Goal: Communication & Community: Answer question/provide support

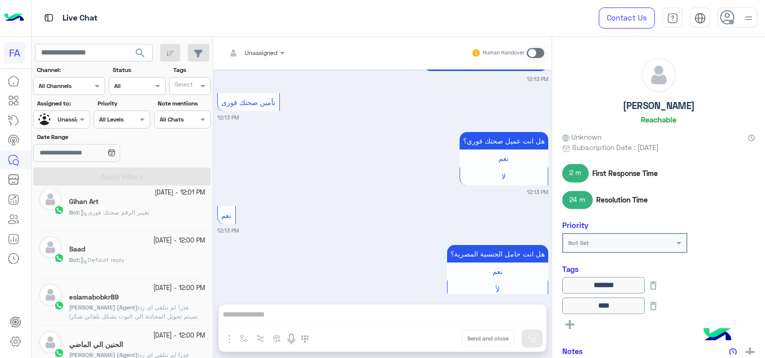
scroll to position [1371, 0]
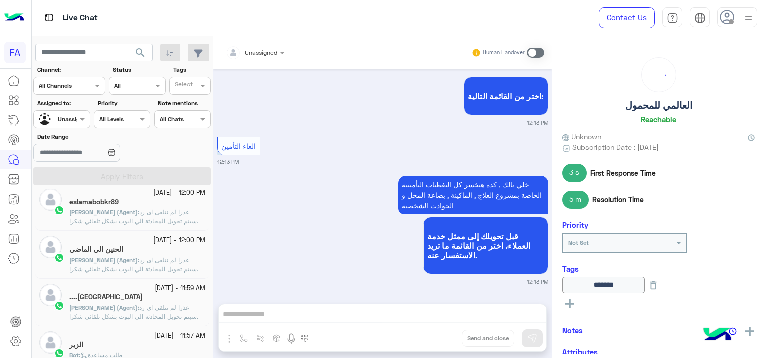
scroll to position [200, 0]
click at [139, 207] on div "eslamabobkr89" at bounding box center [137, 203] width 136 height 11
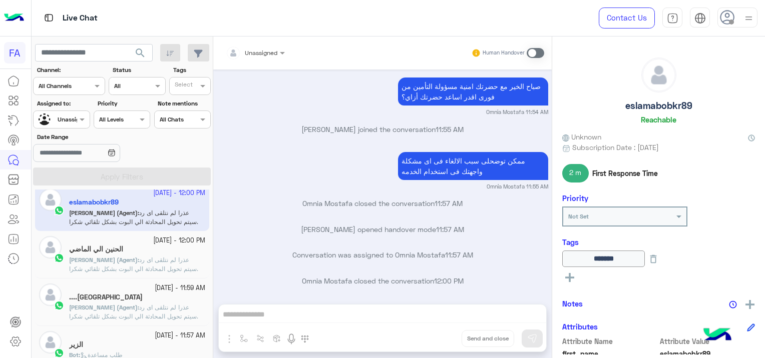
scroll to position [952, 0]
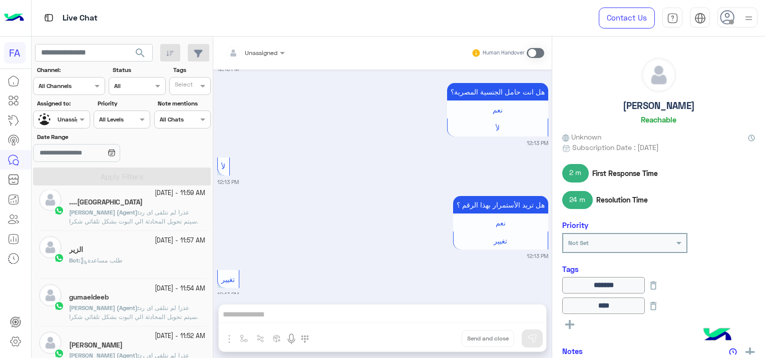
scroll to position [1067, 0]
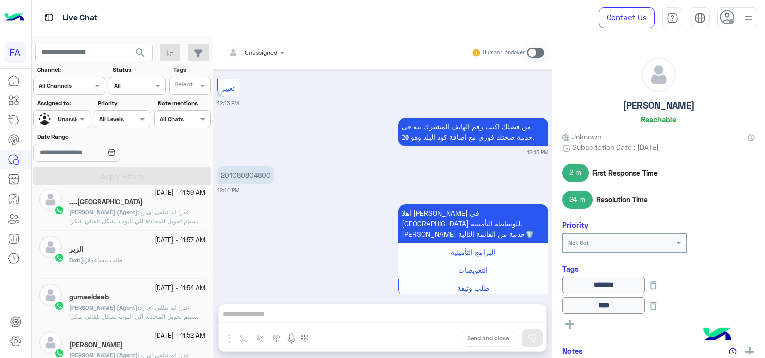
click at [180, 209] on span "عذرا لم نتلقى اى رد .سيتم تحويل المحادثة الي البوت بشكل تلقائي شكرا لتواصلك بفو…" at bounding box center [133, 222] width 129 height 26
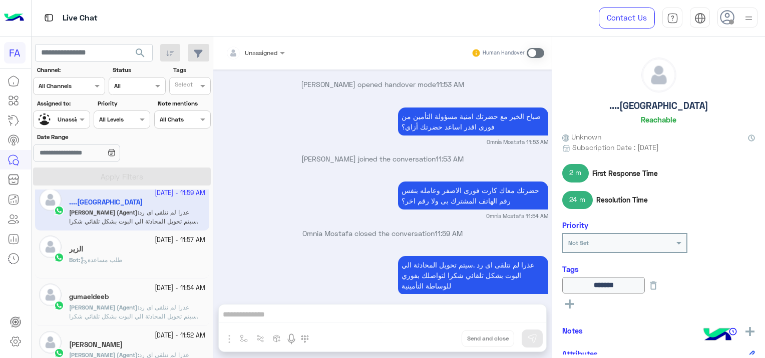
scroll to position [1103, 0]
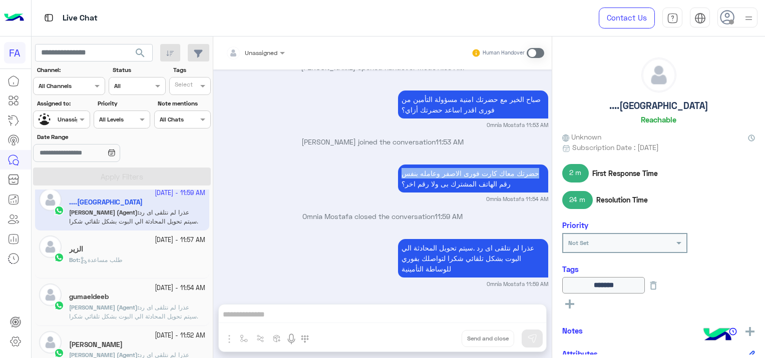
drag, startPoint x: 533, startPoint y: 170, endPoint x: 400, endPoint y: 176, distance: 132.8
click at [400, 176] on p "حضرتك معاك كارت فورى الاصفر وعامله بنفس رقم الهاتف المشترك بى ولا رقم اخر؟" at bounding box center [473, 179] width 150 height 28
copy p "حضرتك معاك كارت فورى الاصفر وعامله بنفس"
drag, startPoint x: 505, startPoint y: 179, endPoint x: 391, endPoint y: 182, distance: 114.2
click at [391, 182] on div "حضرتك معاك كارت فورى الاصفر وعامله بنفس رقم الهاتف المشترك بى ولا رقم اخر؟ Omni…" at bounding box center [382, 182] width 331 height 41
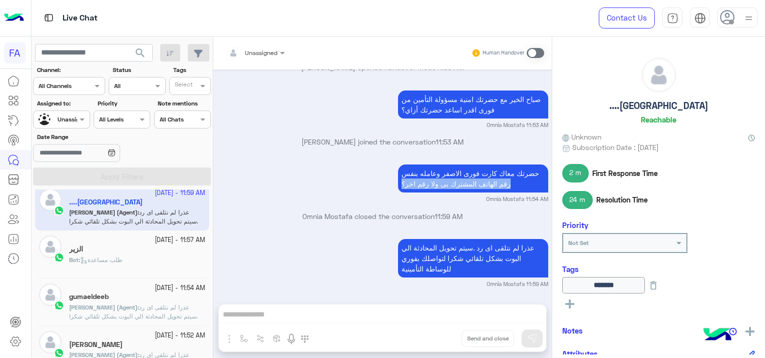
copy p "رقم الهاتف المشترك بى ولا رقم اخر؟"
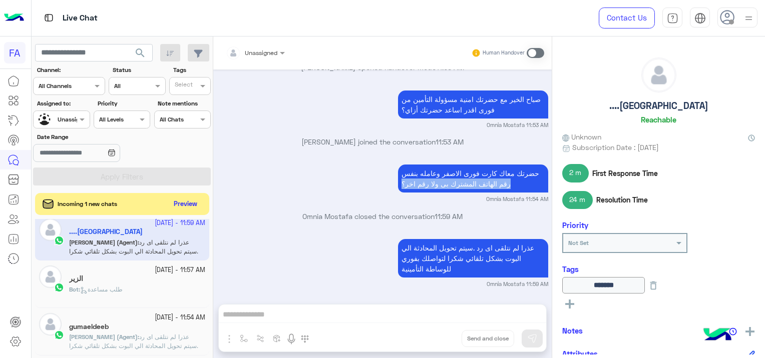
scroll to position [200, 0]
click at [112, 283] on div "الزير" at bounding box center [137, 280] width 136 height 11
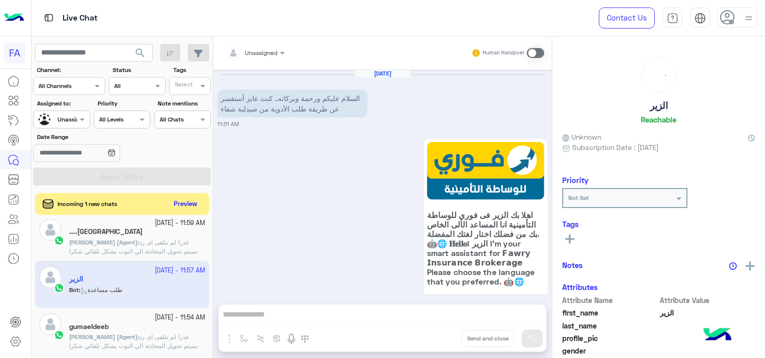
scroll to position [1067, 0]
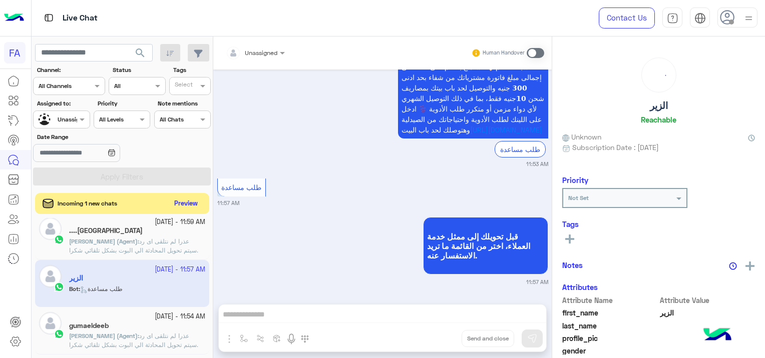
click at [181, 201] on button "Preview" at bounding box center [186, 204] width 31 height 14
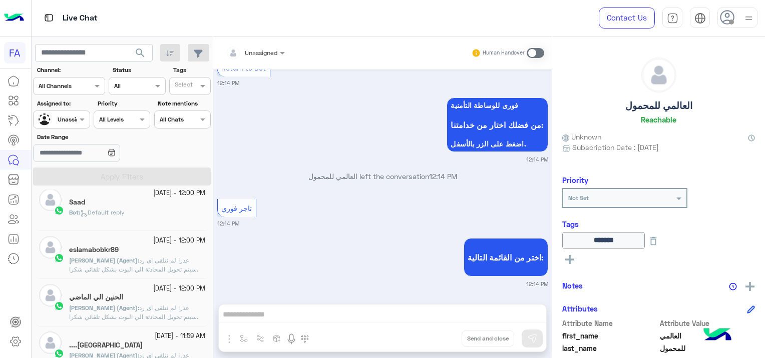
scroll to position [931, 0]
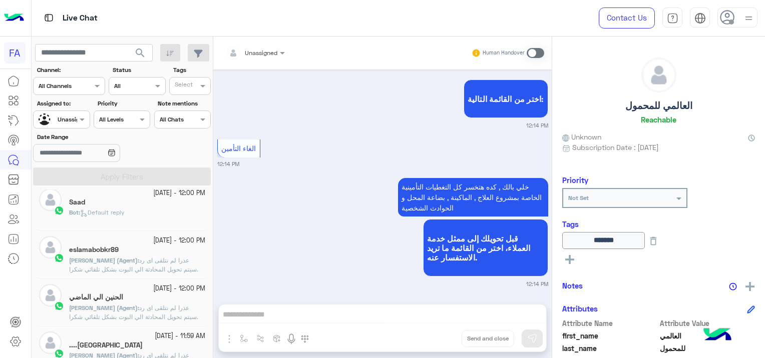
click at [187, 308] on span "عذرا لم نتلقى اى رد .سيتم تحويل المحادثة الي البوت بشكل تلقائي شكرا لتواصلك بفو…" at bounding box center [133, 317] width 129 height 26
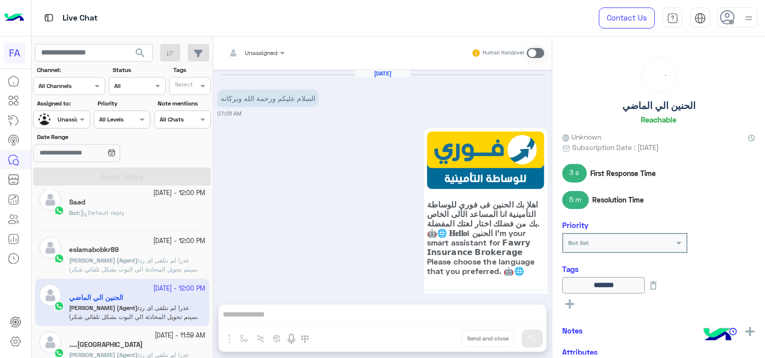
scroll to position [790, 0]
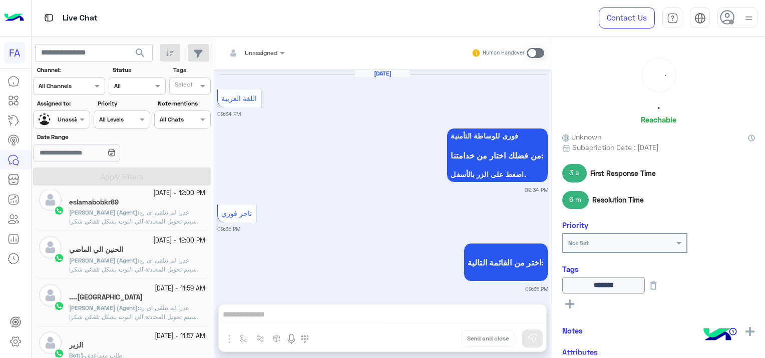
scroll to position [942, 0]
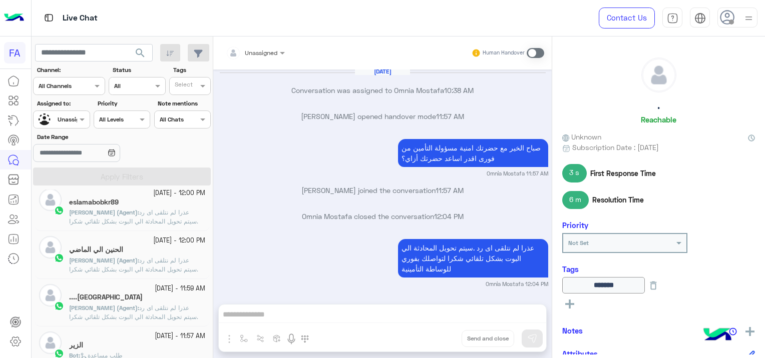
click at [148, 258] on span "عذرا لم نتلقى اى رد .سيتم تحويل المحادثة الي البوت بشكل تلقائي شكرا لتواصلك بفو…" at bounding box center [133, 270] width 129 height 26
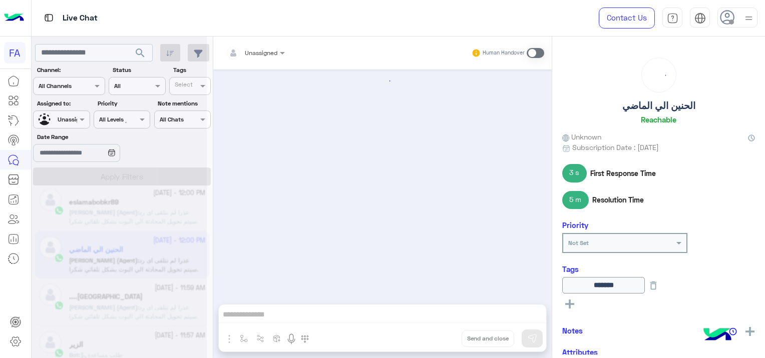
scroll to position [790, 0]
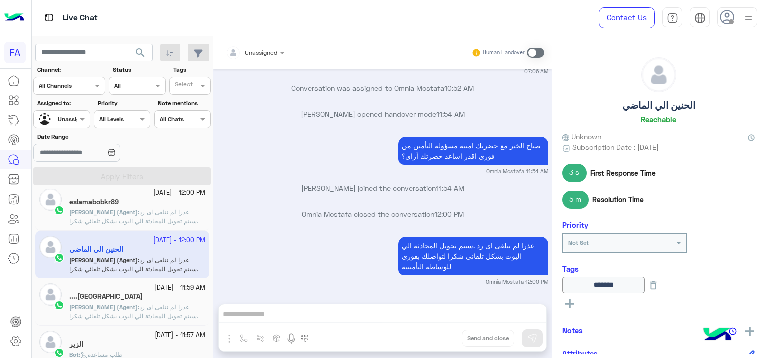
click at [171, 306] on span "عذرا لم نتلقى اى رد .سيتم تحويل المحادثة الي البوت بشكل تلقائي شكرا لتواصلك بفو…" at bounding box center [133, 317] width 129 height 26
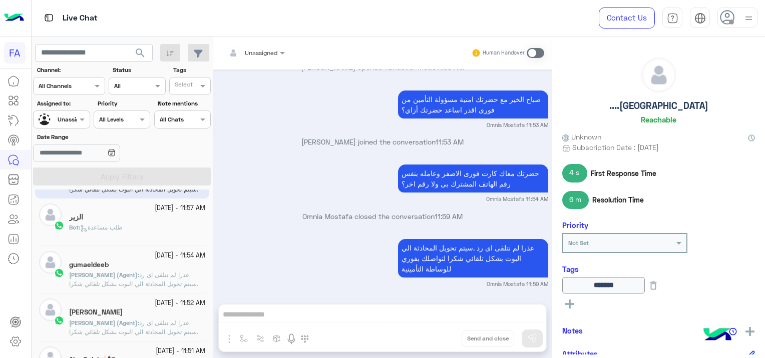
scroll to position [350, 0]
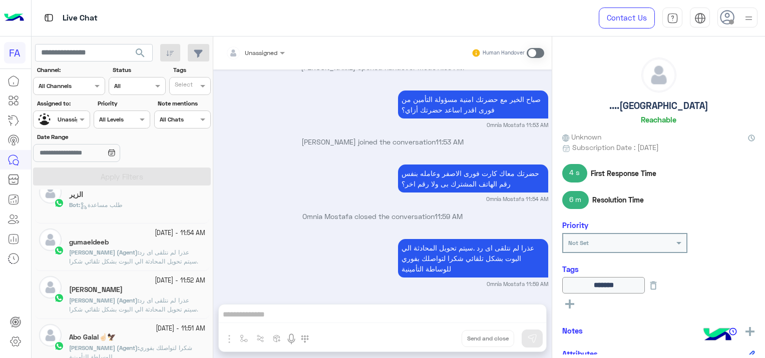
click at [151, 250] on span "عذرا لم نتلقى اى رد .سيتم تحويل المحادثة الي البوت بشكل تلقائي شكرا لتواصلك بفو…" at bounding box center [133, 262] width 129 height 26
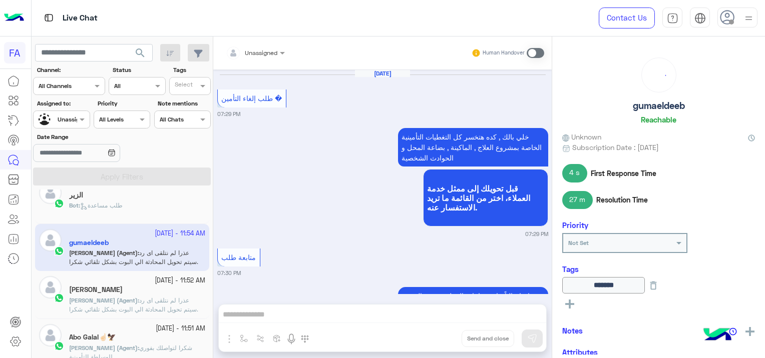
scroll to position [970, 0]
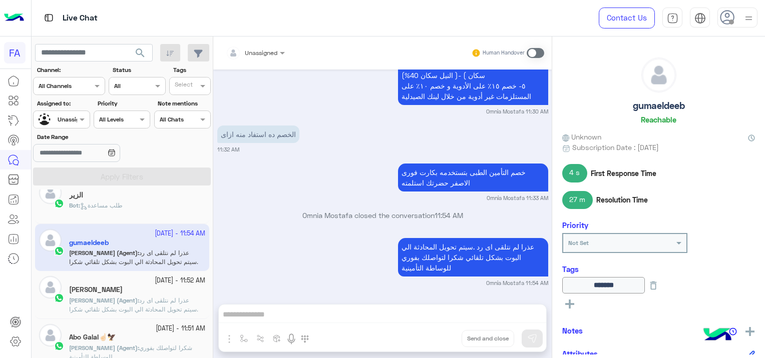
click at [116, 298] on span "[PERSON_NAME] (Agent)" at bounding box center [103, 301] width 69 height 8
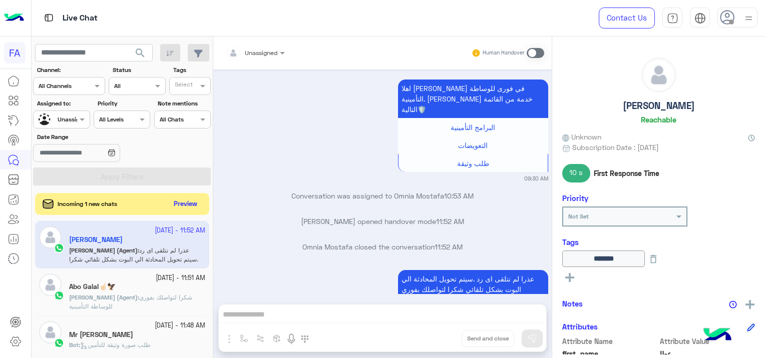
scroll to position [401, 0]
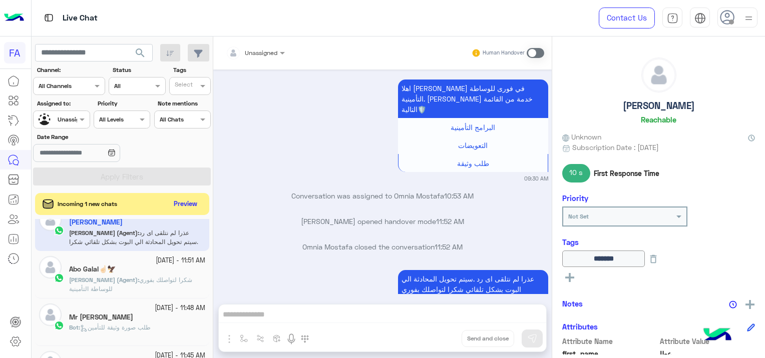
click at [179, 273] on div "Abo Galal☝🏻🦅" at bounding box center [137, 270] width 136 height 11
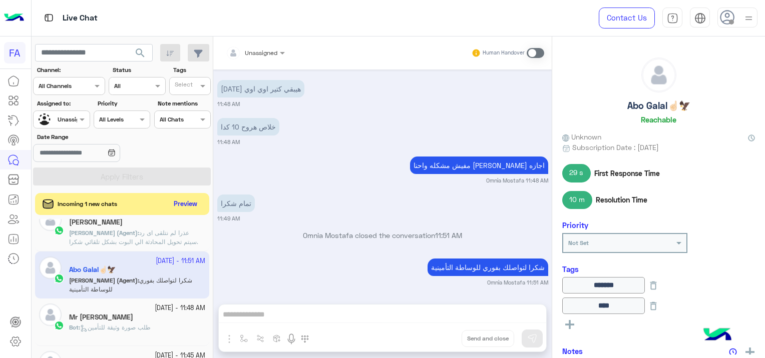
scroll to position [451, 0]
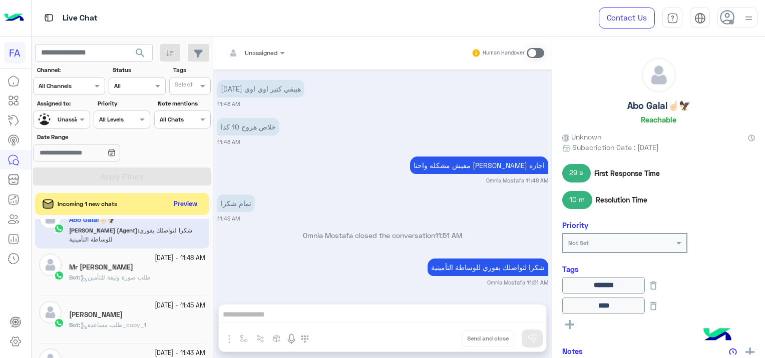
click at [178, 282] on div "Bot : طلب صورة وثيقة للتأمين" at bounding box center [137, 282] width 136 height 18
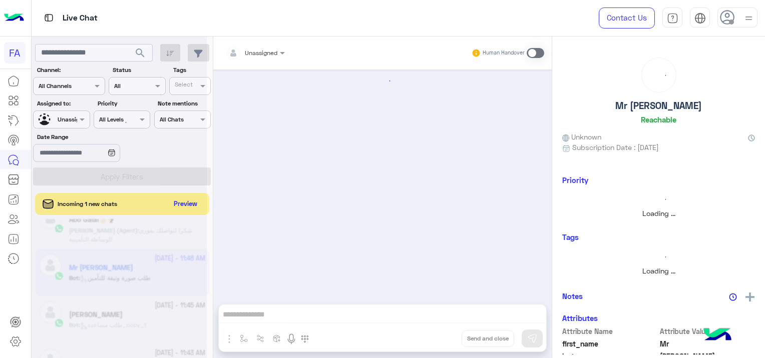
scroll to position [866, 0]
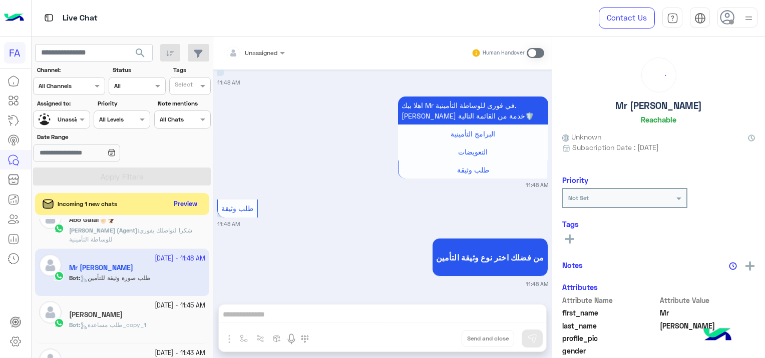
click at [176, 278] on app-inbox-user "18 September - 11:48 AM Mr Mohamed Gaber Bot : طلب صورة وثيقة للتأمين" at bounding box center [122, 272] width 174 height 47
click at [168, 228] on span "شكرا لتواصلك بفوري للوساطة التأمينية" at bounding box center [130, 235] width 123 height 17
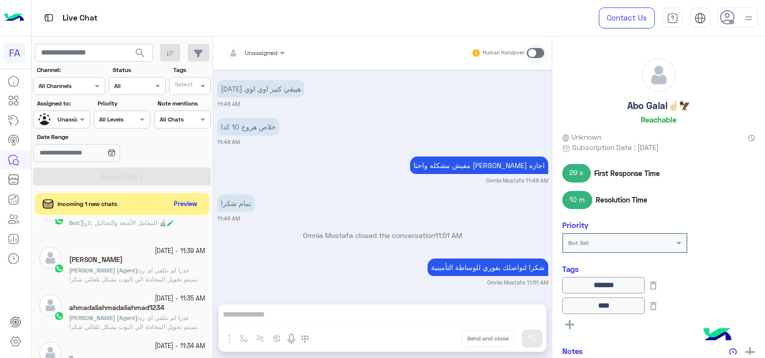
click at [174, 314] on p "[PERSON_NAME] (Agent) : عذرا لم نتلقى اى رد .سيتم تحويل المحادثة الي البوت بشكل…" at bounding box center [137, 327] width 136 height 27
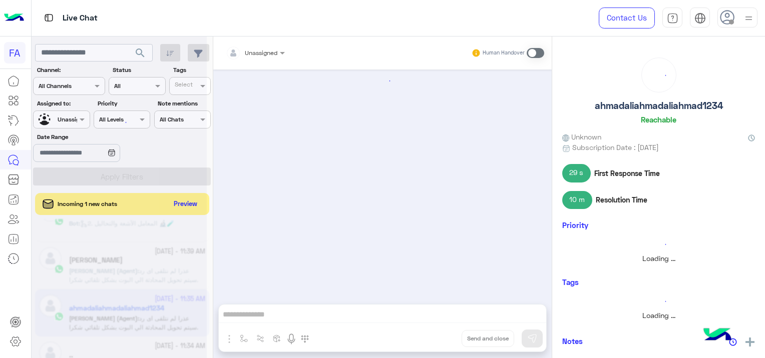
scroll to position [601, 0]
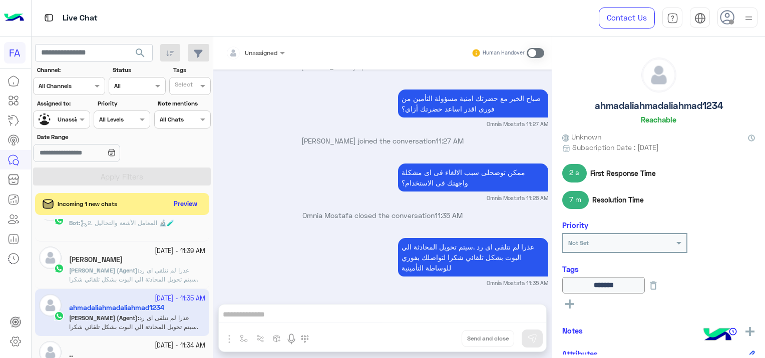
click at [187, 274] on span "عذرا لم نتلقى اى رد .سيتم تحويل المحادثة الي البوت بشكل تلقائي شكرا لتواصلك بفو…" at bounding box center [133, 280] width 129 height 26
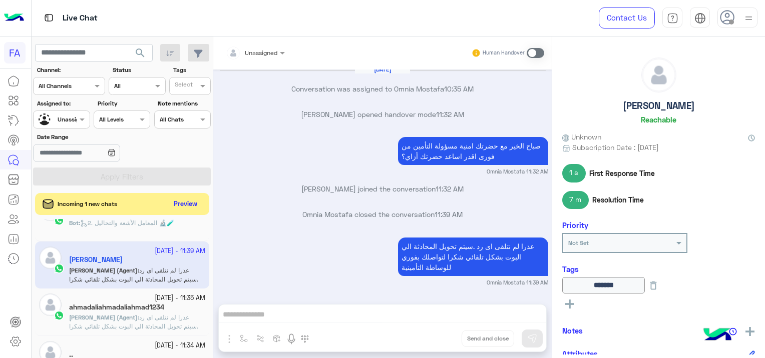
click at [167, 318] on span "عذرا لم نتلقى اى رد .سيتم تحويل المحادثة الي البوت بشكل تلقائي شكرا لتواصلك بفو…" at bounding box center [133, 327] width 129 height 26
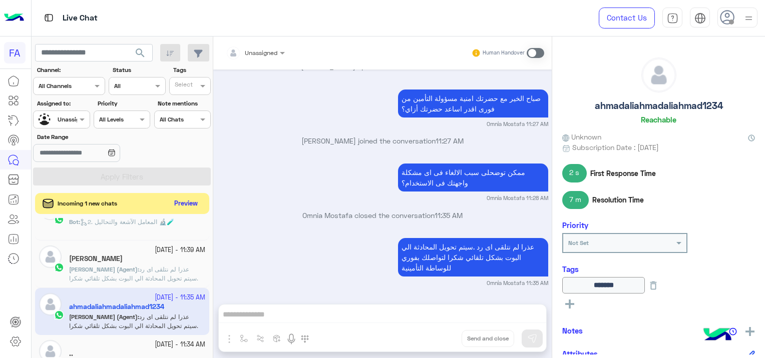
click at [179, 200] on button "Preview" at bounding box center [186, 204] width 31 height 14
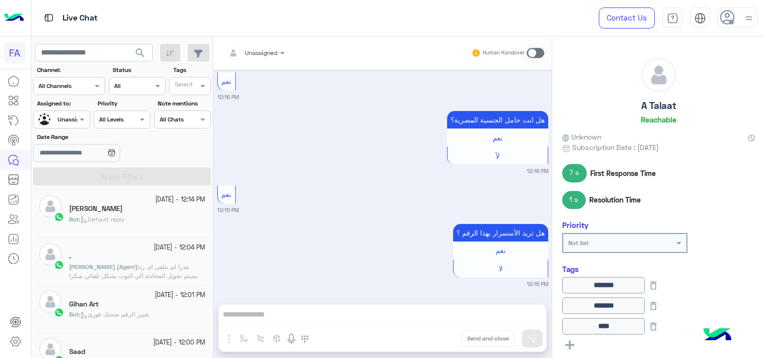
scroll to position [23, 0]
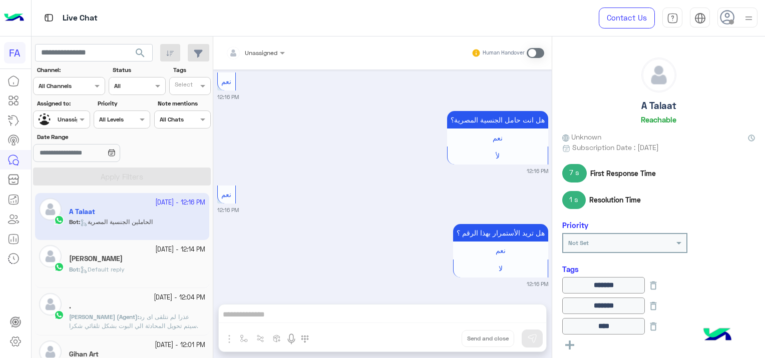
click at [178, 210] on app-inbox-user "18 September - 12:16 PM A Talaat Bot : الحاملين الجنسية المصرية" at bounding box center [122, 216] width 174 height 47
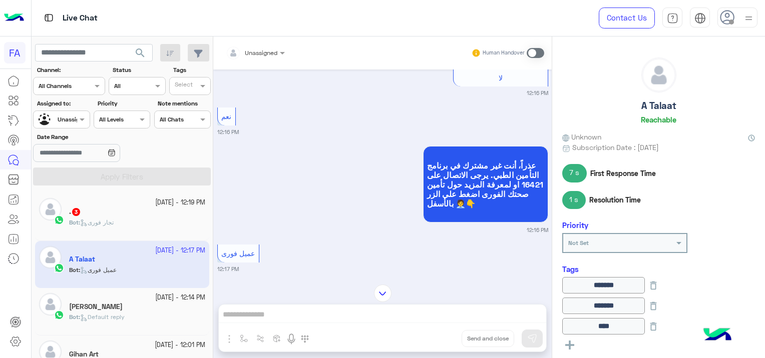
scroll to position [5169, 0]
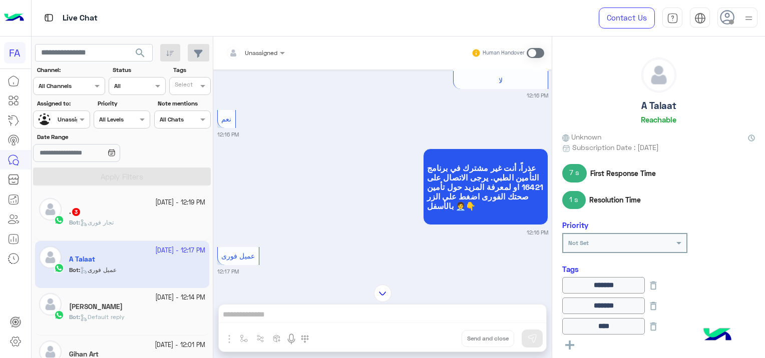
click at [126, 310] on div "[PERSON_NAME]" at bounding box center [137, 308] width 136 height 11
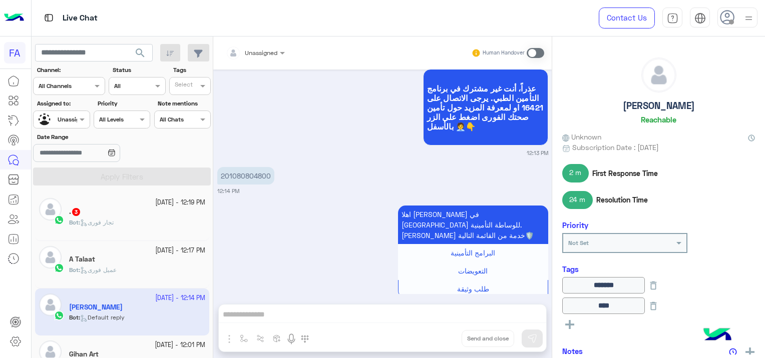
scroll to position [50, 0]
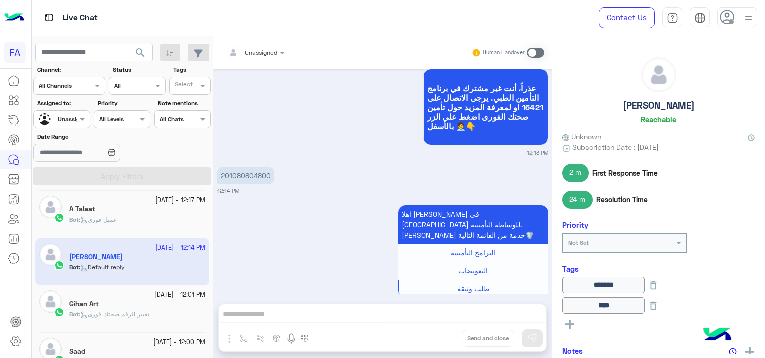
click at [127, 308] on div "Gihan Art" at bounding box center [137, 305] width 136 height 11
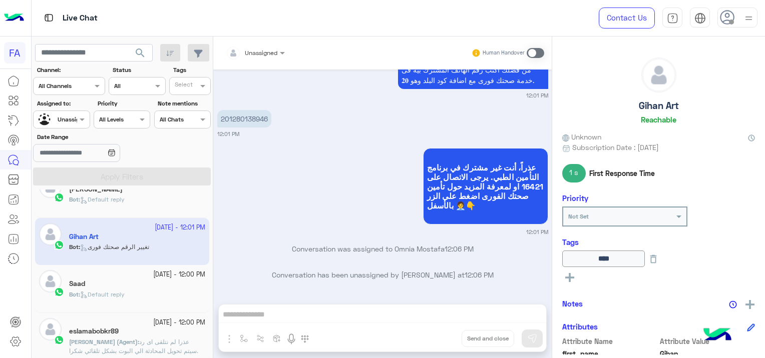
scroll to position [150, 0]
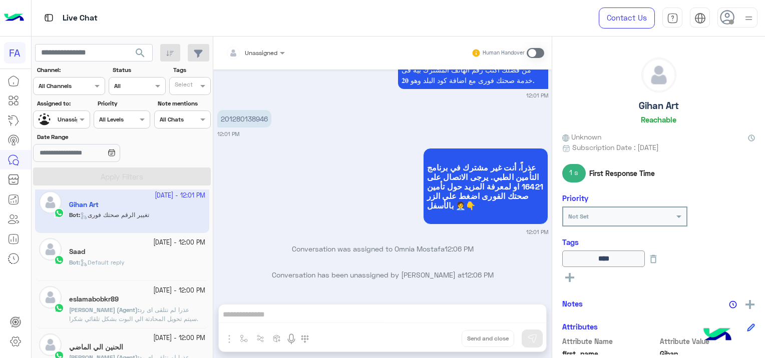
click at [154, 267] on div "Bot : Default reply" at bounding box center [137, 267] width 136 height 18
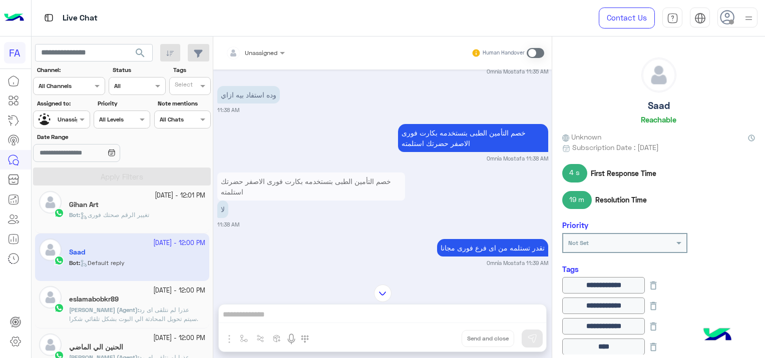
scroll to position [427, 0]
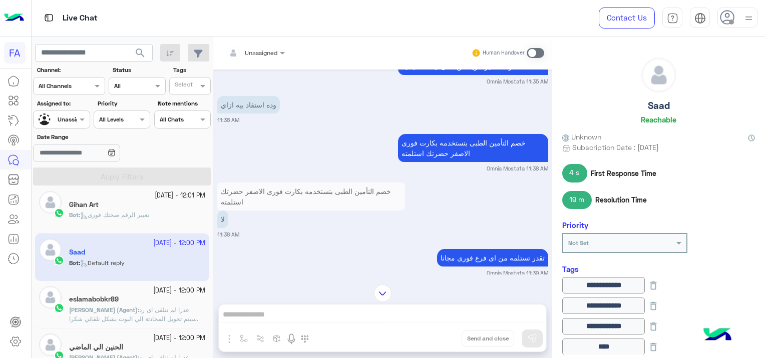
click at [148, 300] on div "eslamabobkr89" at bounding box center [137, 300] width 136 height 11
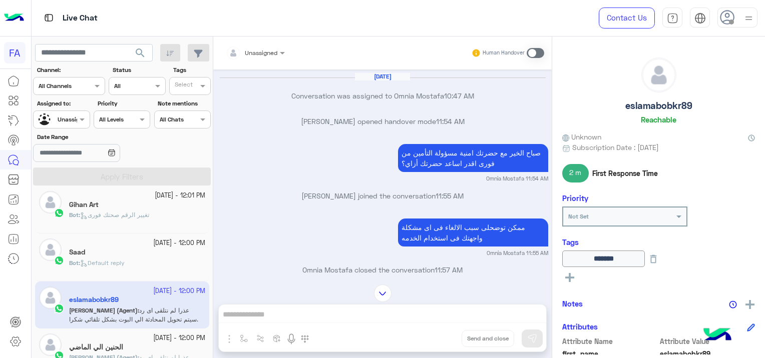
scroll to position [1002, 0]
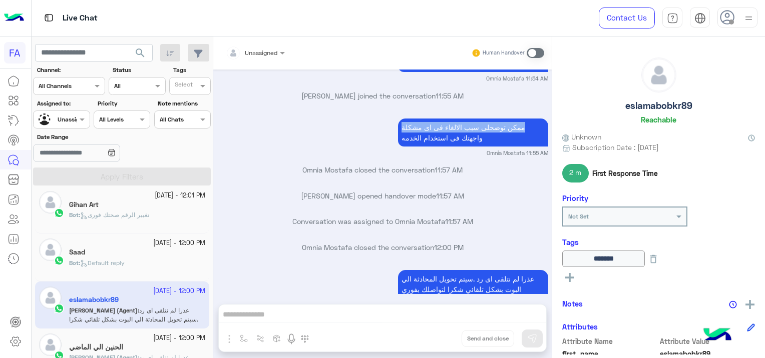
drag, startPoint x: 524, startPoint y: 88, endPoint x: 398, endPoint y: 97, distance: 126.5
click at [398, 119] on p "ممكن توضحلى سبب الالغاء فى اى مشكلة واجهتك فى استخدام الخدمه" at bounding box center [473, 133] width 150 height 28
copy p "ممكن توضحلى سبب الالغاء فى اى مشكلة"
drag, startPoint x: 484, startPoint y: 102, endPoint x: 395, endPoint y: 115, distance: 90.0
click at [398, 116] on div "ممكن توضحلى سبب الالغاء فى اى مشكلة واجهتك فى استخدام الخدمه" at bounding box center [473, 132] width 150 height 33
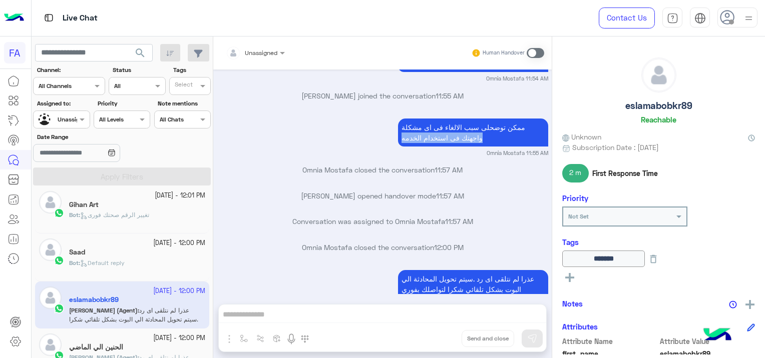
copy p "واجهتك فى استخدام الخدمه"
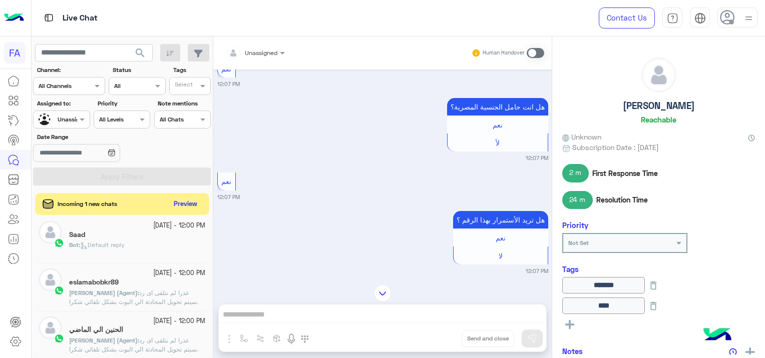
scroll to position [1163, 0]
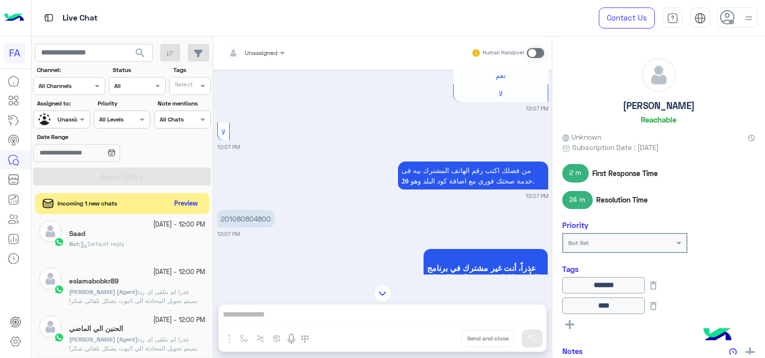
click at [185, 205] on button "Preview" at bounding box center [186, 204] width 31 height 14
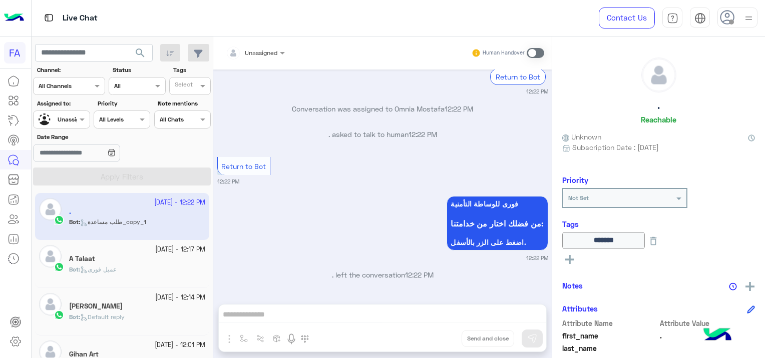
click at [133, 224] on app-inbox-user "18 September - 12:22 PM . Bot : طلب مساعدة_copy_1" at bounding box center [122, 216] width 174 height 47
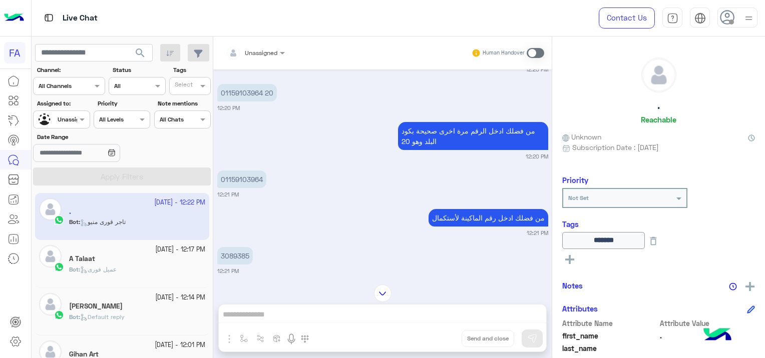
scroll to position [1312, 0]
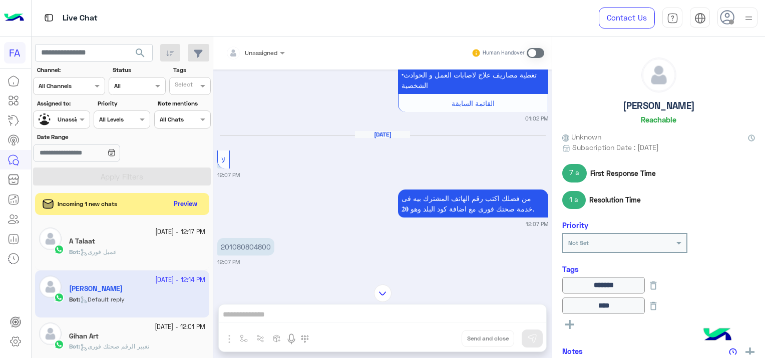
scroll to position [707, 0]
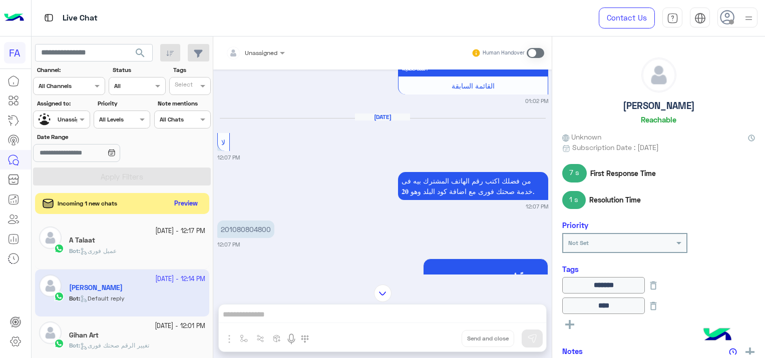
click at [190, 200] on button "Preview" at bounding box center [186, 204] width 31 height 14
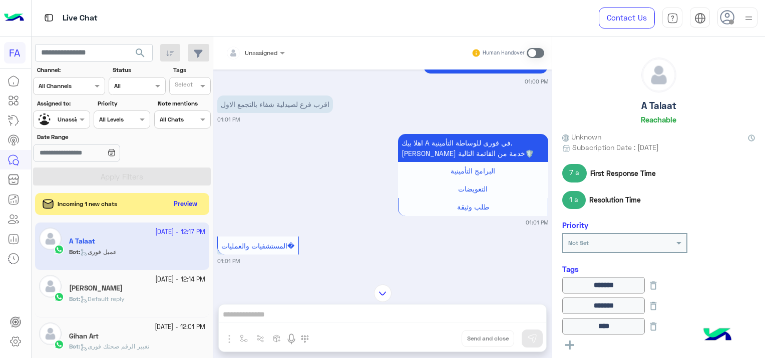
scroll to position [621, 0]
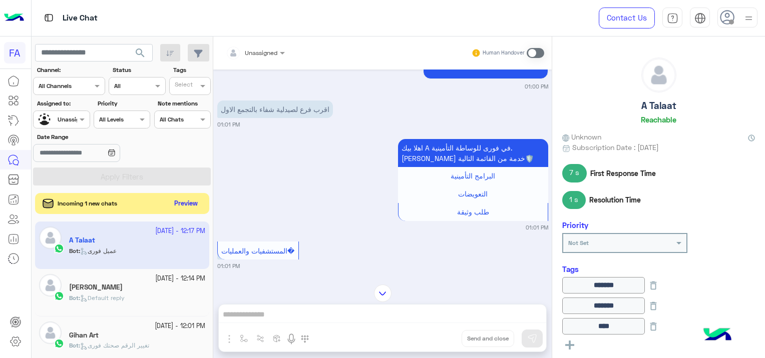
click at [184, 204] on button "Preview" at bounding box center [186, 204] width 31 height 14
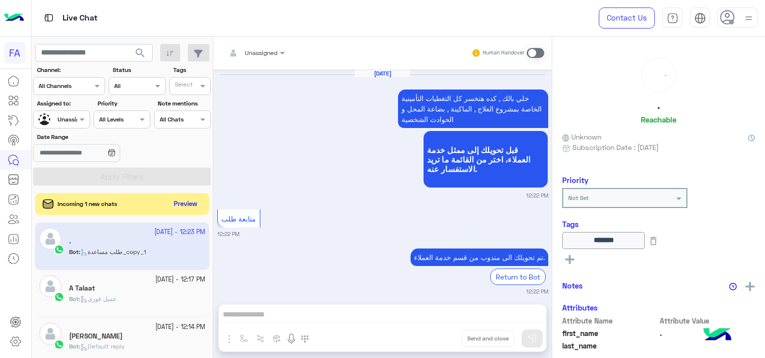
scroll to position [772, 0]
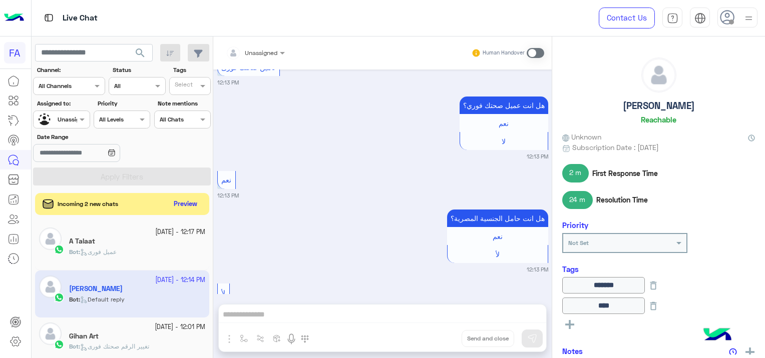
scroll to position [2459, 0]
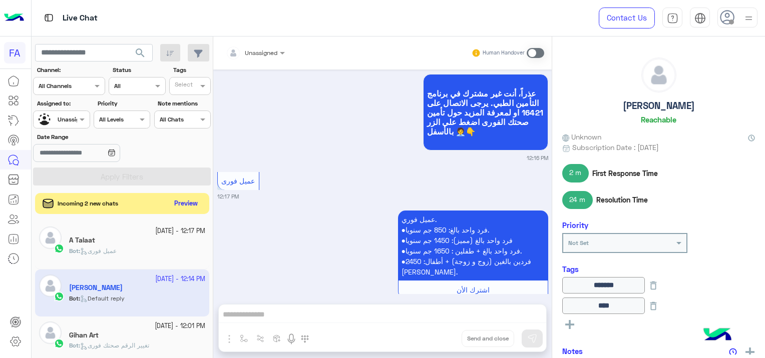
click at [191, 205] on button "Preview" at bounding box center [186, 204] width 31 height 14
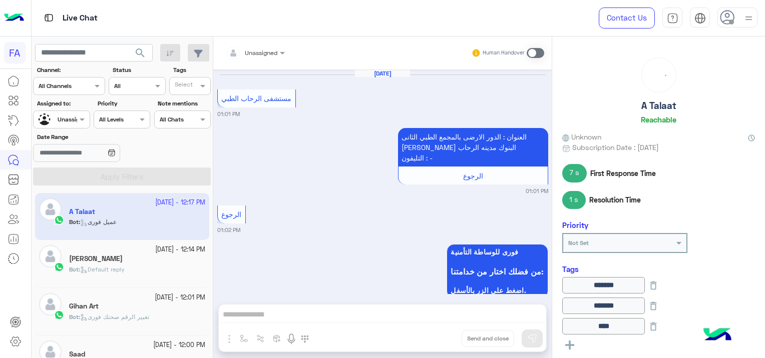
scroll to position [1274, 0]
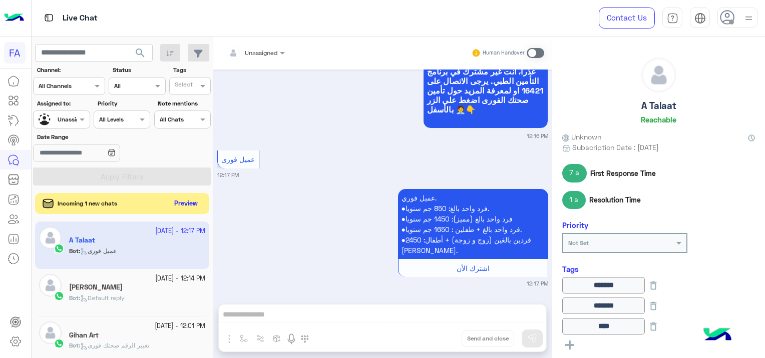
click at [182, 208] on button "Preview" at bounding box center [186, 204] width 31 height 14
click at [183, 198] on button "Preview" at bounding box center [186, 204] width 31 height 14
click at [184, 200] on button "Preview" at bounding box center [186, 204] width 31 height 14
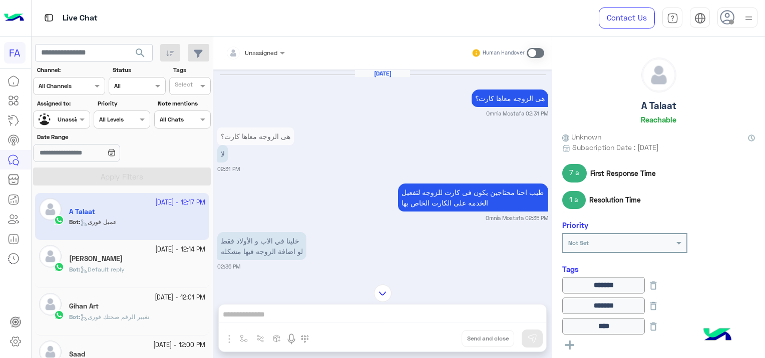
scroll to position [916, 0]
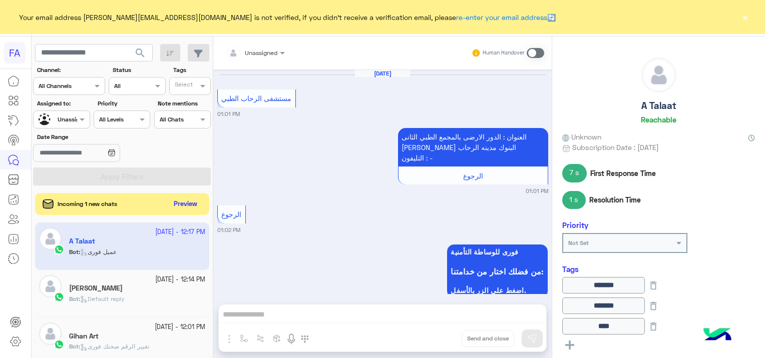
scroll to position [1274, 0]
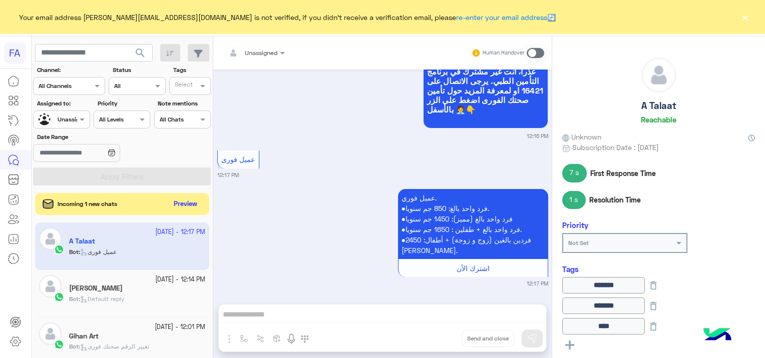
click at [747, 16] on button "×" at bounding box center [745, 17] width 10 height 10
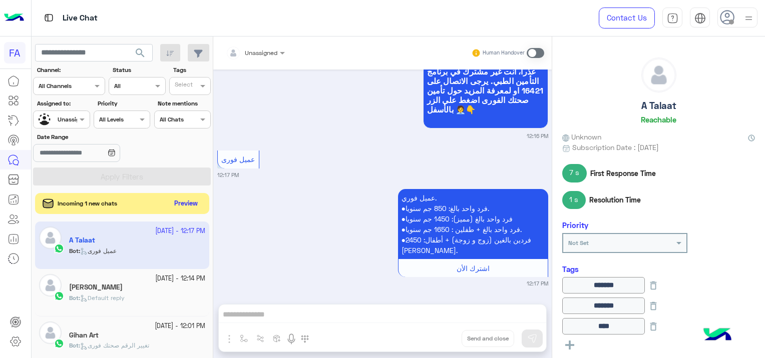
click at [186, 200] on button "Preview" at bounding box center [186, 204] width 31 height 14
click at [196, 199] on button "Preview" at bounding box center [186, 204] width 31 height 14
click at [194, 201] on button "Preview" at bounding box center [186, 204] width 31 height 14
click at [187, 205] on button "Preview" at bounding box center [186, 204] width 31 height 14
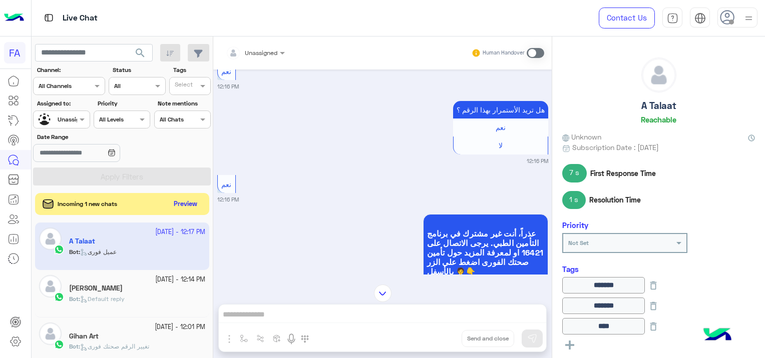
scroll to position [2468, 0]
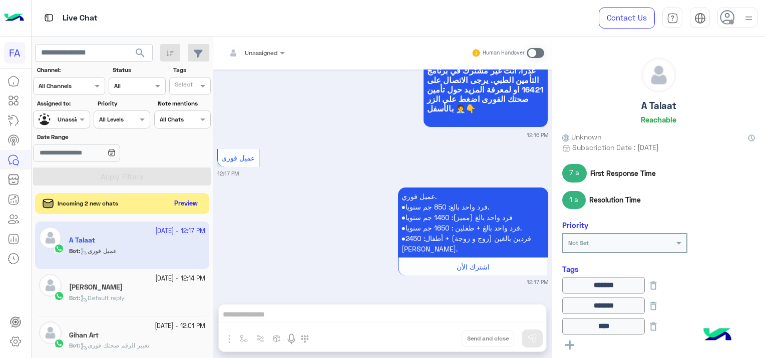
click at [175, 200] on button "Preview" at bounding box center [186, 204] width 31 height 14
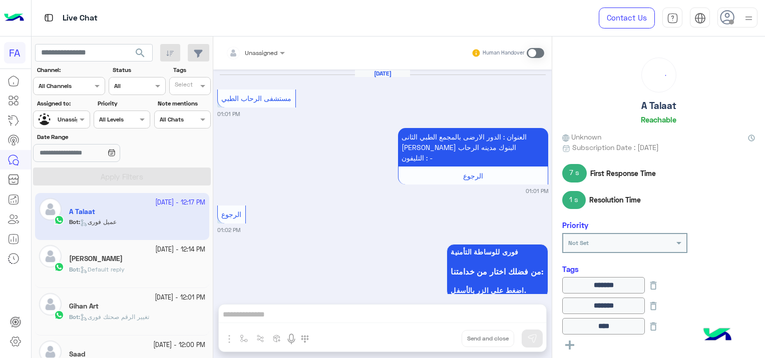
scroll to position [1274, 0]
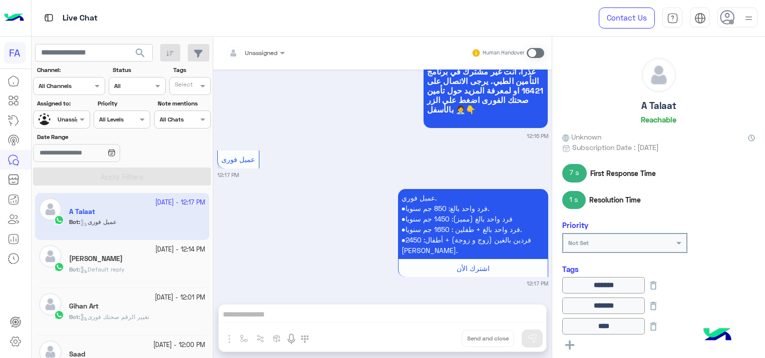
click at [136, 278] on div "Bot : Default reply" at bounding box center [137, 274] width 136 height 18
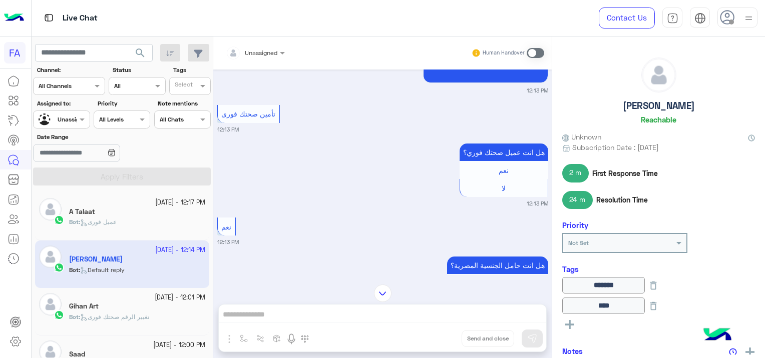
scroll to position [276, 0]
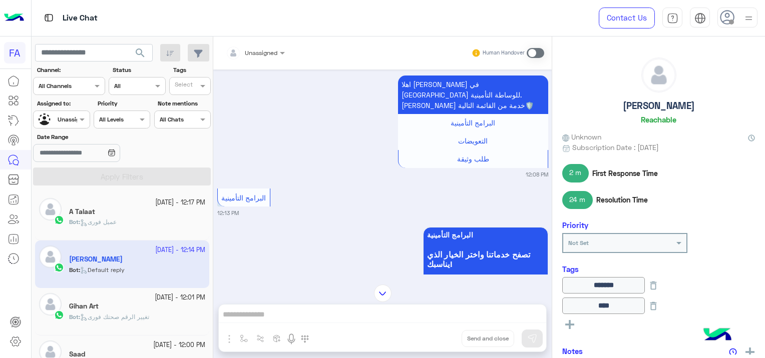
click at [163, 316] on div "Bot : تغيير الرقم صحتك فورى" at bounding box center [137, 322] width 136 height 18
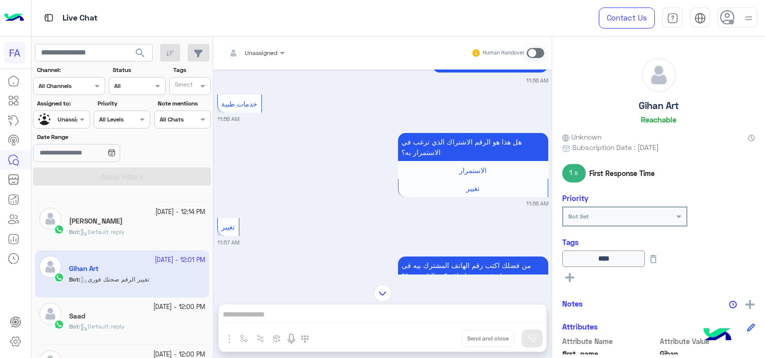
scroll to position [100, 0]
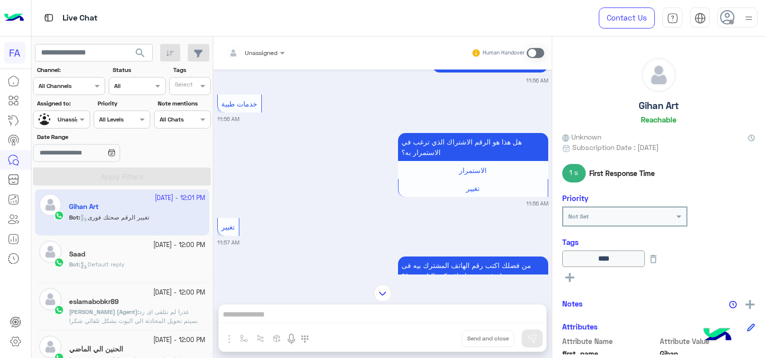
click at [119, 275] on div "Bot : Default reply" at bounding box center [137, 269] width 136 height 18
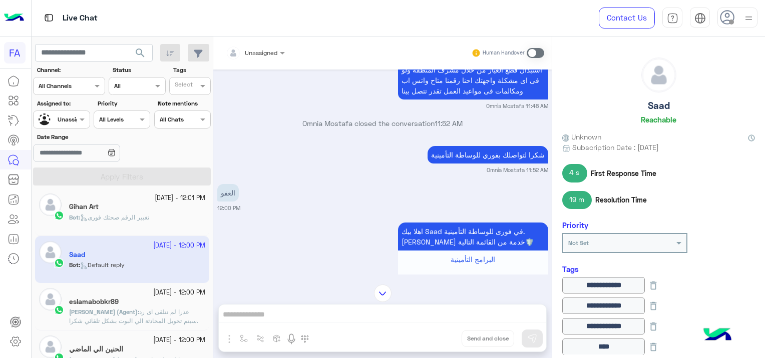
scroll to position [977, 0]
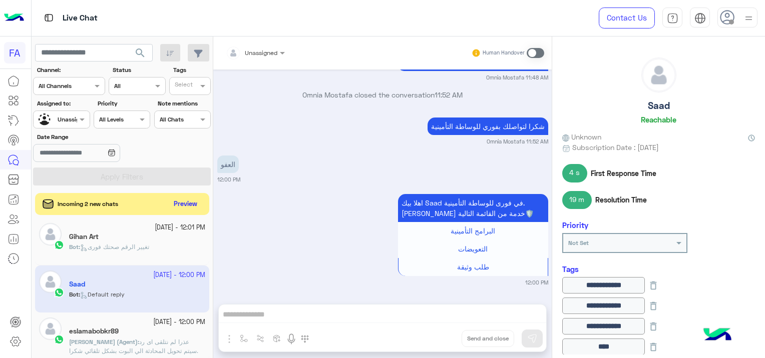
click at [176, 190] on div "search Channel: Channel All Channels Status Channel All Tags Select Assigned to…" at bounding box center [123, 200] width 182 height 326
drag, startPoint x: 176, startPoint y: 190, endPoint x: 184, endPoint y: 208, distance: 19.9
click at [184, 208] on button "Preview" at bounding box center [186, 204] width 31 height 14
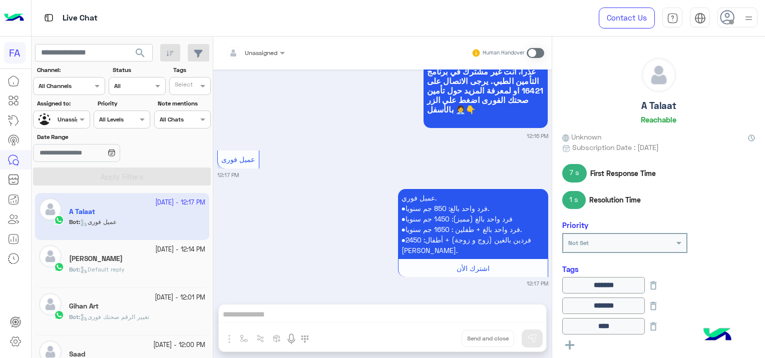
click at [62, 118] on div at bounding box center [62, 119] width 56 height 10
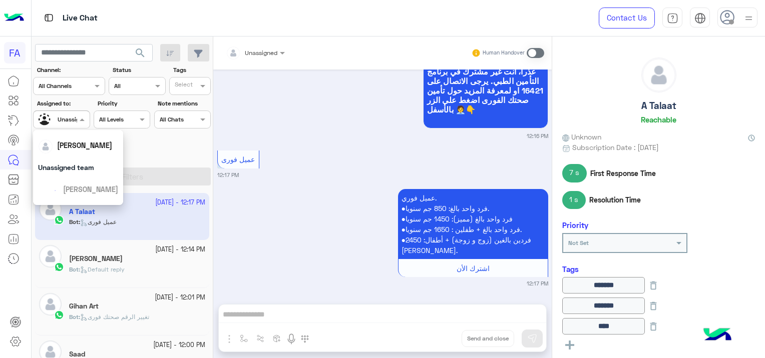
scroll to position [108, 0]
click at [288, 148] on div "عميل فورى 12:17 PM" at bounding box center [382, 163] width 331 height 31
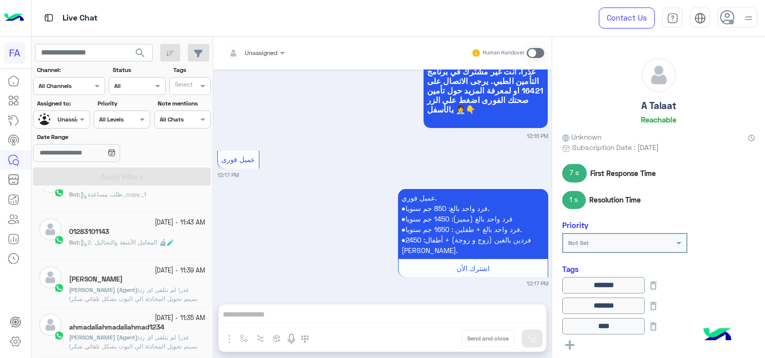
scroll to position [601, 0]
click at [151, 240] on span "2. المعامل الآشعة والتحاليل 🔬🧪" at bounding box center [127, 241] width 94 height 8
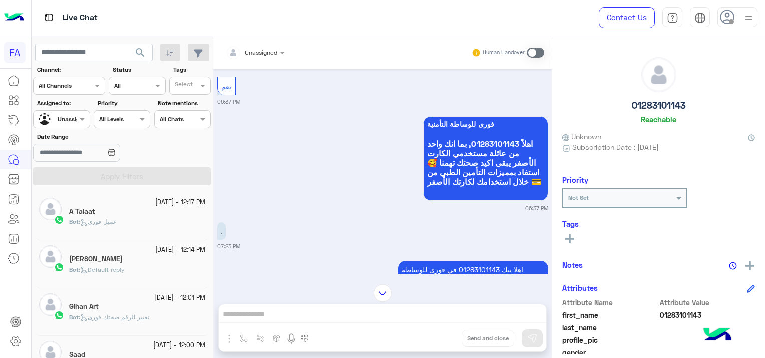
click at [167, 229] on div "Bot : عميل فورى" at bounding box center [137, 227] width 136 height 18
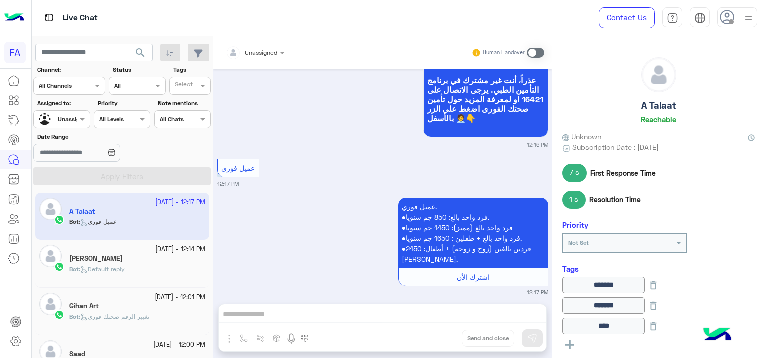
scroll to position [1274, 0]
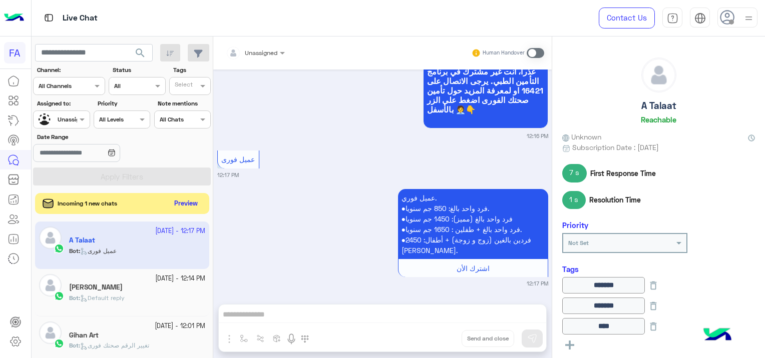
click at [186, 200] on button "Preview" at bounding box center [186, 204] width 31 height 14
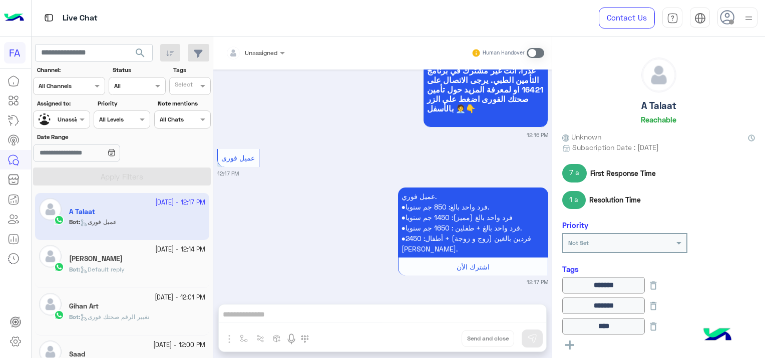
scroll to position [2468, 0]
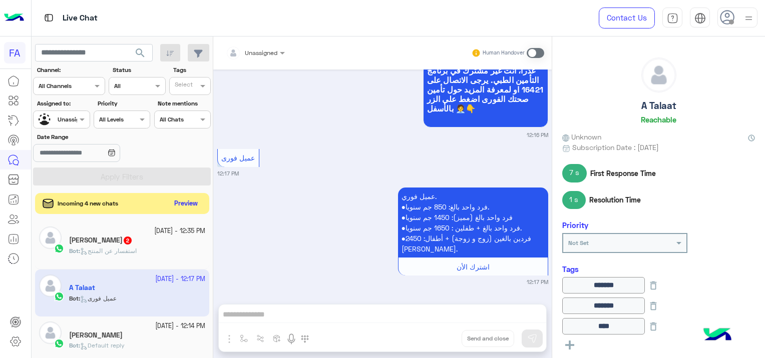
click at [177, 207] on button "Preview" at bounding box center [186, 204] width 31 height 14
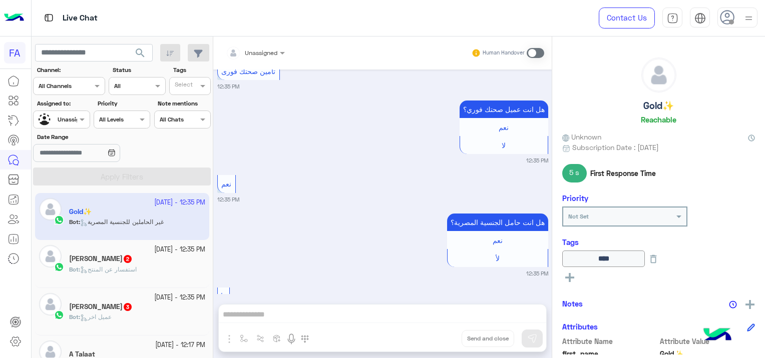
scroll to position [1086, 0]
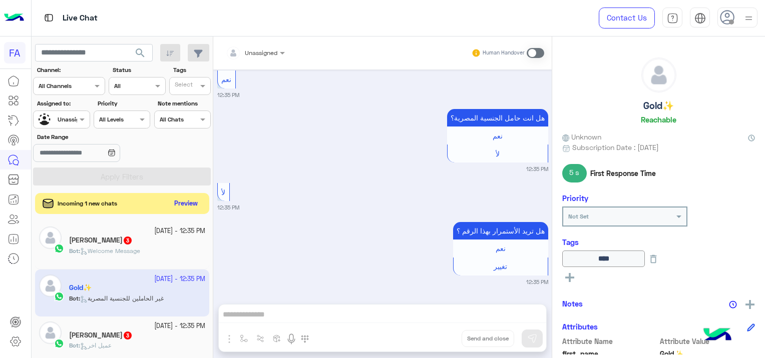
click at [195, 206] on button "Preview" at bounding box center [186, 204] width 31 height 14
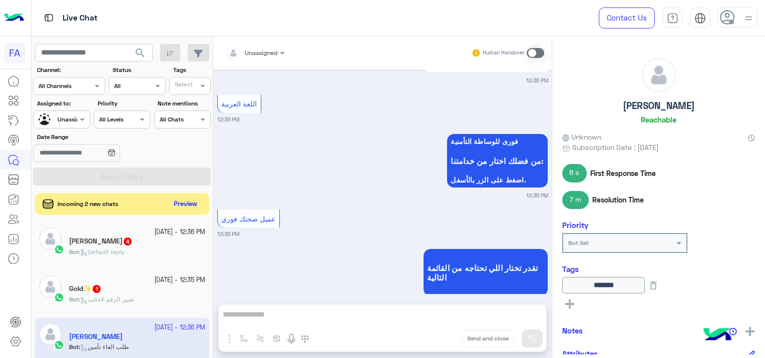
scroll to position [1480, 0]
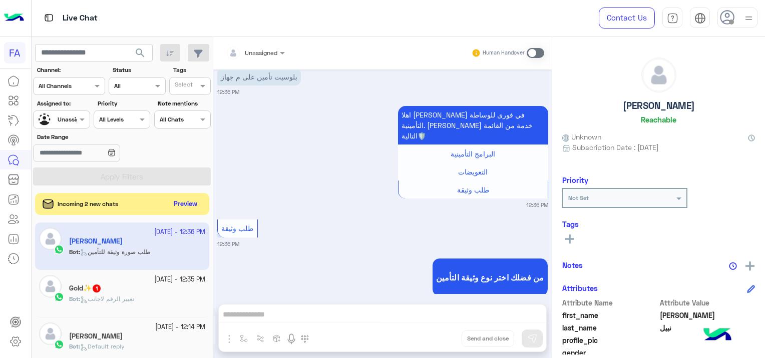
scroll to position [621, 0]
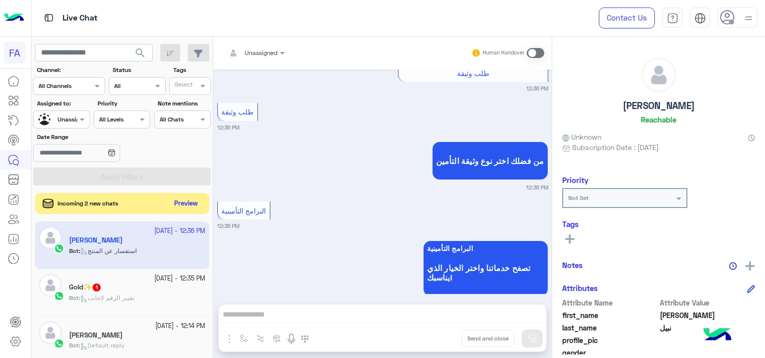
click at [190, 202] on button "Preview" at bounding box center [186, 204] width 31 height 14
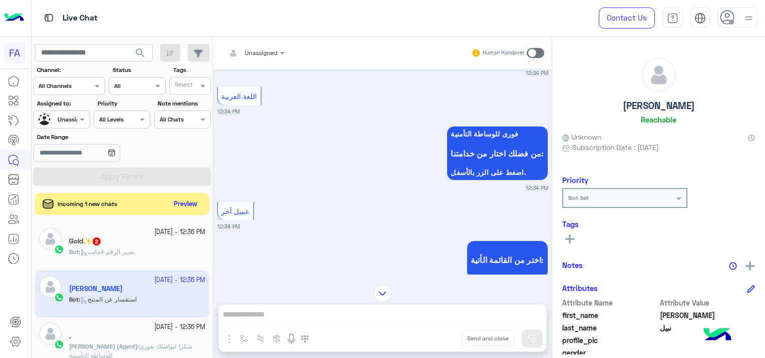
scroll to position [271, 0]
click at [189, 205] on button "Preview" at bounding box center [186, 204] width 31 height 14
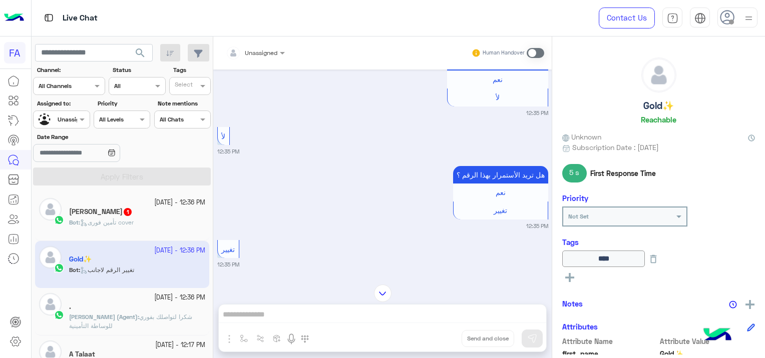
scroll to position [971, 0]
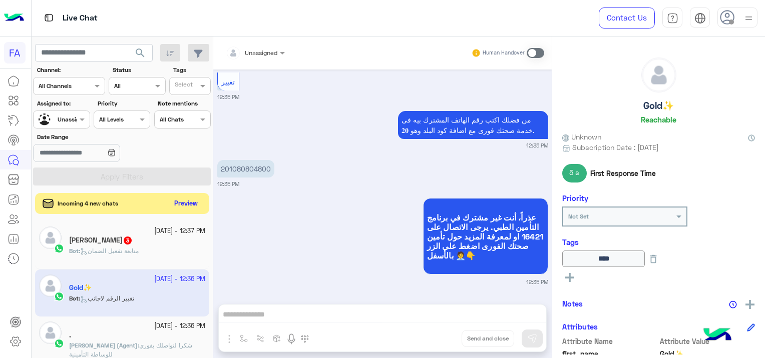
click at [196, 204] on button "Preview" at bounding box center [186, 204] width 31 height 14
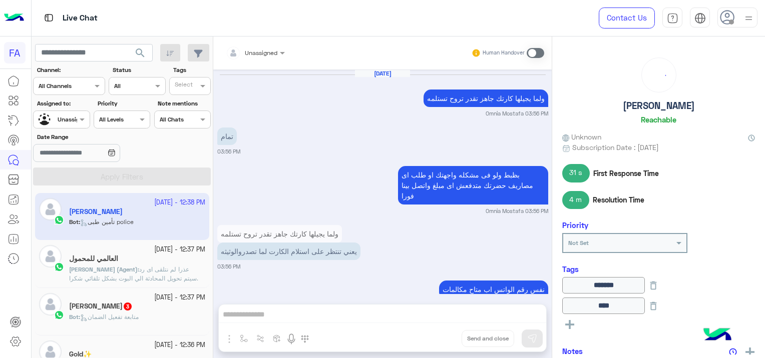
scroll to position [785, 0]
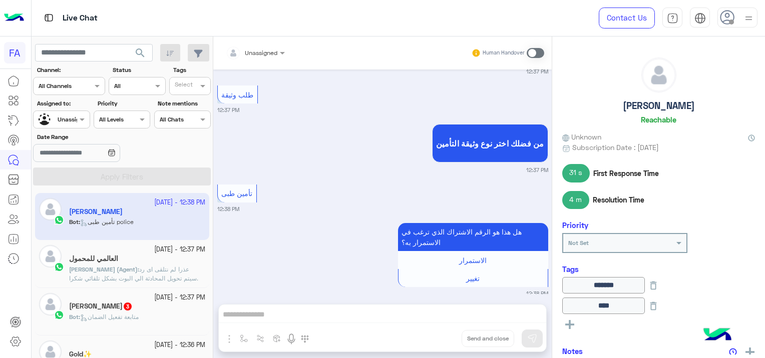
click at [177, 268] on span "عذرا لم نتلقى اى رد .سيتم تحويل المحادثة الي البوت بشكل تلقائي شكرا لتواصلك بفو…" at bounding box center [133, 279] width 129 height 26
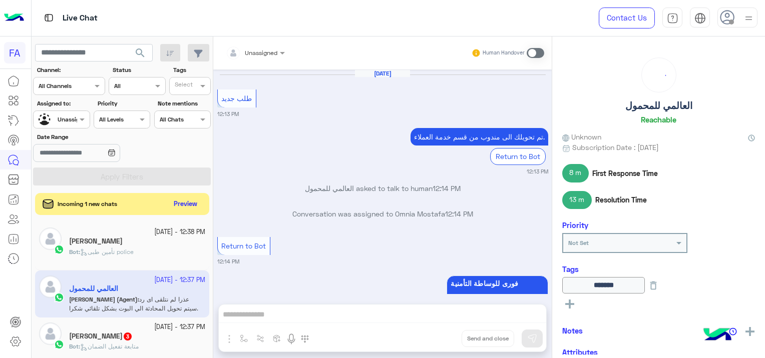
scroll to position [683, 0]
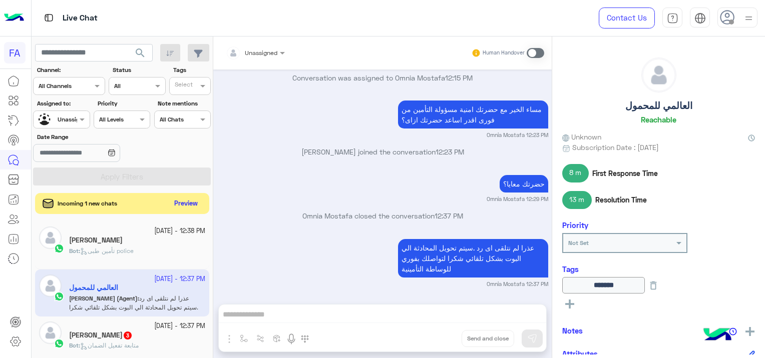
click at [173, 201] on button "Preview" at bounding box center [186, 204] width 31 height 14
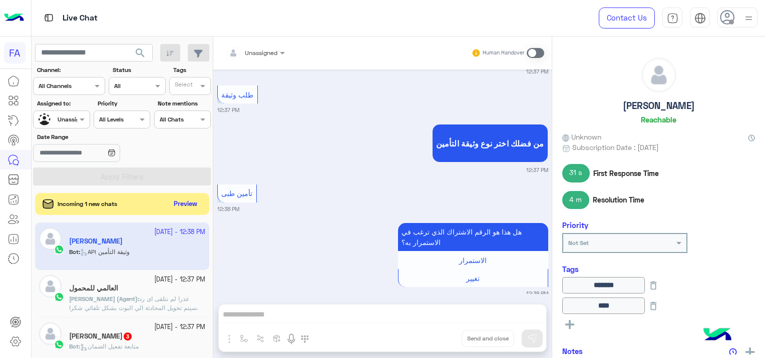
scroll to position [891, 0]
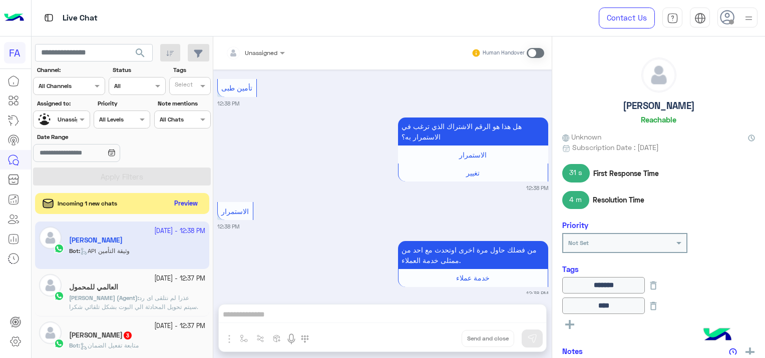
click at [190, 201] on button "Preview" at bounding box center [186, 204] width 31 height 14
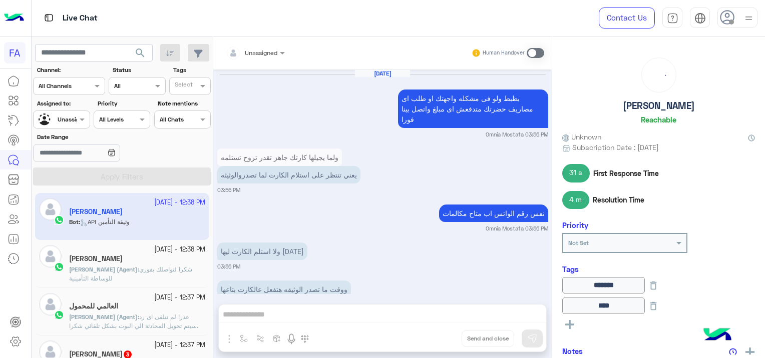
scroll to position [814, 0]
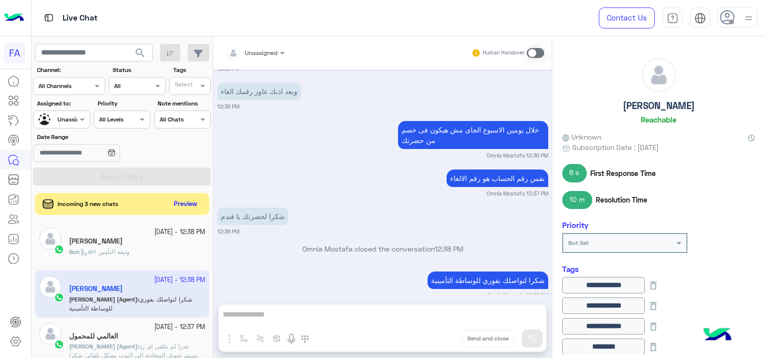
scroll to position [1669, 0]
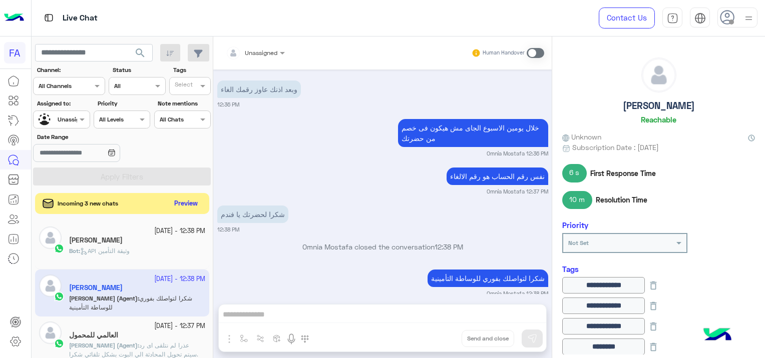
click at [182, 204] on button "Preview" at bounding box center [186, 204] width 31 height 14
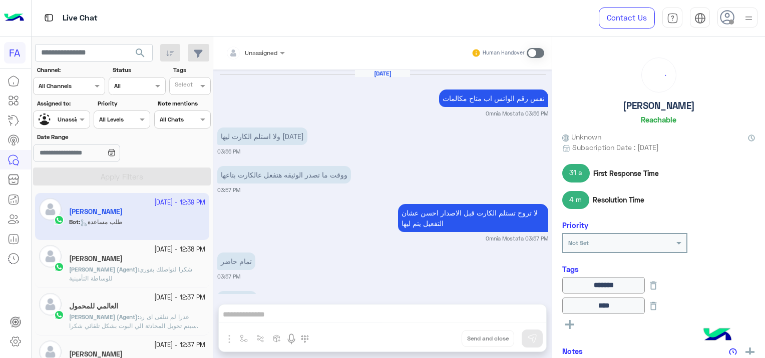
scroll to position [817, 0]
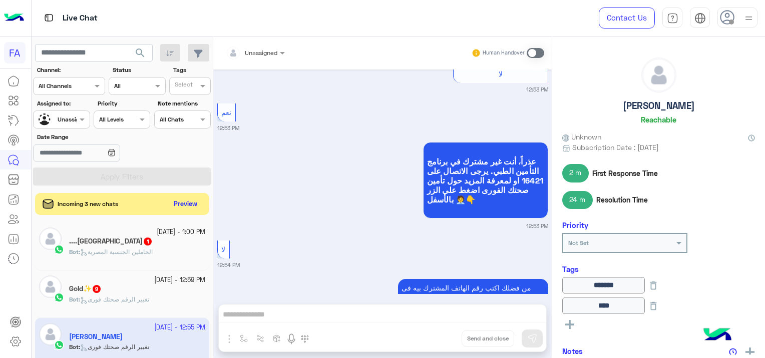
scroll to position [973, 0]
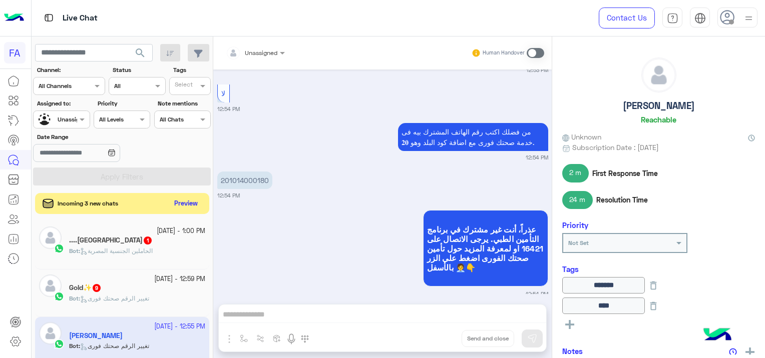
click at [185, 203] on button "Preview" at bounding box center [186, 204] width 31 height 14
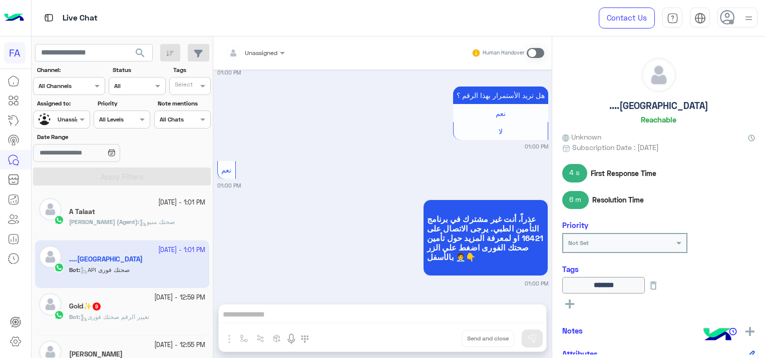
click at [136, 217] on div "A Talaat" at bounding box center [137, 213] width 136 height 11
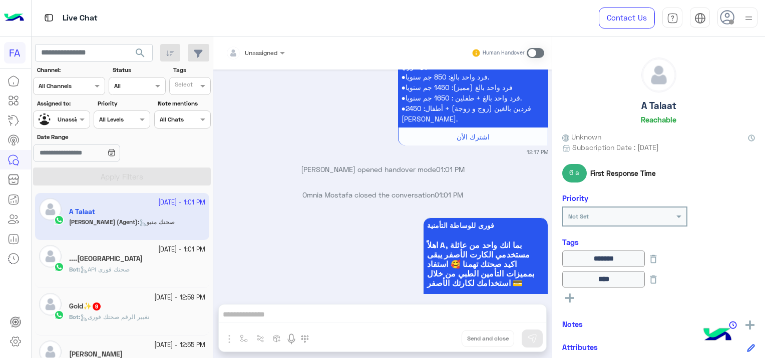
scroll to position [2436, 0]
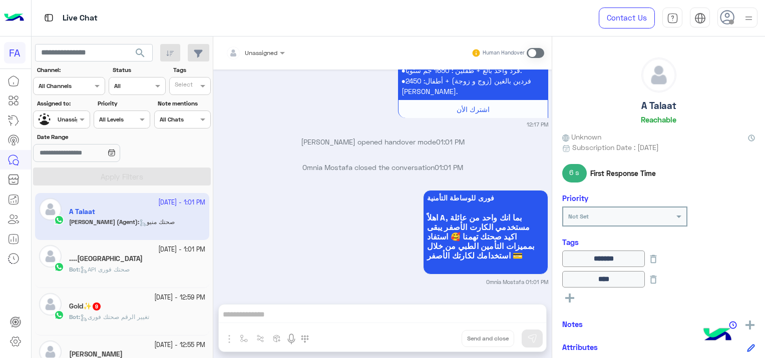
click at [121, 267] on span "API صحتك فورى" at bounding box center [105, 270] width 50 height 8
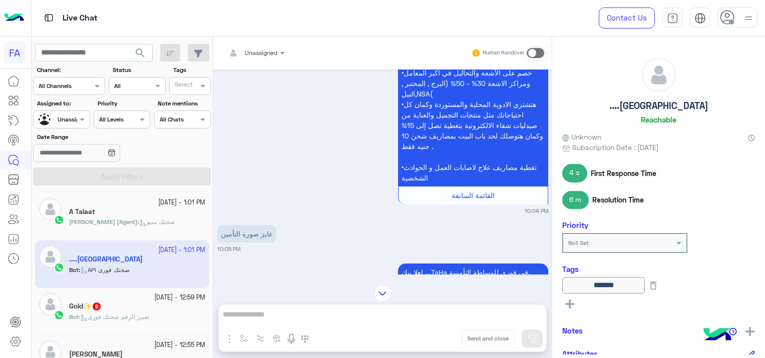
click at [162, 216] on div "A Talaat" at bounding box center [137, 213] width 136 height 11
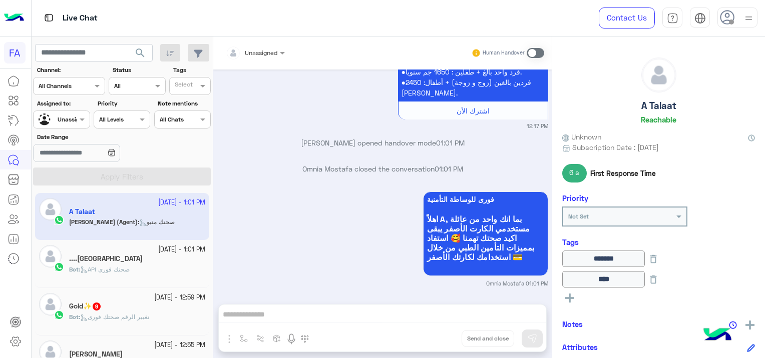
scroll to position [100, 0]
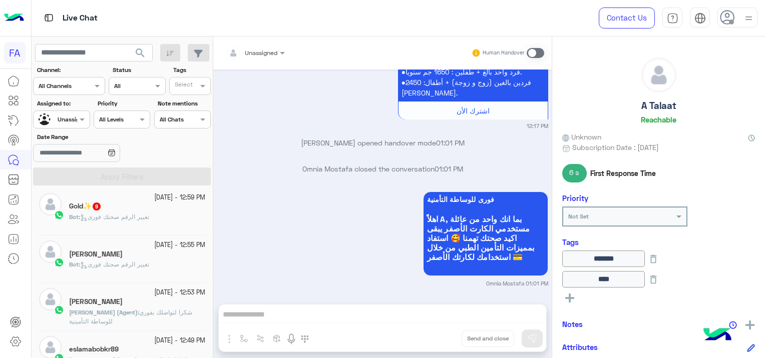
click at [140, 269] on div "Bot : تغيير الرقم صحتك فورى" at bounding box center [137, 269] width 136 height 18
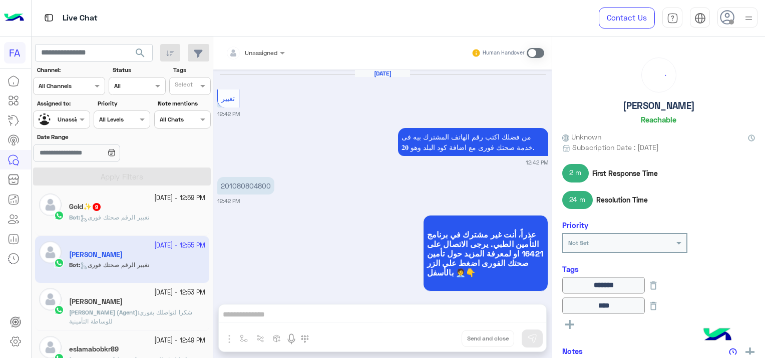
scroll to position [973, 0]
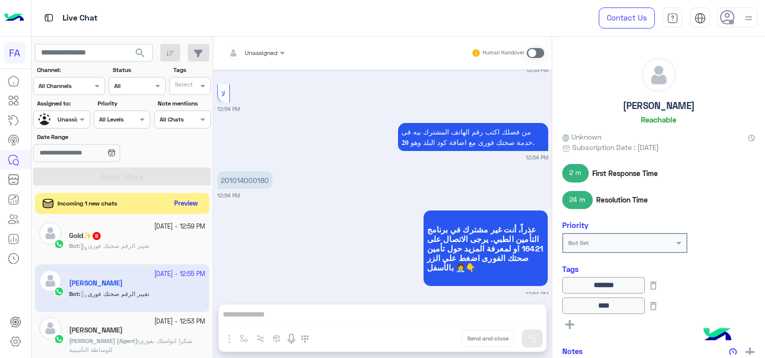
click at [190, 200] on button "Preview" at bounding box center [186, 204] width 31 height 14
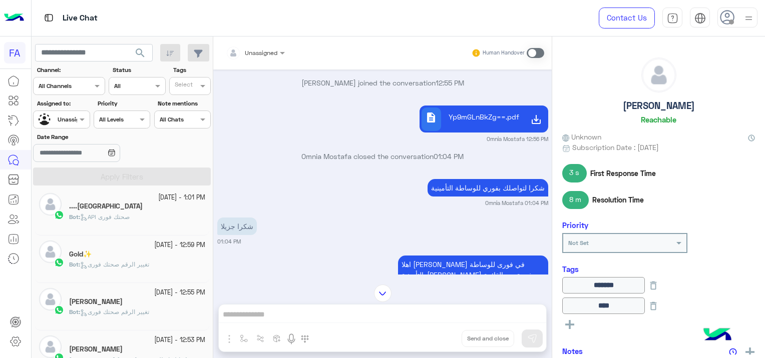
scroll to position [930, 0]
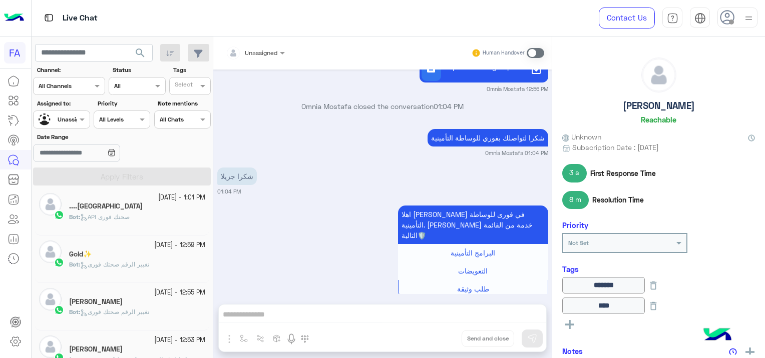
click at [171, 264] on div "Bot : تغيير الرقم صحتك فورى" at bounding box center [137, 269] width 136 height 18
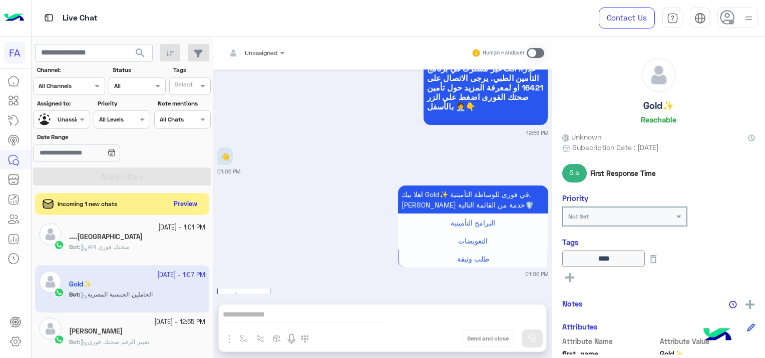
scroll to position [1717, 0]
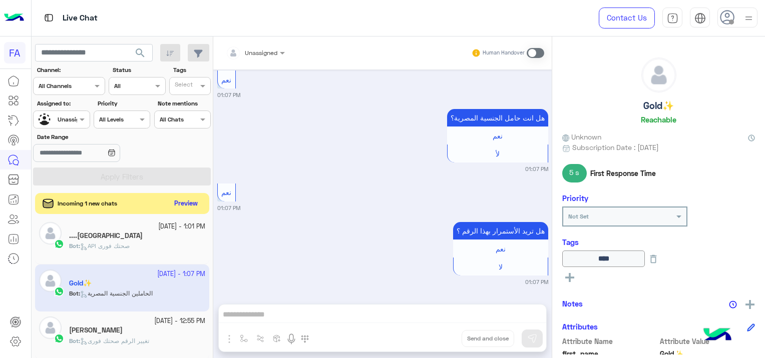
click at [184, 205] on button "Preview" at bounding box center [186, 204] width 31 height 14
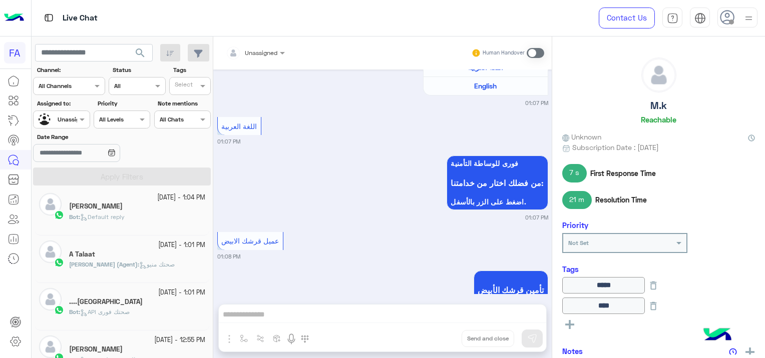
scroll to position [1818, 0]
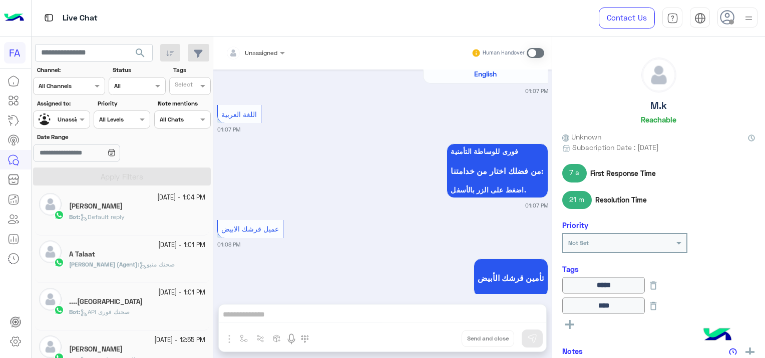
click at [158, 220] on div "Bot : Default reply" at bounding box center [137, 222] width 136 height 18
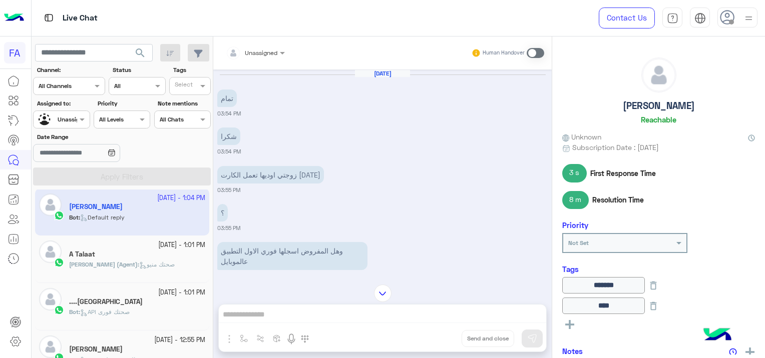
scroll to position [810, 0]
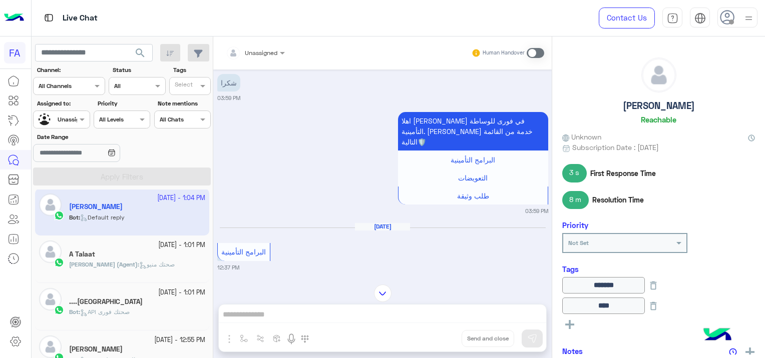
click at [103, 310] on span "API صحتك فورى" at bounding box center [105, 312] width 50 height 8
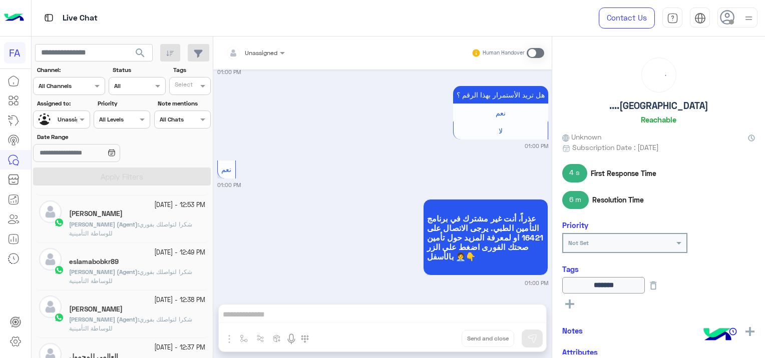
scroll to position [300, 0]
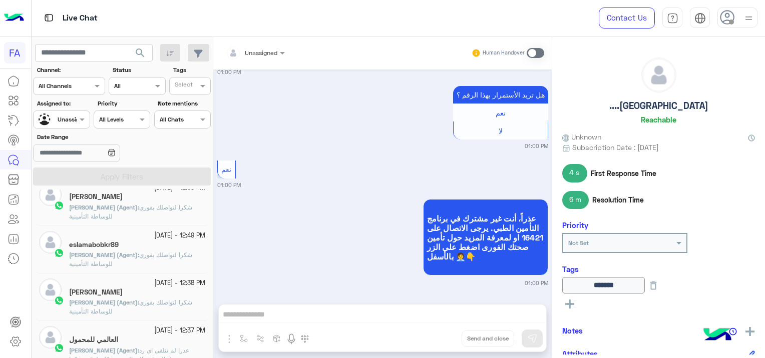
click at [122, 267] on p "[PERSON_NAME] (Agent) : شكرا لتواصلك بفوري للوساطة التأمينية" at bounding box center [137, 260] width 136 height 18
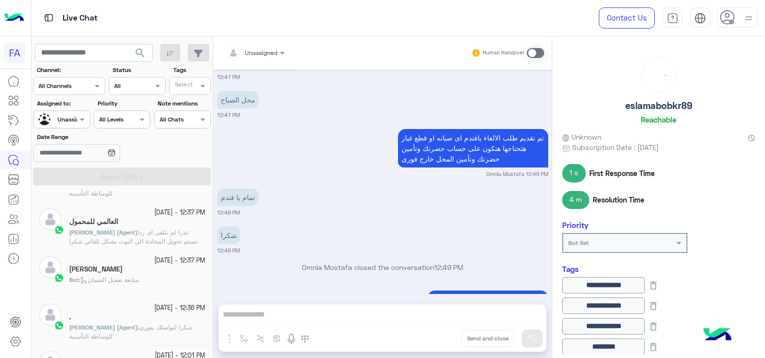
scroll to position [551, 0]
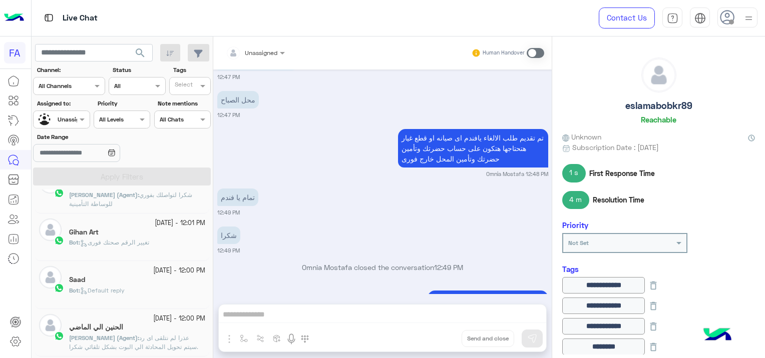
click at [127, 256] on div "[DATE] - 12:01 PM Gihan Art Bot : تغيير الرقم صحتك فورى" at bounding box center [122, 238] width 174 height 48
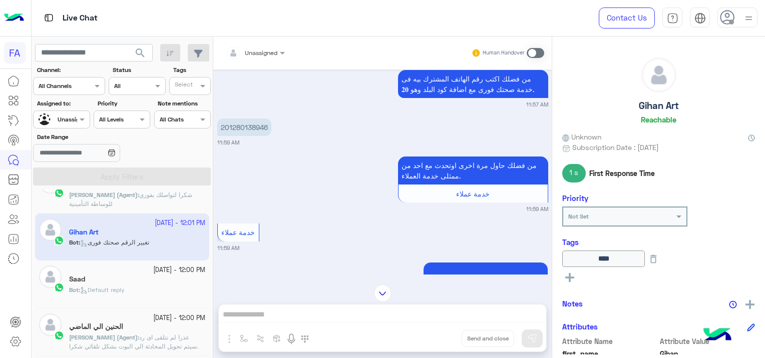
scroll to position [479, 0]
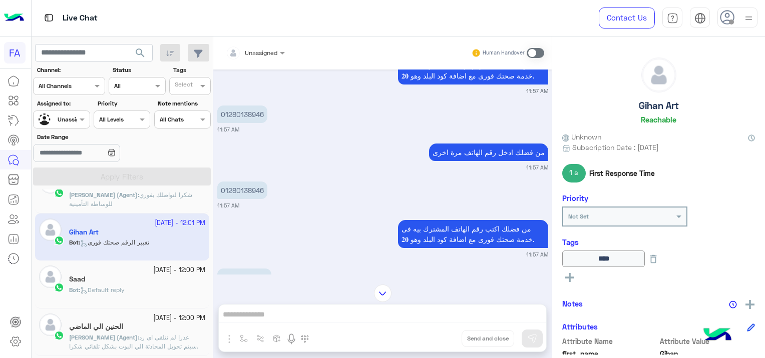
click at [149, 334] on span "عذرا لم نتلقى اى رد .سيتم تحويل المحادثة الي البوت بشكل تلقائي شكرا لتواصلك بفو…" at bounding box center [133, 347] width 129 height 26
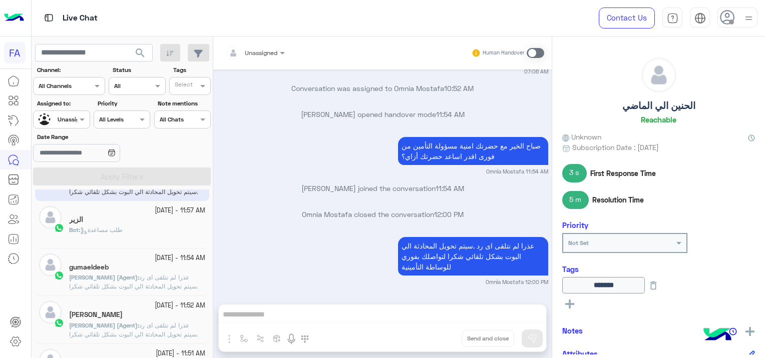
scroll to position [752, 0]
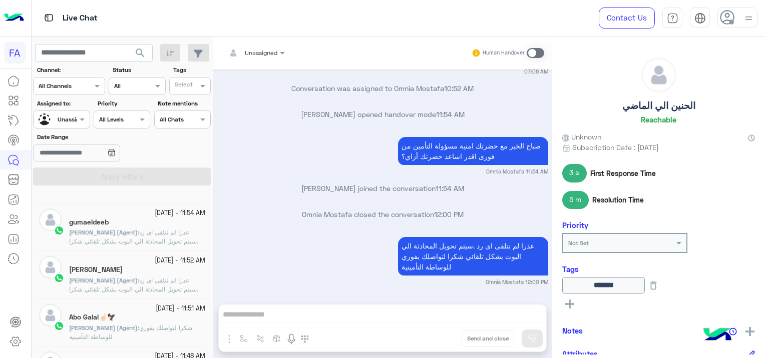
click at [150, 294] on div "[DATE] - 11:52 AM [PERSON_NAME] Omnia Mostafa (Agent) : عذرا لم نتلقى اى رد .سي…" at bounding box center [122, 275] width 174 height 48
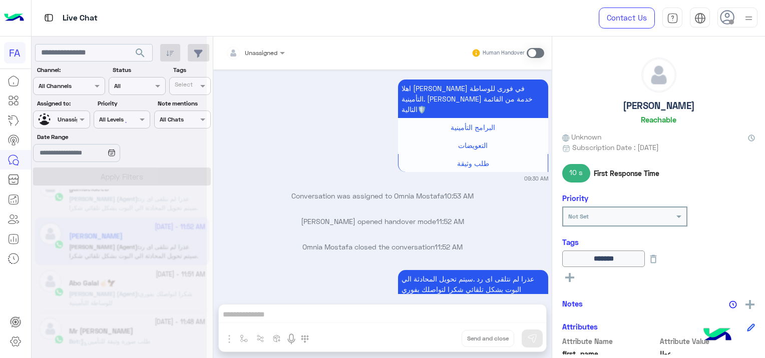
scroll to position [5, 0]
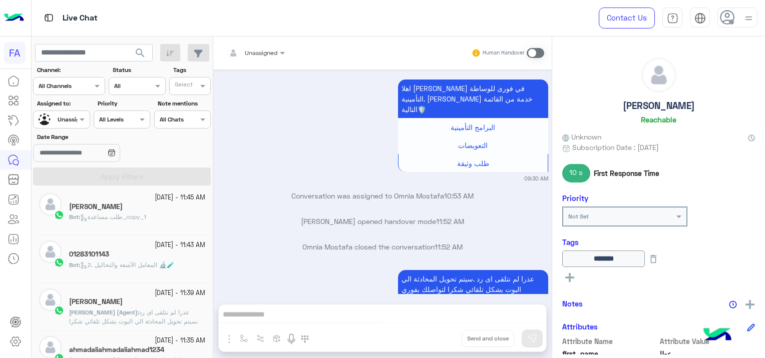
click at [150, 267] on span "2. المعامل الآشعة والتحاليل 🔬🧪" at bounding box center [127, 265] width 94 height 8
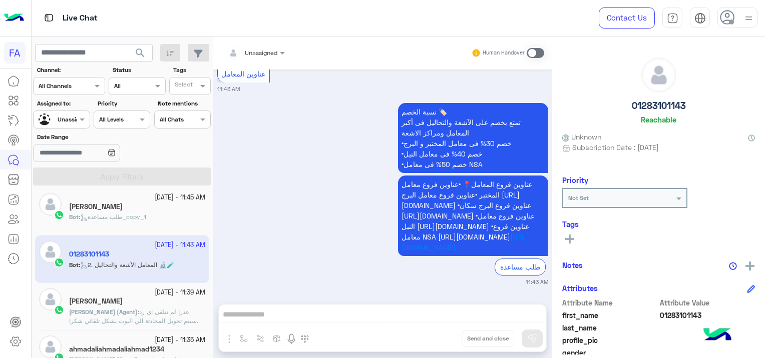
click at [97, 317] on span "عذرا لم نتلقى اى رد .سيتم تحويل المحادثة الي البوت بشكل تلقائي شكرا لتواصلك بفو…" at bounding box center [133, 321] width 129 height 26
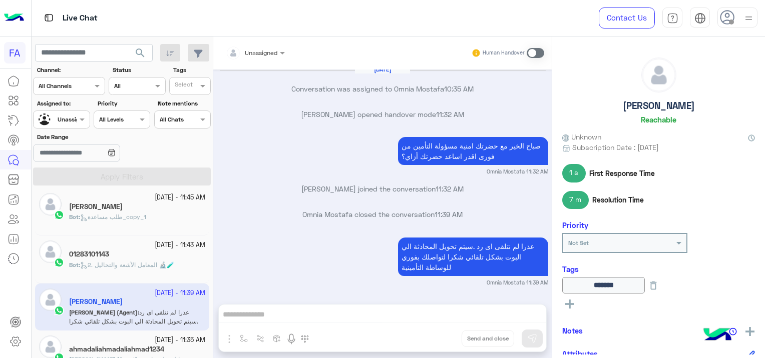
scroll to position [155, 0]
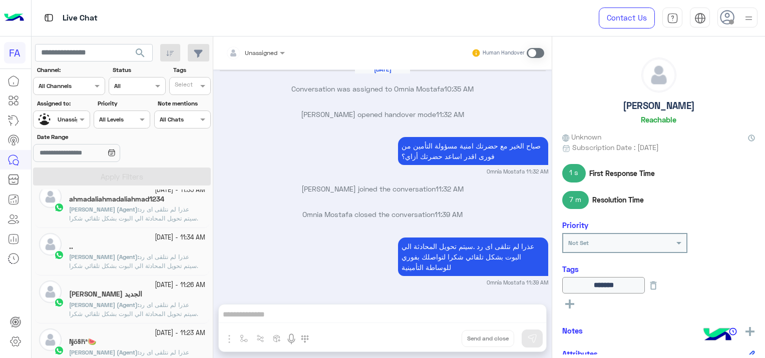
click at [55, 115] on input "text" at bounding box center [50, 118] width 23 height 9
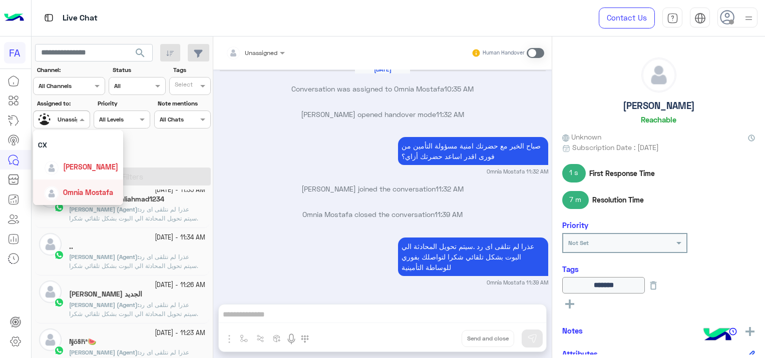
click at [92, 193] on span "Omnia Mostafa" at bounding box center [88, 192] width 50 height 9
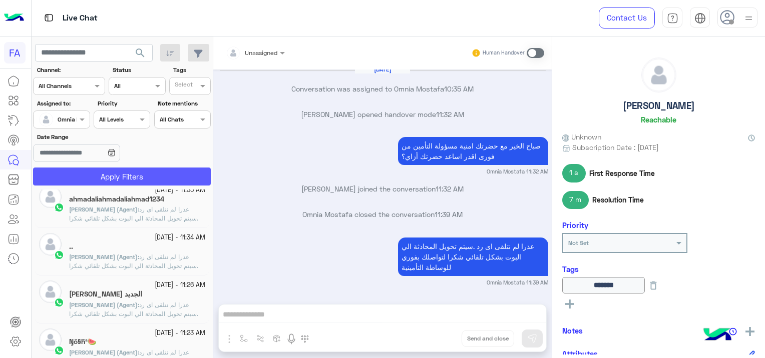
click at [111, 177] on button "Apply Filters" at bounding box center [122, 177] width 178 height 18
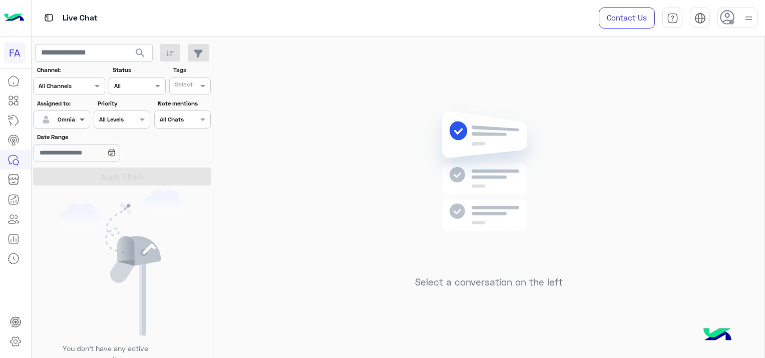
click at [79, 118] on span at bounding box center [83, 119] width 13 height 11
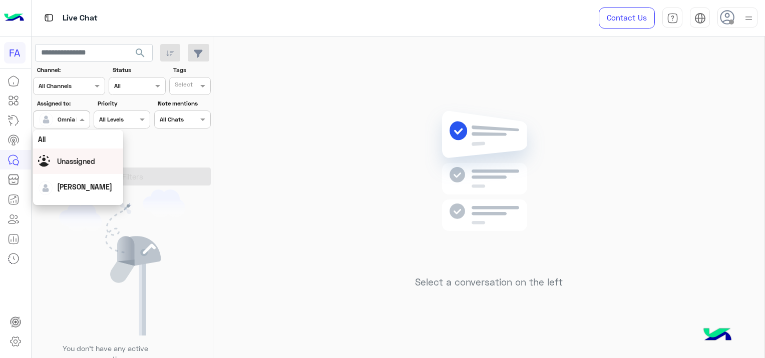
click at [92, 163] on span "Unassigned" at bounding box center [76, 161] width 38 height 9
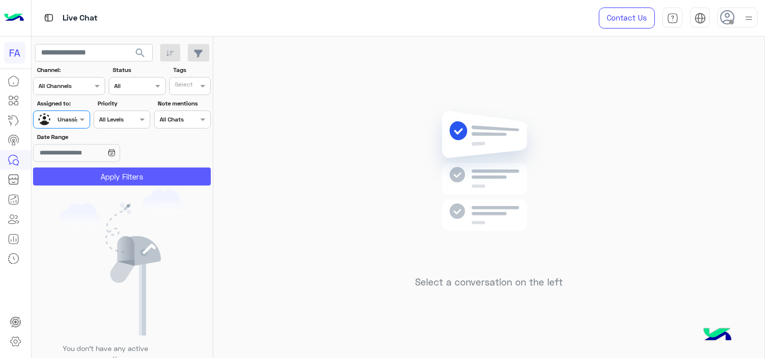
click at [100, 174] on button "Apply Filters" at bounding box center [122, 177] width 178 height 18
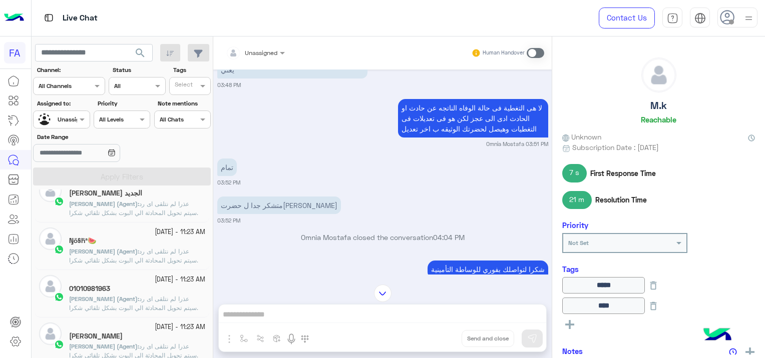
scroll to position [255, 0]
click at [144, 259] on span "عذرا لم نتلقى اى رد .سيتم تحويل المحادثة الي البوت بشكل تلقائي شكرا لتواصلك بفو…" at bounding box center [133, 262] width 129 height 26
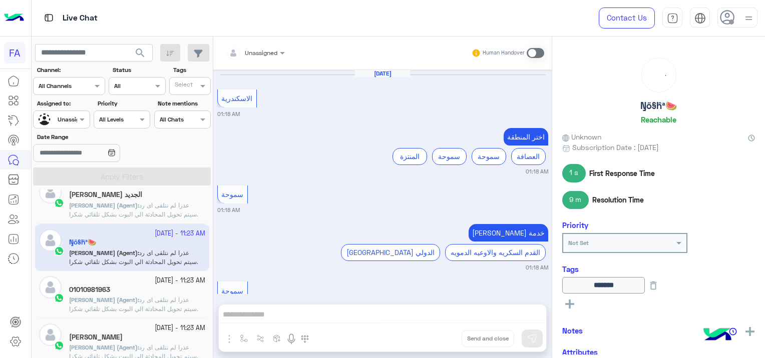
scroll to position [705, 0]
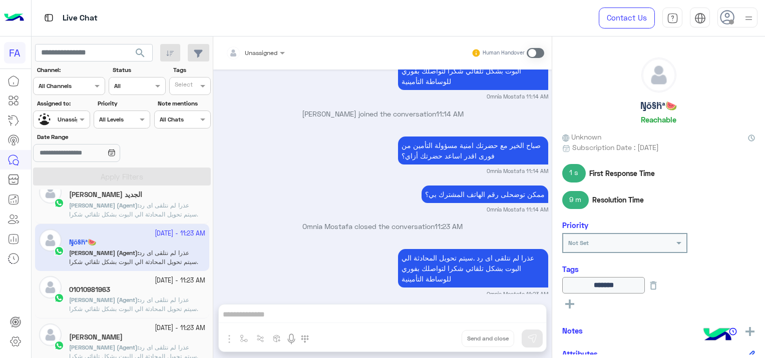
click at [104, 312] on p "[PERSON_NAME] (Agent) : عذرا لم نتلقى اى رد .سيتم تحويل المحادثة الي البوت بشكل…" at bounding box center [137, 309] width 136 height 27
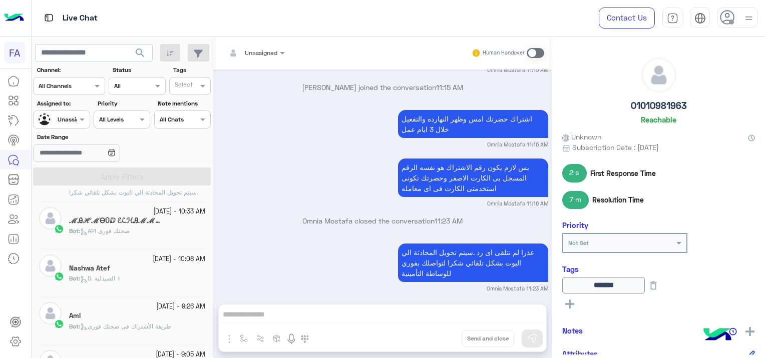
scroll to position [855, 0]
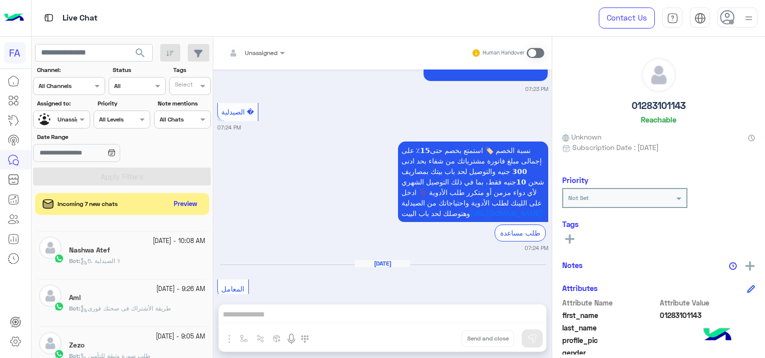
scroll to position [706, 0]
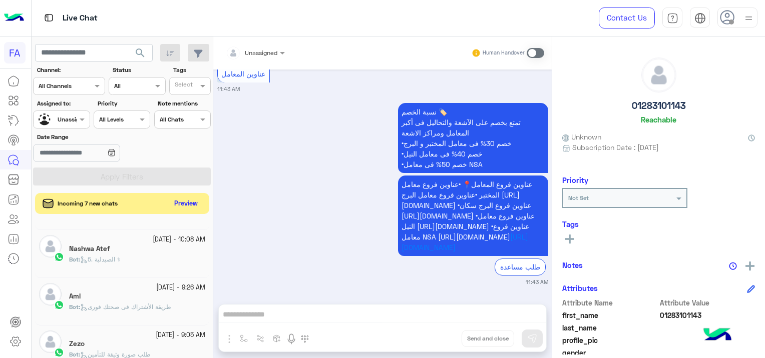
click at [186, 202] on button "Preview" at bounding box center [186, 204] width 31 height 14
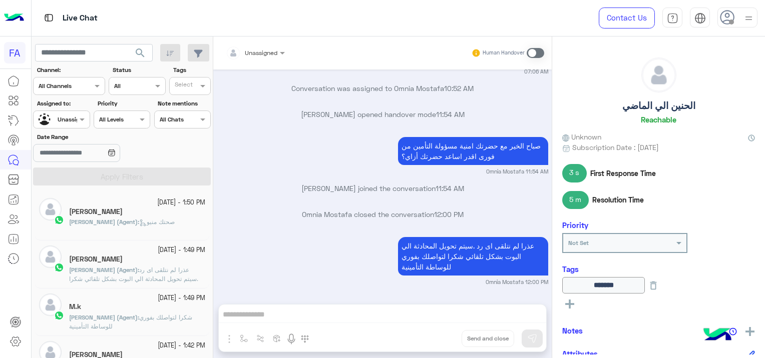
scroll to position [5, 0]
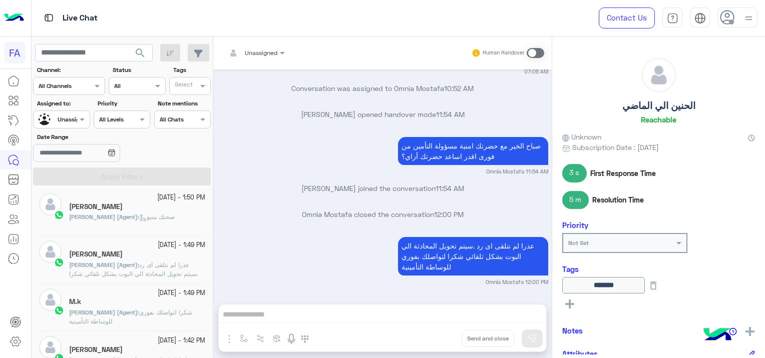
click at [184, 266] on span "عذرا لم نتلقى اى رد .سيتم تحويل المحادثة الي البوت بشكل تلقائي شكرا لتواصلك بفو…" at bounding box center [133, 274] width 129 height 26
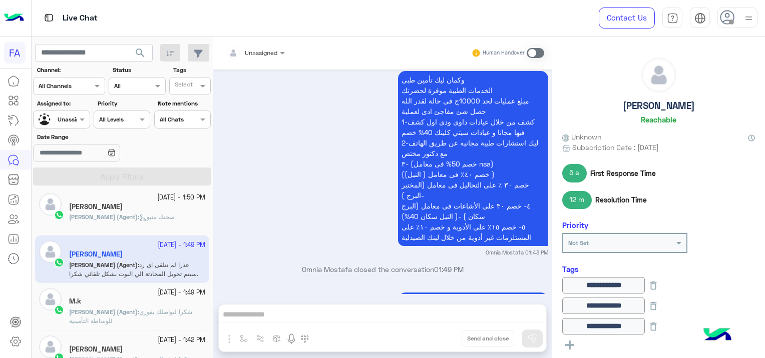
scroll to position [831, 0]
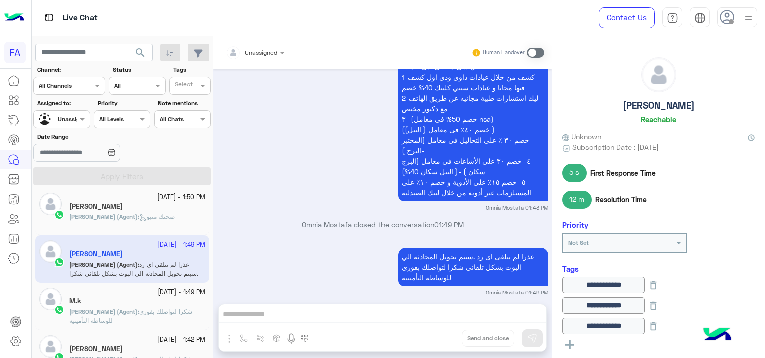
click at [172, 312] on span "شكرا لتواصلك بفوري للوساطة التأمينية" at bounding box center [130, 316] width 123 height 17
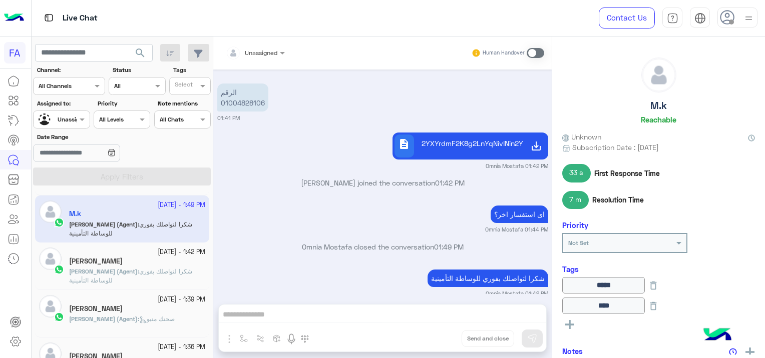
scroll to position [105, 0]
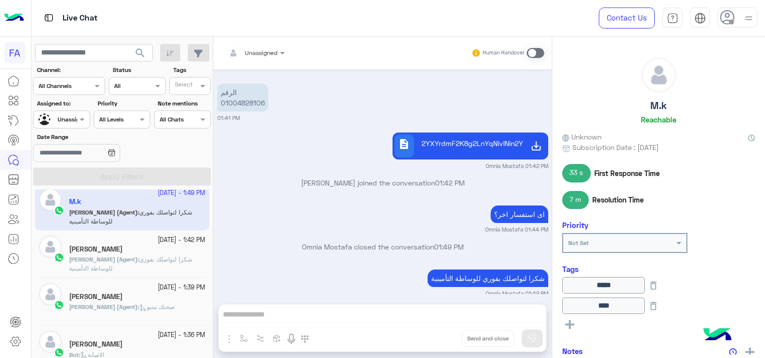
click at [171, 258] on span "شكرا لتواصلك بفوري للوساطة التأمينية" at bounding box center [130, 264] width 123 height 17
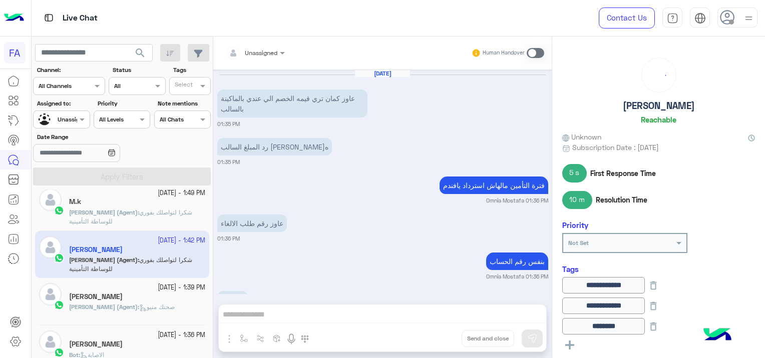
scroll to position [565, 0]
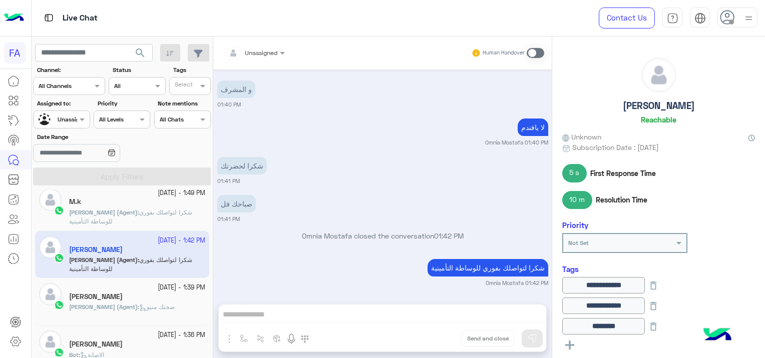
click at [157, 303] on span "صحتك منيو" at bounding box center [157, 307] width 36 height 8
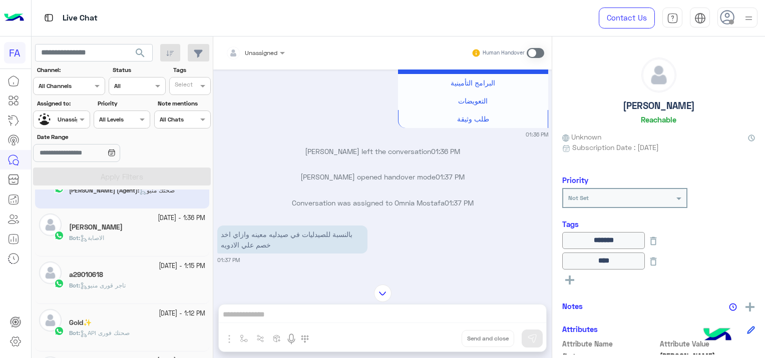
scroll to position [205, 0]
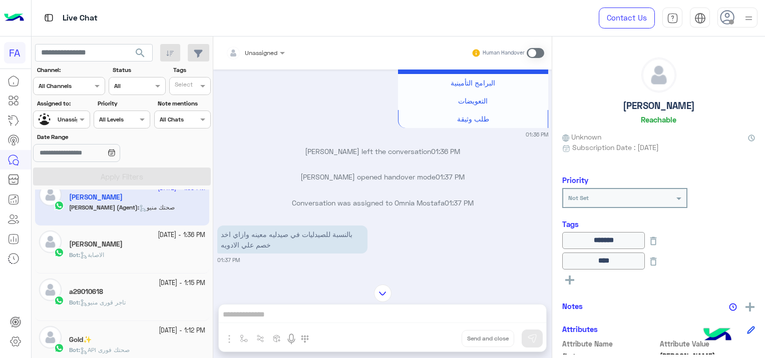
click at [154, 244] on div "[PERSON_NAME]" at bounding box center [137, 245] width 136 height 11
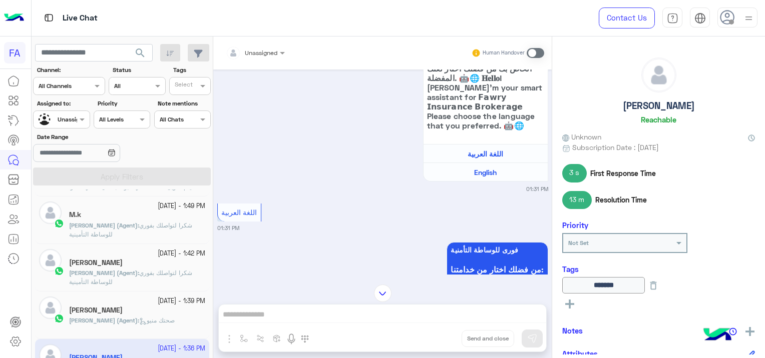
scroll to position [105, 0]
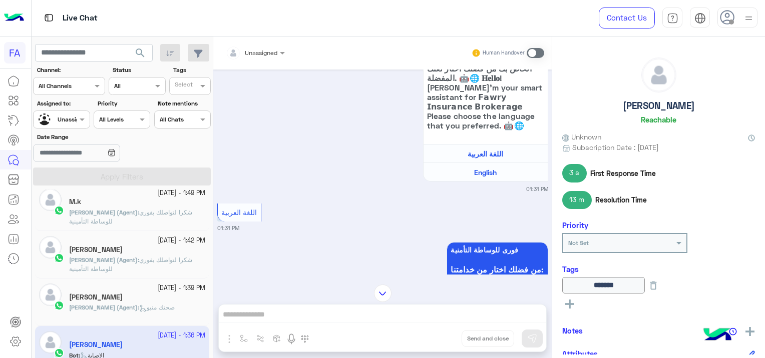
click at [101, 298] on div "[PERSON_NAME]" at bounding box center [137, 298] width 136 height 11
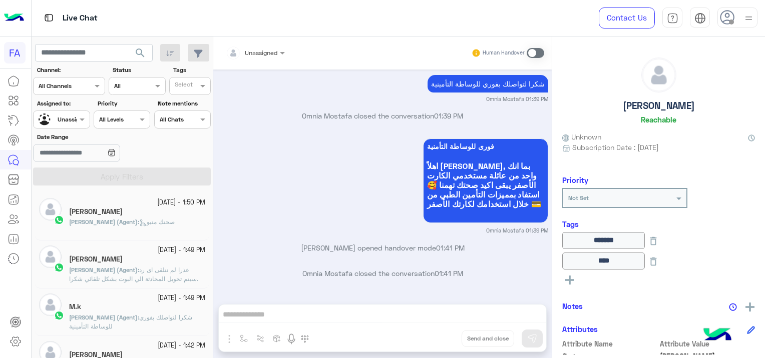
click at [149, 212] on div "[PERSON_NAME]" at bounding box center [137, 213] width 136 height 11
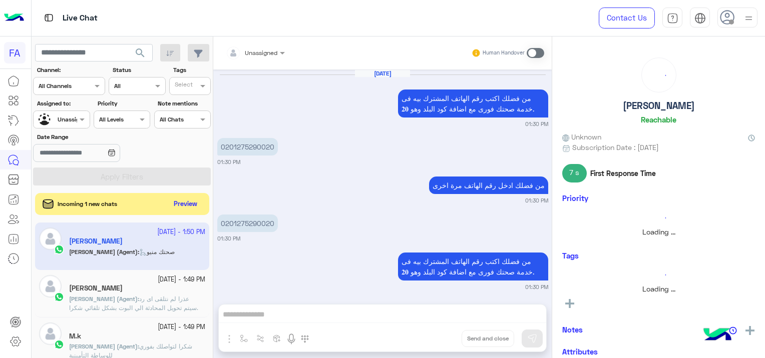
scroll to position [732, 0]
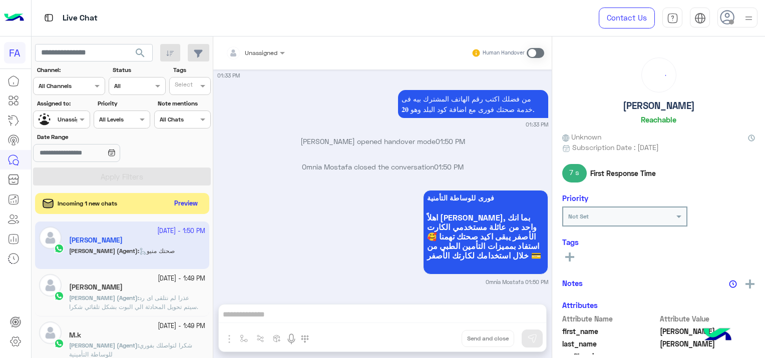
click at [175, 199] on button "Preview" at bounding box center [186, 204] width 31 height 14
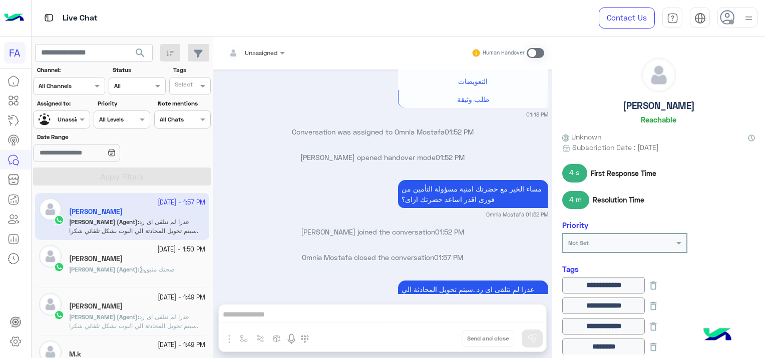
click at [130, 264] on app-inbox-user "[DATE] - 1:50 PM [PERSON_NAME] (Agent) : صحتك منيو" at bounding box center [122, 264] width 174 height 48
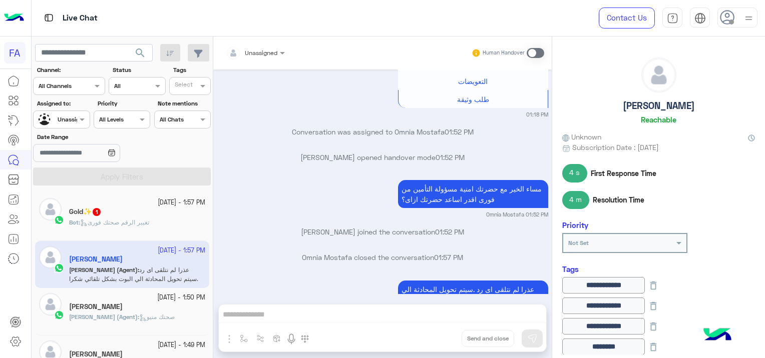
scroll to position [50, 0]
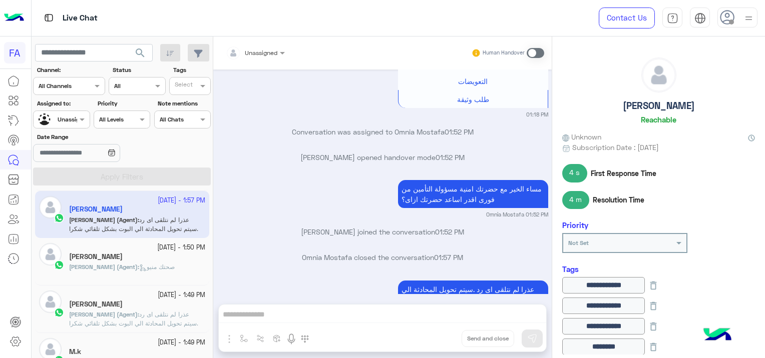
click at [180, 259] on div "[PERSON_NAME]" at bounding box center [137, 258] width 136 height 11
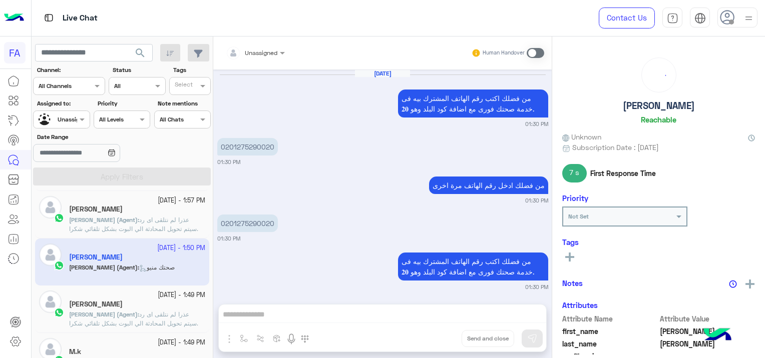
scroll to position [732, 0]
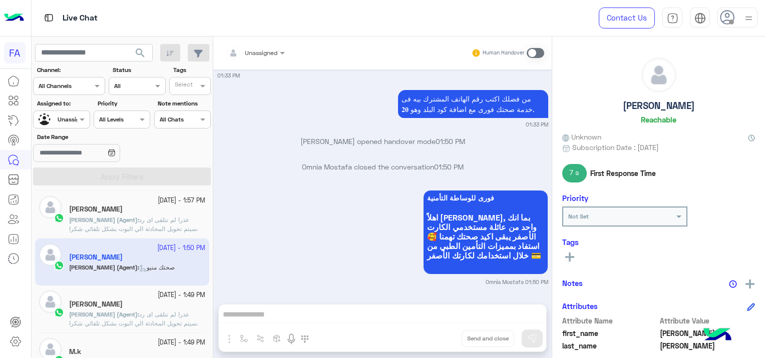
click at [169, 302] on div "[PERSON_NAME]" at bounding box center [137, 305] width 136 height 11
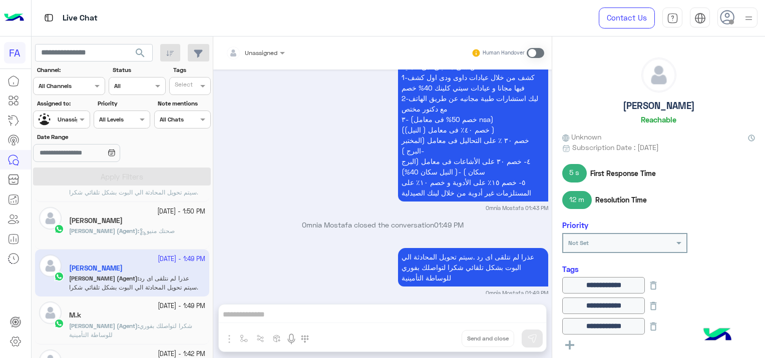
scroll to position [150, 0]
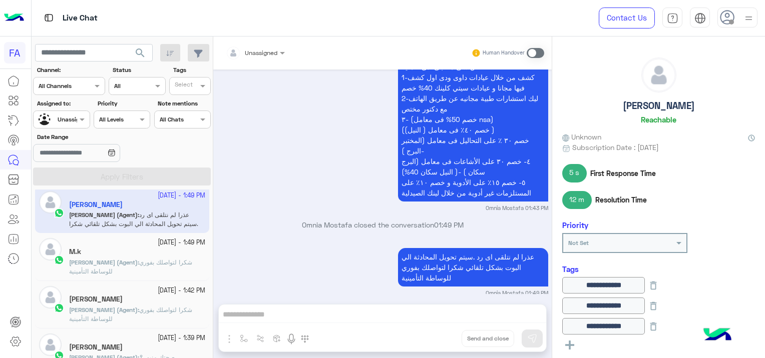
click at [178, 256] on div "M.k" at bounding box center [137, 253] width 136 height 11
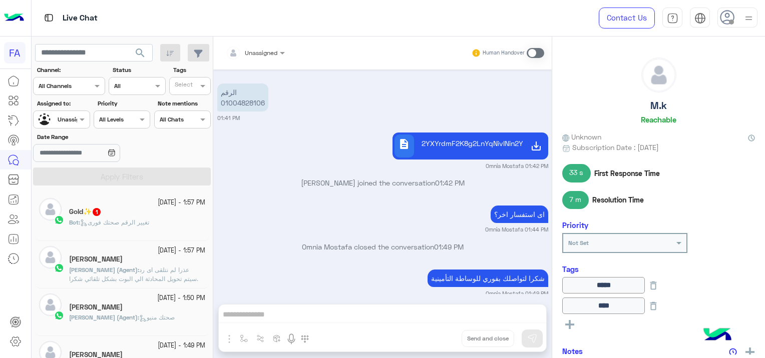
click at [164, 265] on div "[PERSON_NAME]" at bounding box center [137, 260] width 136 height 11
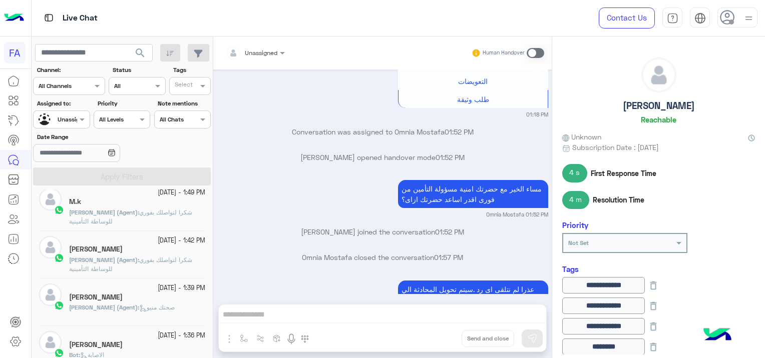
scroll to position [120, 0]
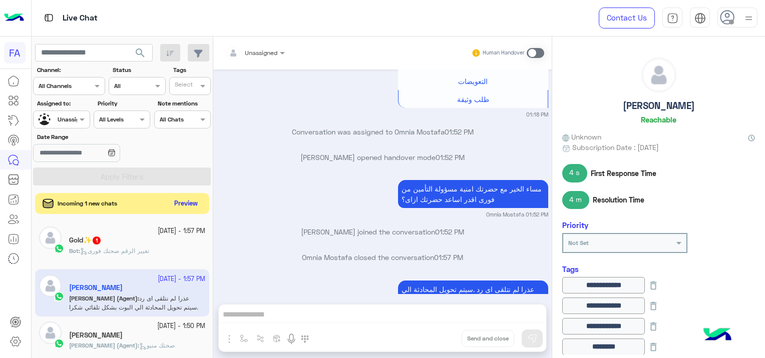
click at [181, 208] on button "Preview" at bounding box center [186, 204] width 31 height 14
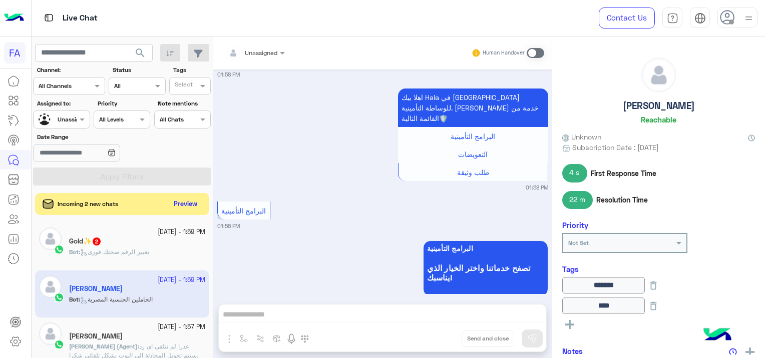
scroll to position [1304, 0]
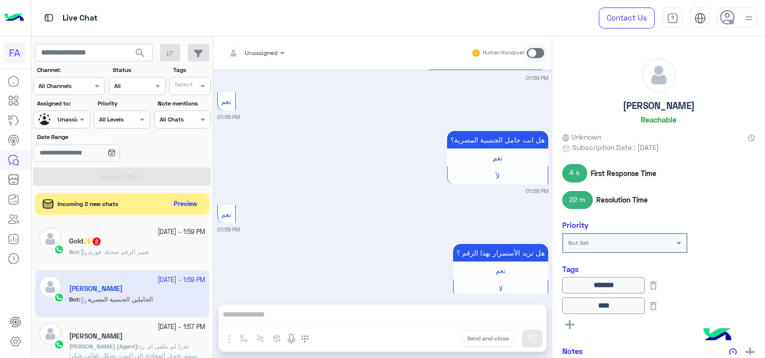
click at [171, 241] on div "Gold✨ 2" at bounding box center [137, 242] width 136 height 11
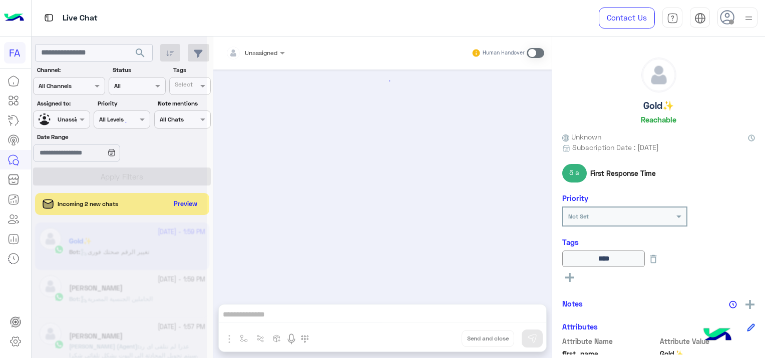
click at [186, 201] on div at bounding box center [119, 183] width 175 height 358
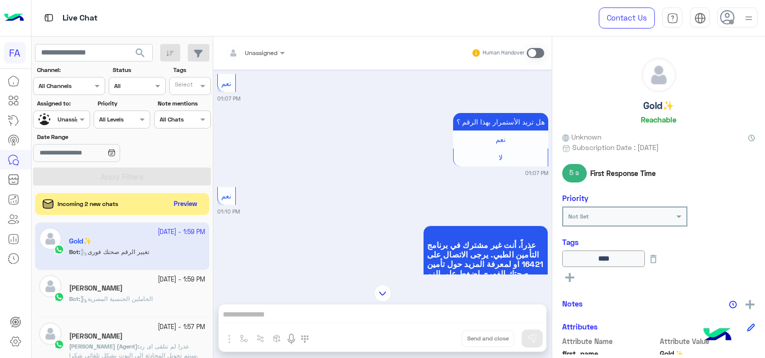
scroll to position [573, 0]
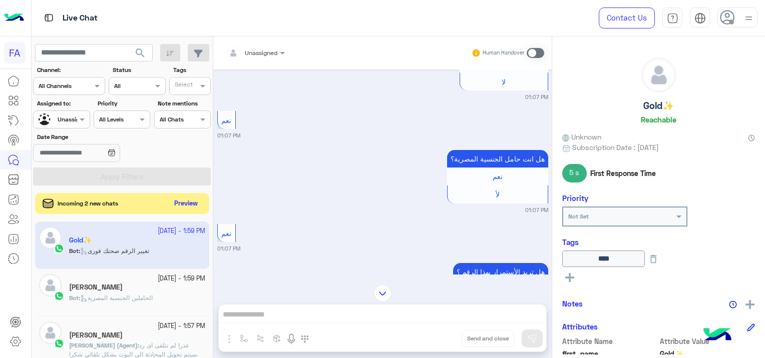
click at [182, 206] on button "Preview" at bounding box center [186, 204] width 31 height 14
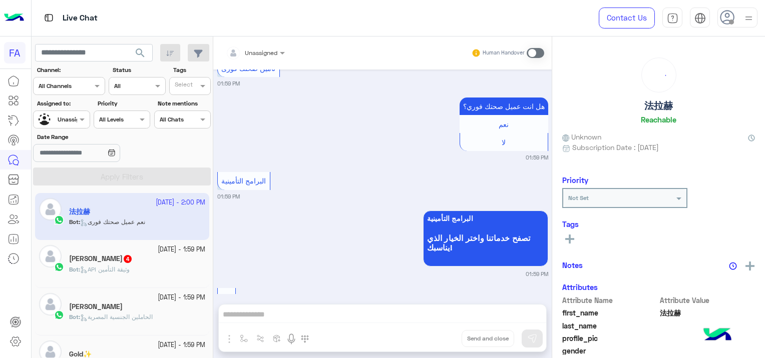
scroll to position [1125, 0]
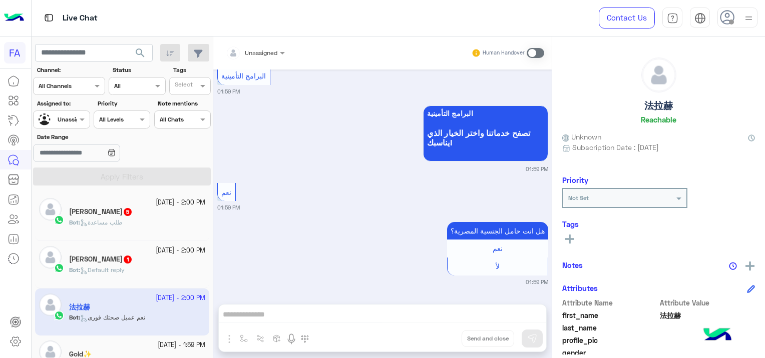
click at [151, 223] on div "Bot : طلب مساعدة" at bounding box center [137, 227] width 136 height 18
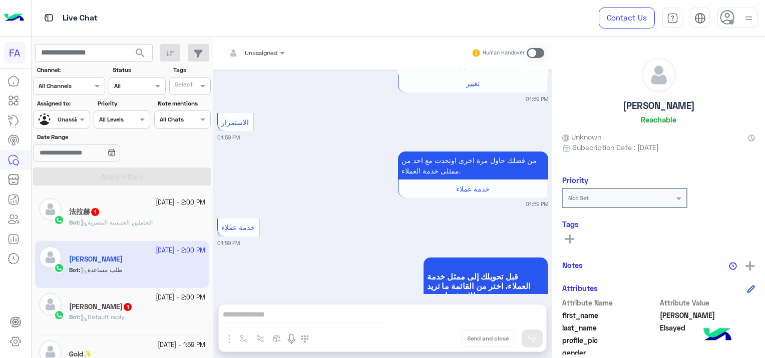
scroll to position [379, 0]
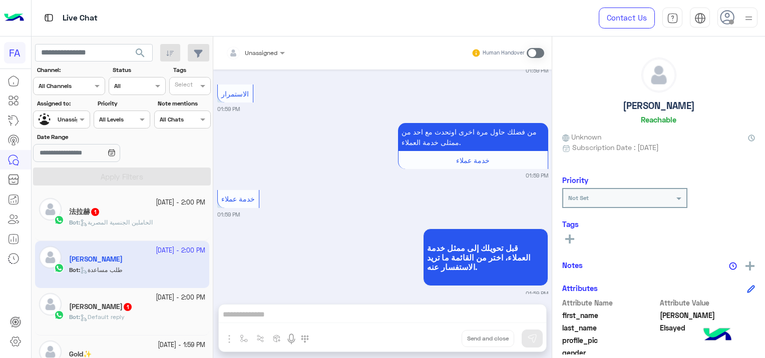
click at [137, 217] on div "法拉赫 1" at bounding box center [137, 213] width 136 height 11
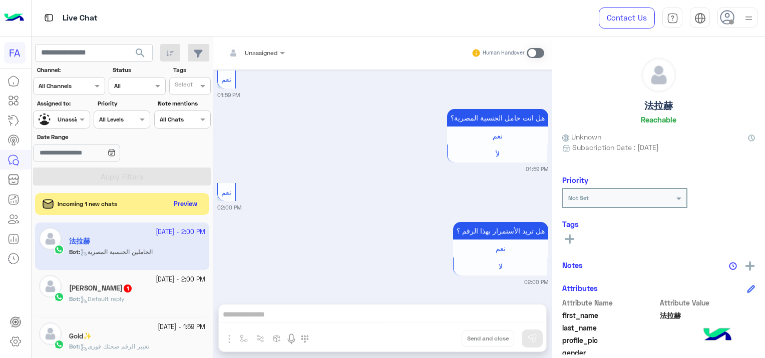
scroll to position [2335, 0]
click at [195, 207] on button "Preview" at bounding box center [186, 204] width 31 height 14
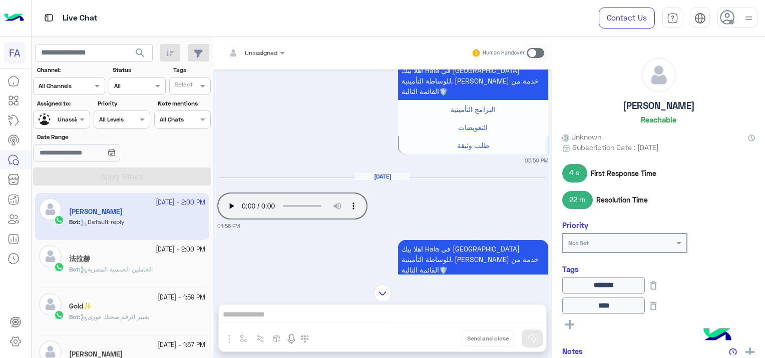
scroll to position [959, 0]
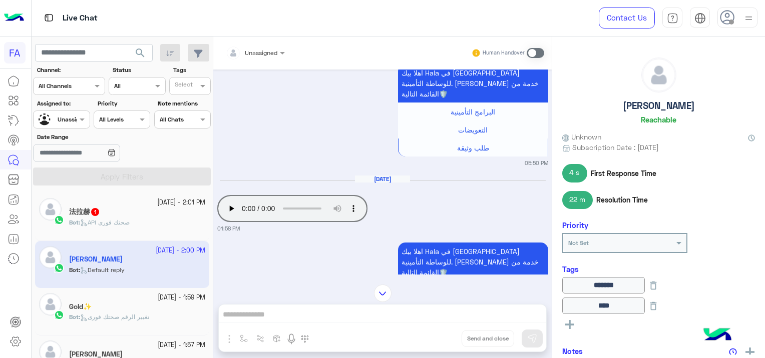
click at [344, 240] on div "اهلا بيك Hala في [GEOGRAPHIC_DATA] للوساطة التأمينية. [PERSON_NAME] خدمة من الق…" at bounding box center [382, 293] width 331 height 106
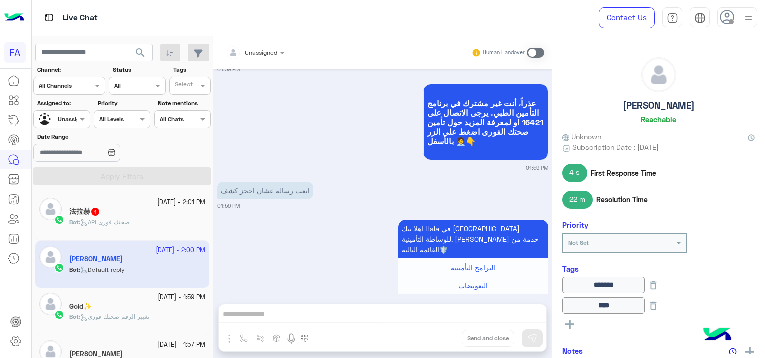
scroll to position [1867, 0]
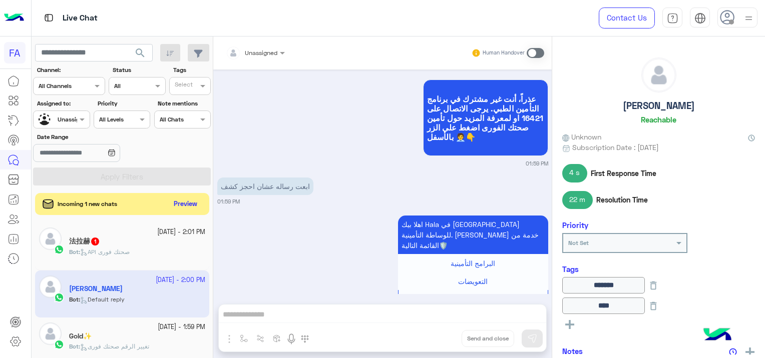
click at [191, 195] on div "Incoming 1 new chats Preview" at bounding box center [122, 204] width 174 height 22
click at [189, 202] on button "Preview" at bounding box center [186, 204] width 31 height 14
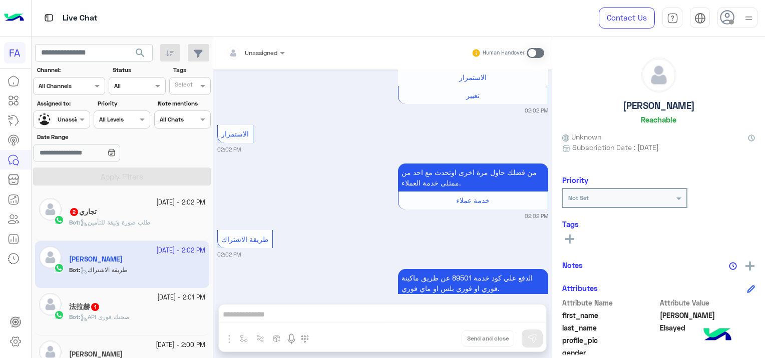
scroll to position [1202, 0]
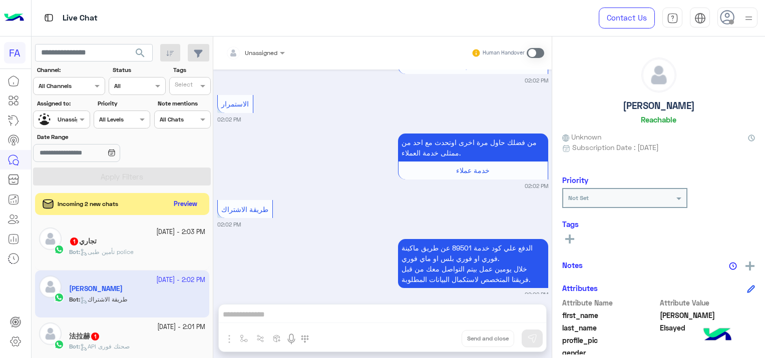
click at [175, 237] on div "تجاري 1" at bounding box center [137, 242] width 136 height 11
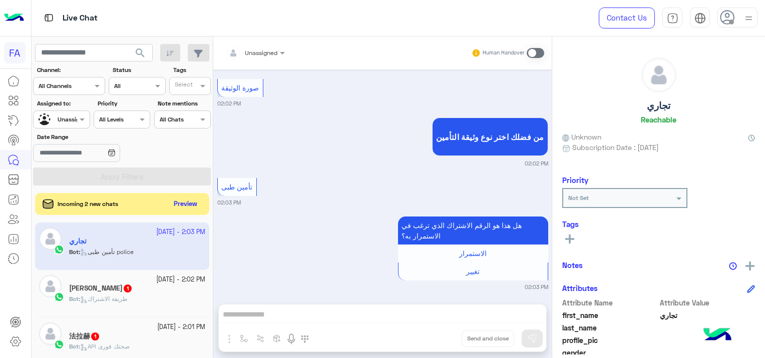
scroll to position [1228, 0]
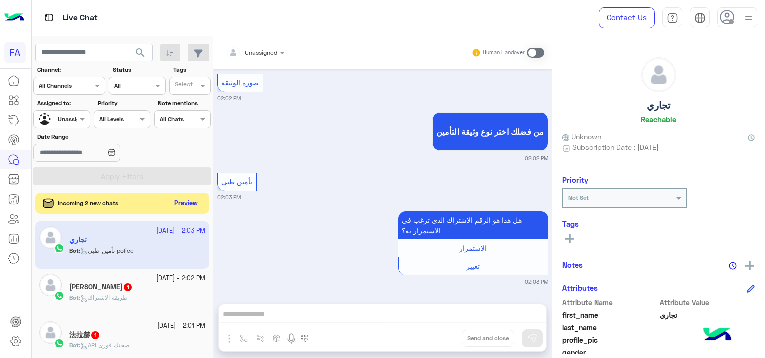
click at [183, 206] on button "Preview" at bounding box center [186, 204] width 31 height 14
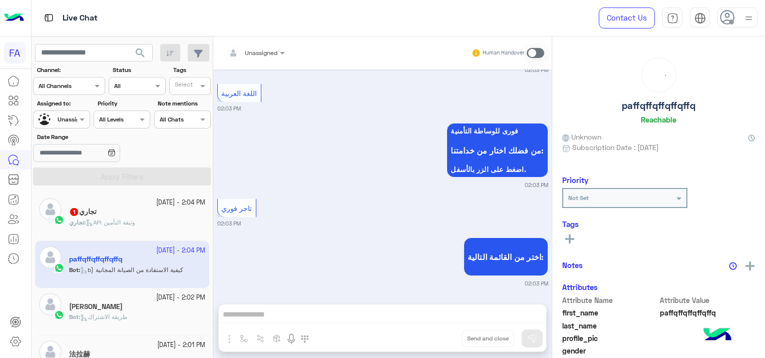
scroll to position [373, 0]
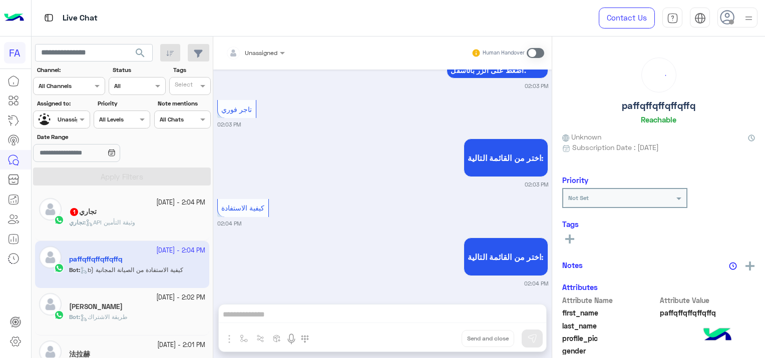
click at [175, 222] on div "تجاري : API وثيقة التأمين" at bounding box center [137, 227] width 136 height 18
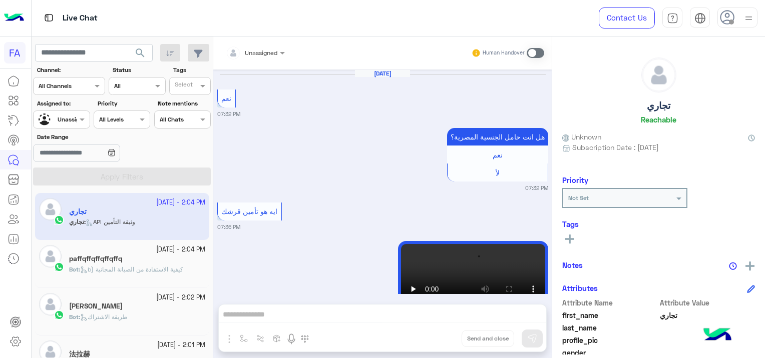
scroll to position [1154, 0]
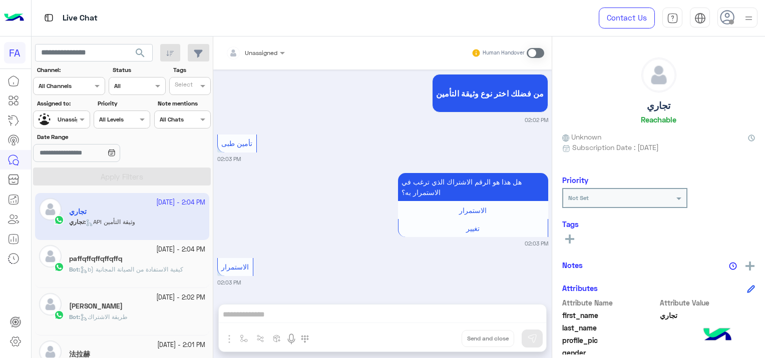
click at [119, 265] on p "Bot : b) كيفية الاستفادة من الصيانة المجانية" at bounding box center [126, 269] width 114 height 9
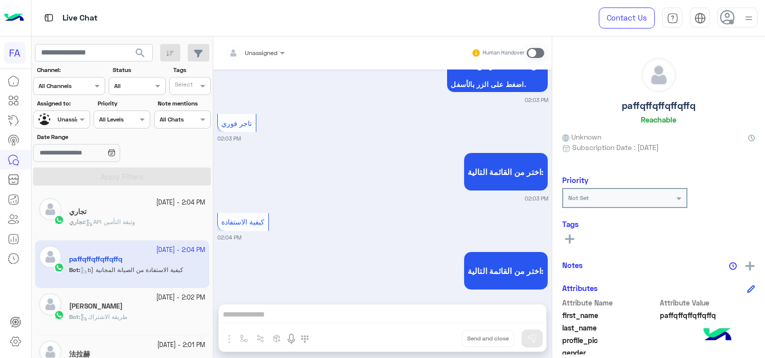
scroll to position [373, 0]
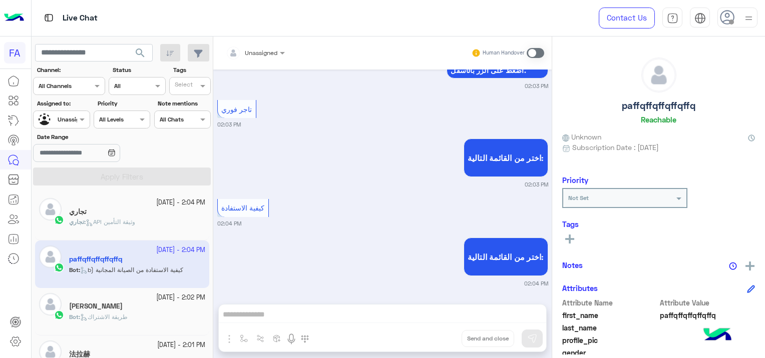
click at [252, 49] on input "text" at bounding box center [243, 51] width 35 height 9
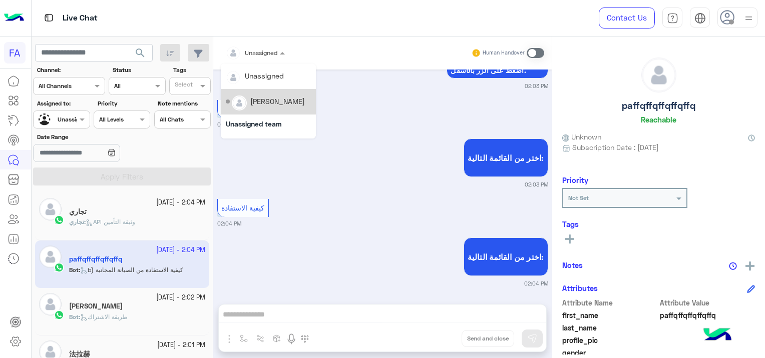
click at [272, 110] on div "[PERSON_NAME]" at bounding box center [268, 102] width 85 height 18
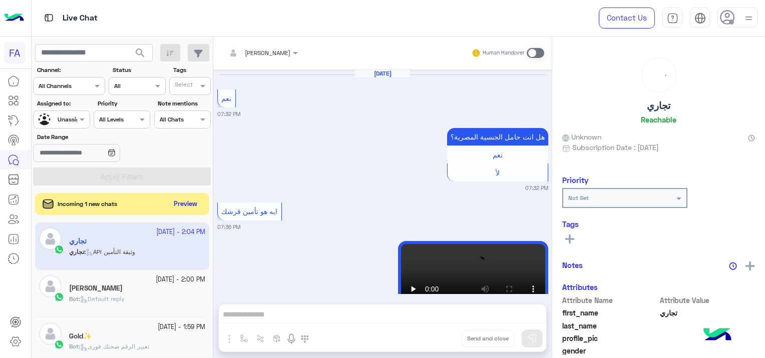
scroll to position [1154, 0]
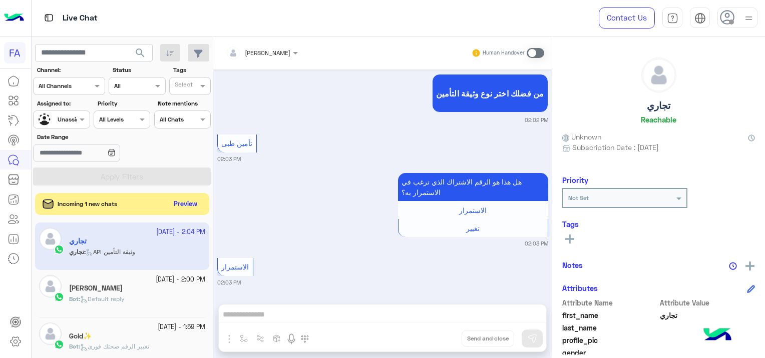
click at [63, 115] on div at bounding box center [62, 119] width 56 height 10
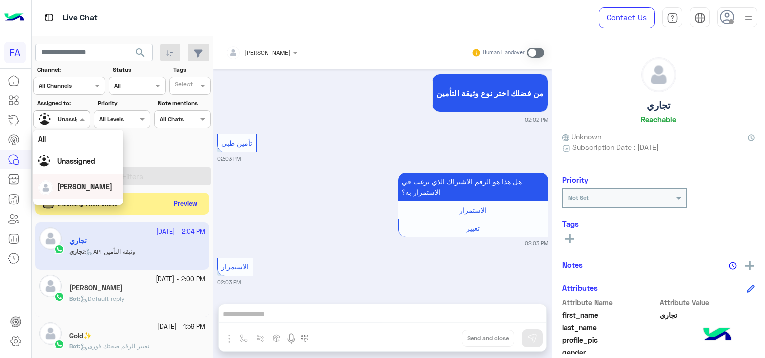
click at [85, 186] on span "[PERSON_NAME]" at bounding box center [84, 187] width 55 height 9
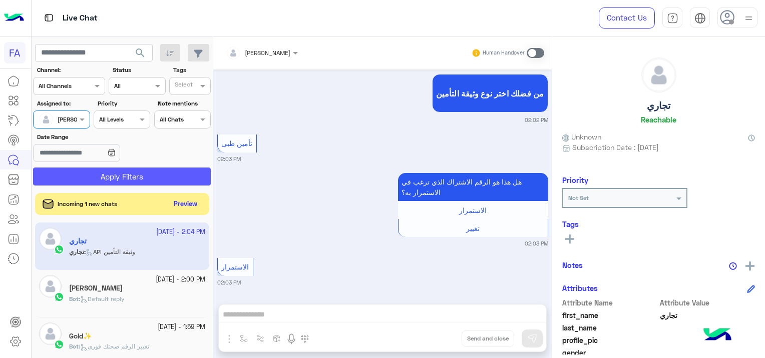
click at [124, 178] on button "Apply Filters" at bounding box center [122, 177] width 178 height 18
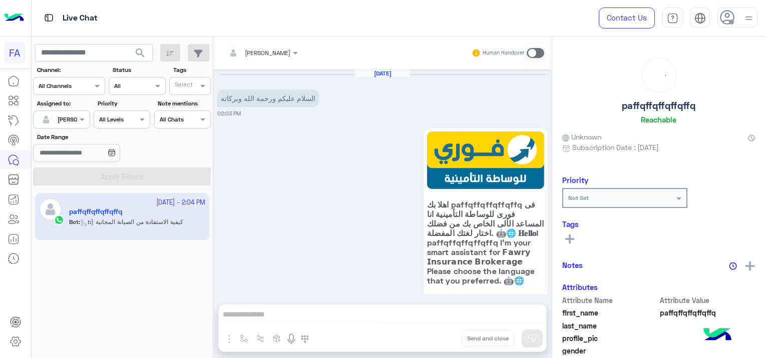
scroll to position [399, 0]
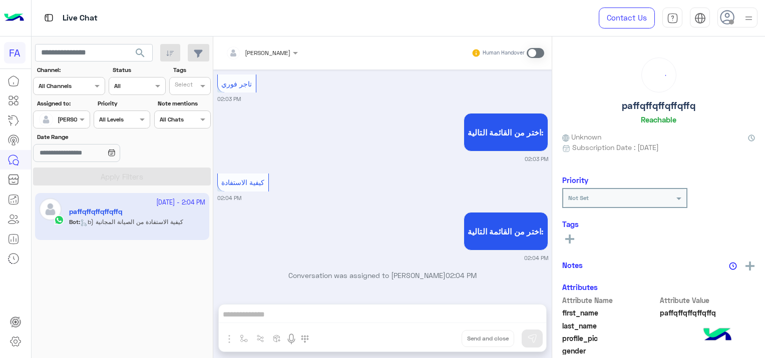
click at [152, 222] on app-inbox-user "[DATE] - 2:04 PM paffqffqffqffqffq Bot : b) كيفية الاستفادة من الصيانة المجانية" at bounding box center [122, 216] width 174 height 47
click at [534, 53] on span at bounding box center [536, 53] width 18 height 10
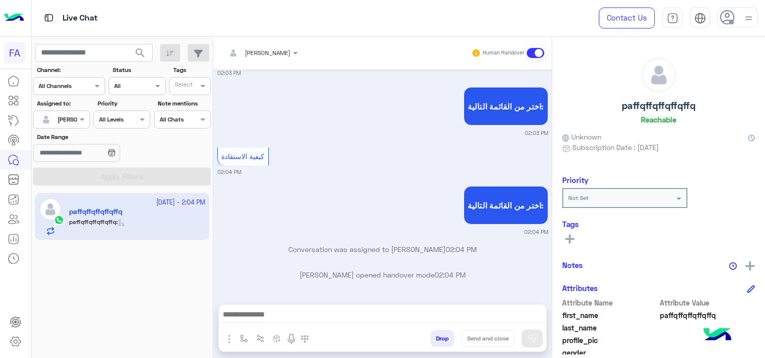
scroll to position [464, 0]
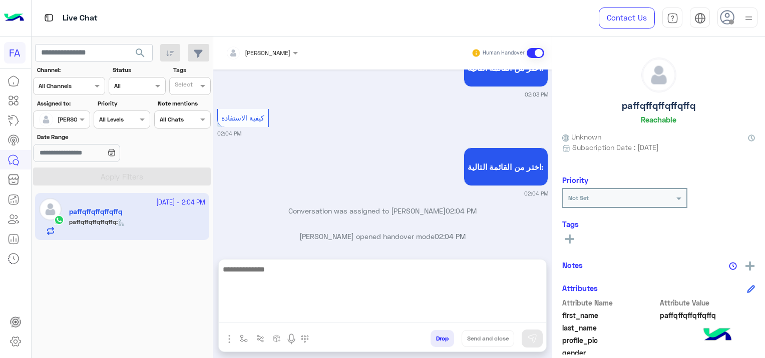
click at [256, 314] on textarea at bounding box center [382, 293] width 327 height 60
paste textarea "**********"
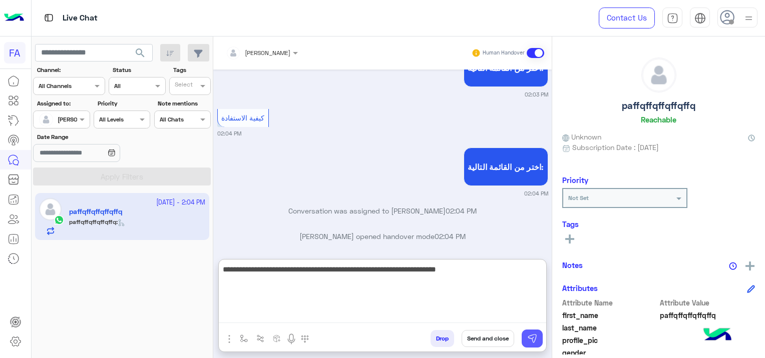
type textarea "**********"
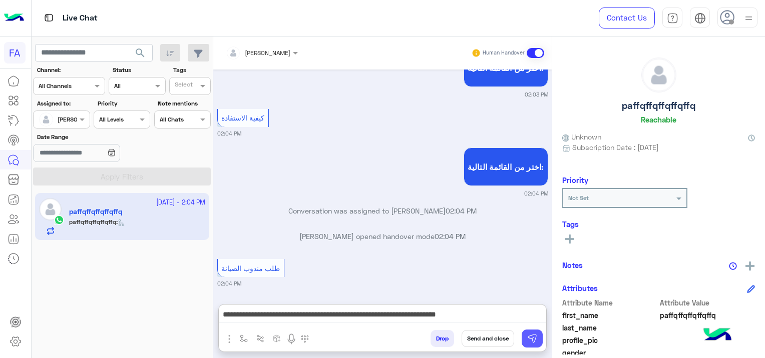
click at [536, 334] on img at bounding box center [532, 339] width 10 height 10
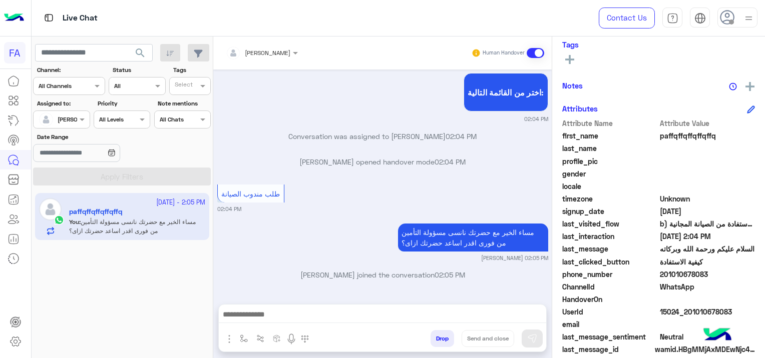
scroll to position [209, 0]
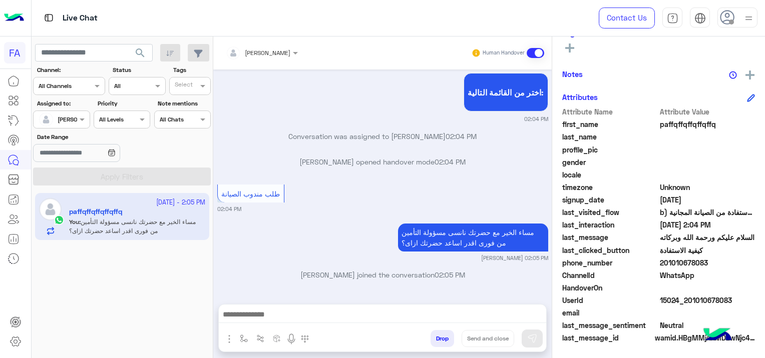
drag, startPoint x: 729, startPoint y: 297, endPoint x: 688, endPoint y: 303, distance: 40.9
click at [688, 303] on span "15024_201010678083" at bounding box center [708, 300] width 96 height 11
copy span "1010678083"
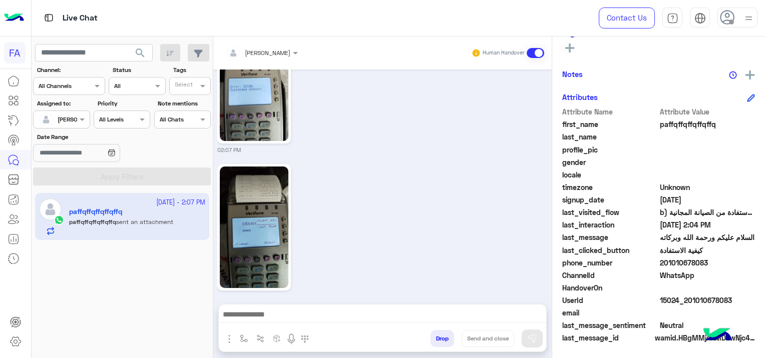
scroll to position [1111, 0]
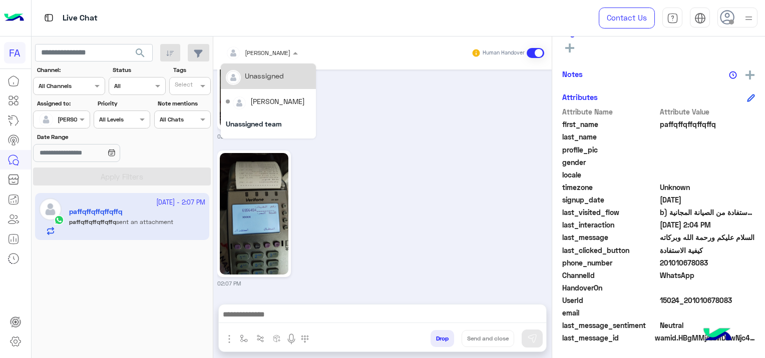
click at [272, 50] on div at bounding box center [262, 52] width 82 height 10
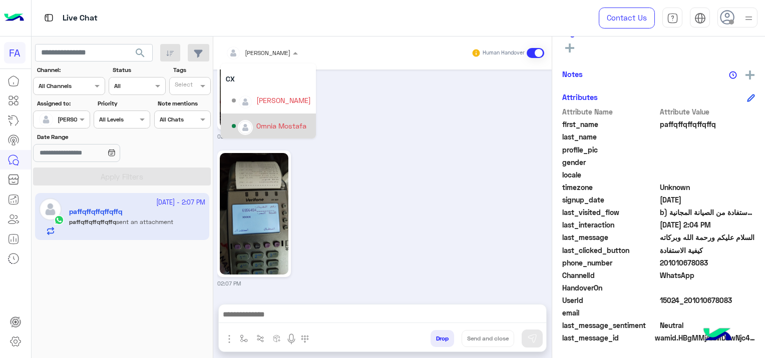
click at [291, 119] on div "Omnia Mostafa" at bounding box center [271, 127] width 79 height 18
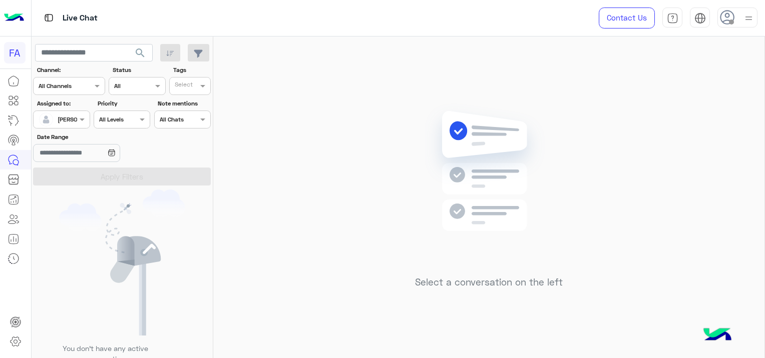
click at [72, 116] on div at bounding box center [62, 119] width 56 height 10
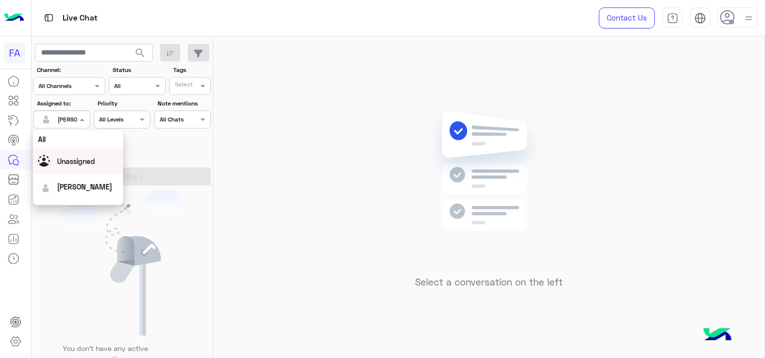
click at [82, 159] on span "Unassigned" at bounding box center [76, 161] width 38 height 9
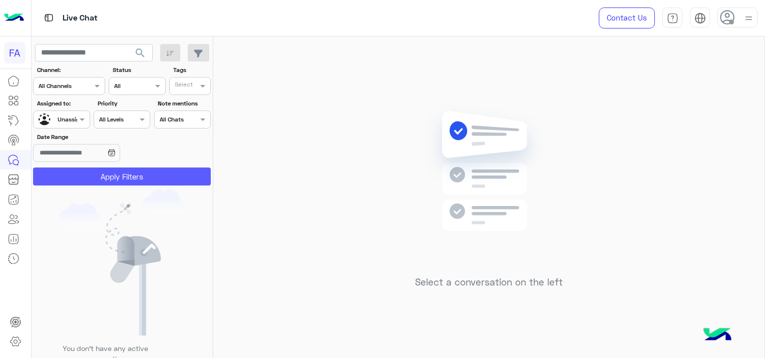
click at [120, 178] on button "Apply Filters" at bounding box center [122, 177] width 178 height 18
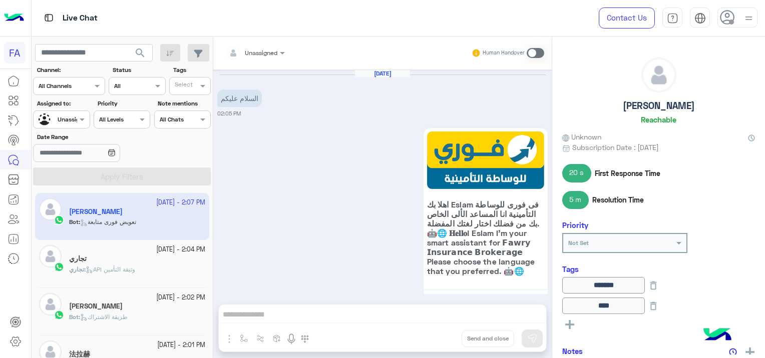
scroll to position [1006, 0]
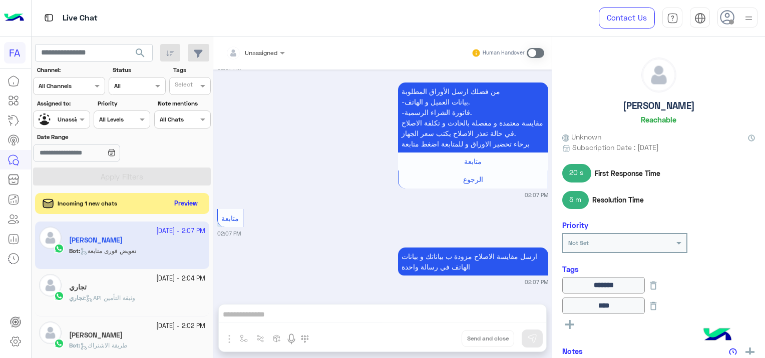
click at [185, 206] on button "Preview" at bounding box center [186, 204] width 31 height 14
click at [195, 204] on button "Preview" at bounding box center [186, 204] width 31 height 14
click at [186, 205] on button "Preview" at bounding box center [186, 204] width 31 height 14
click at [192, 203] on button "Preview" at bounding box center [186, 204] width 31 height 14
click at [191, 203] on button "Preview" at bounding box center [186, 204] width 31 height 14
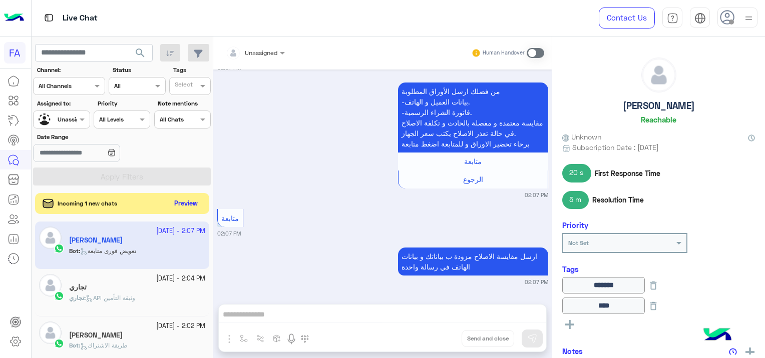
click at [196, 206] on button "Preview" at bounding box center [186, 204] width 31 height 14
click at [186, 203] on button "Preview" at bounding box center [186, 204] width 31 height 14
click at [187, 203] on button "Preview" at bounding box center [186, 204] width 31 height 14
click at [189, 202] on button "Preview" at bounding box center [186, 204] width 31 height 14
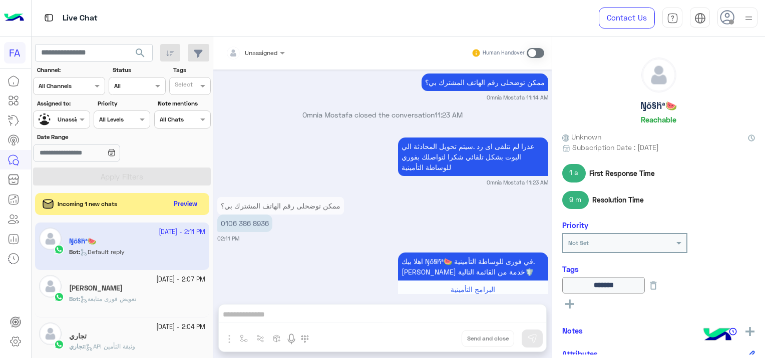
scroll to position [768, 0]
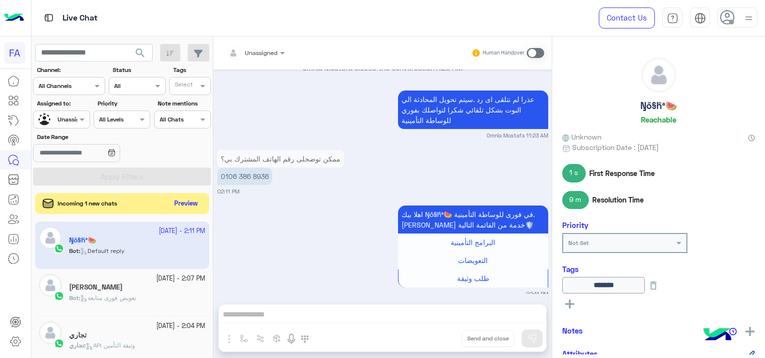
click at [186, 199] on button "Preview" at bounding box center [186, 204] width 31 height 14
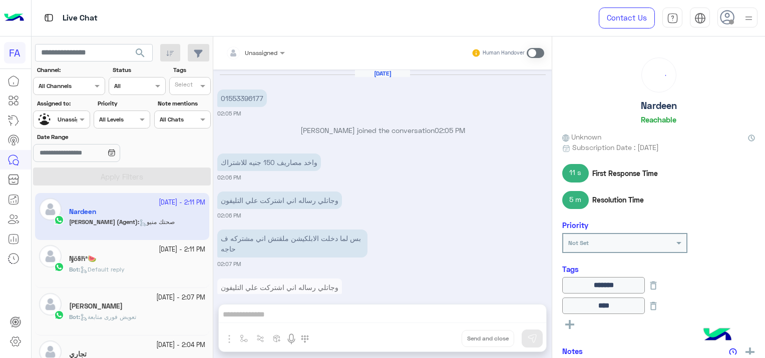
scroll to position [793, 0]
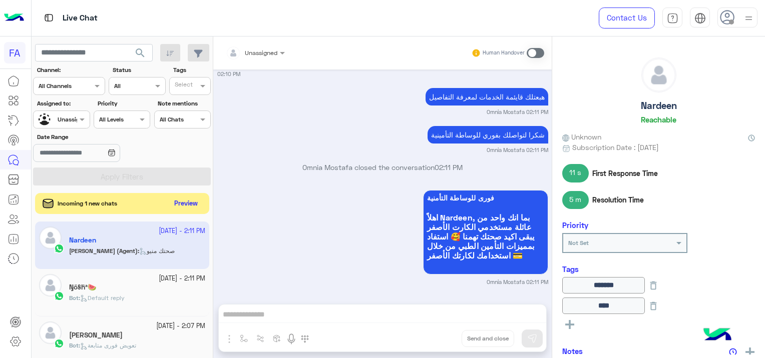
click at [185, 204] on button "Preview" at bounding box center [186, 204] width 31 height 14
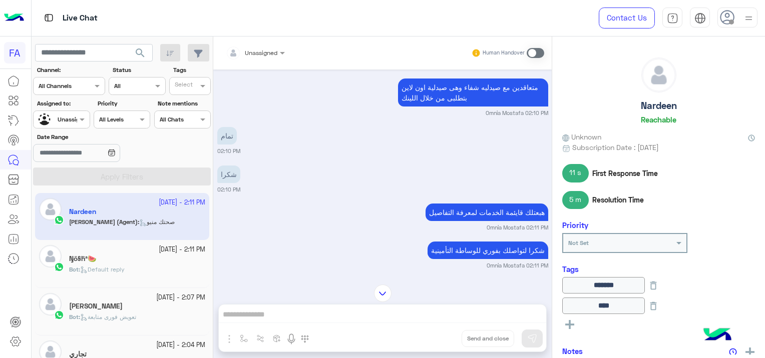
scroll to position [951, 0]
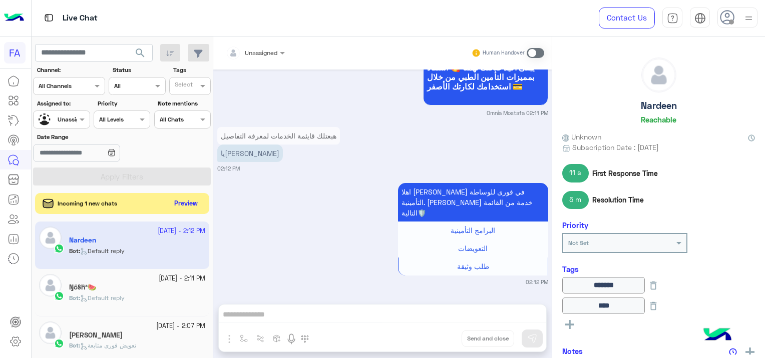
click at [188, 203] on button "Preview" at bounding box center [186, 204] width 31 height 14
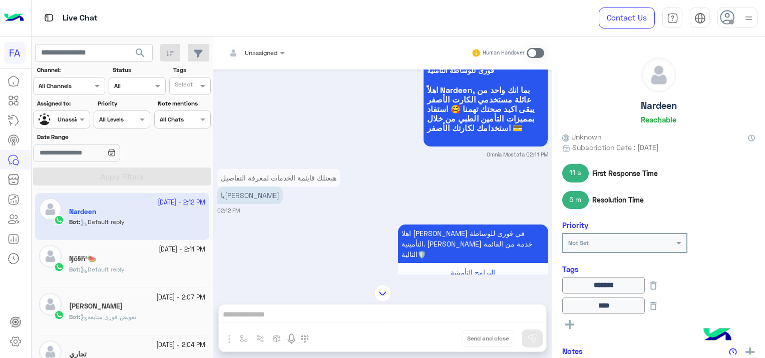
scroll to position [888, 0]
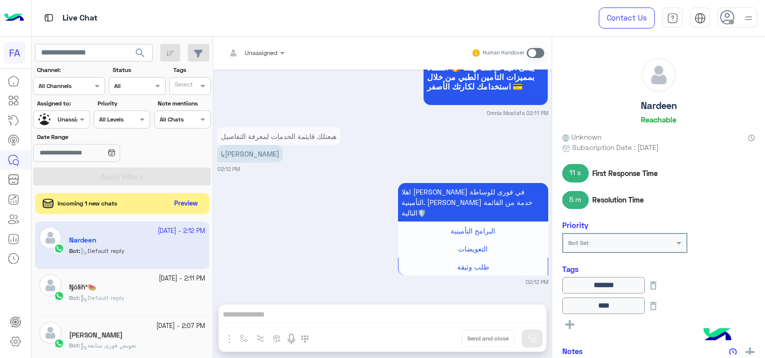
click at [186, 201] on button "Preview" at bounding box center [186, 204] width 31 height 14
click at [189, 202] on button "Preview" at bounding box center [186, 204] width 31 height 14
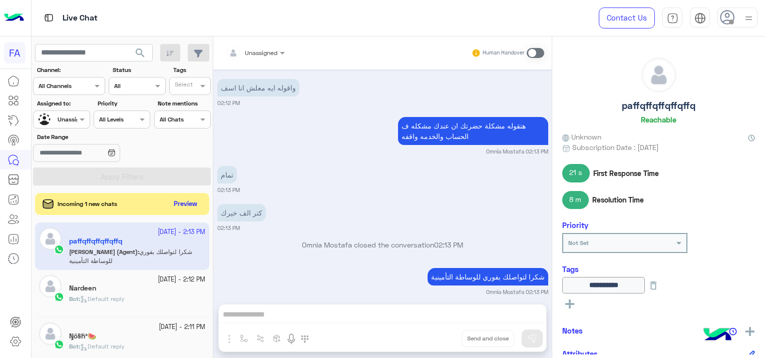
scroll to position [660, 0]
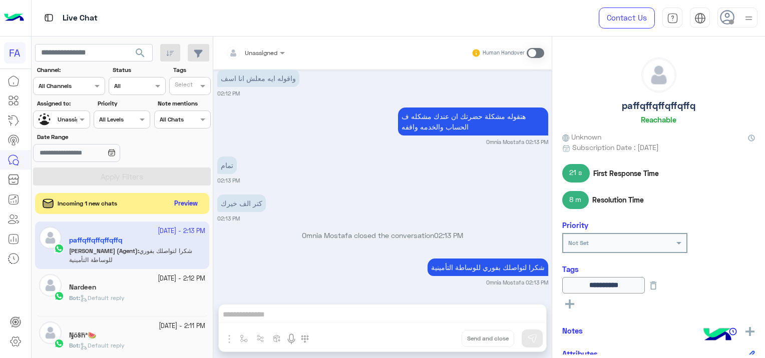
click at [184, 207] on button "Preview" at bounding box center [186, 204] width 31 height 14
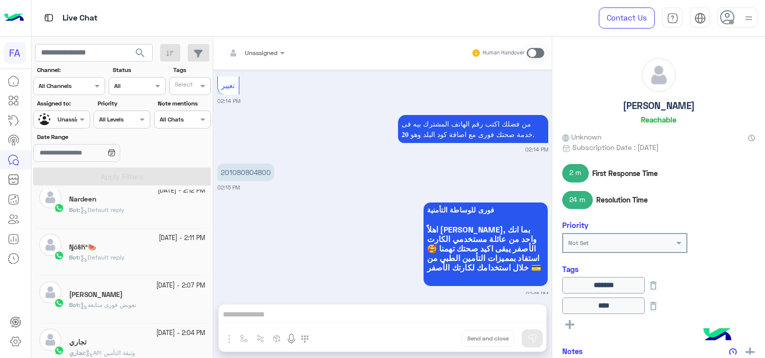
scroll to position [102, 0]
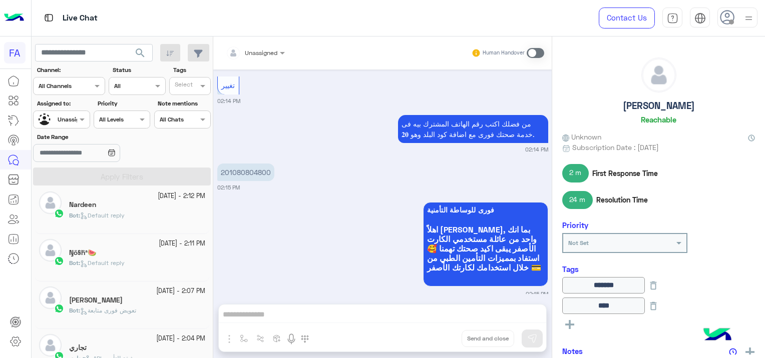
click at [115, 265] on span "Default reply" at bounding box center [102, 263] width 45 height 8
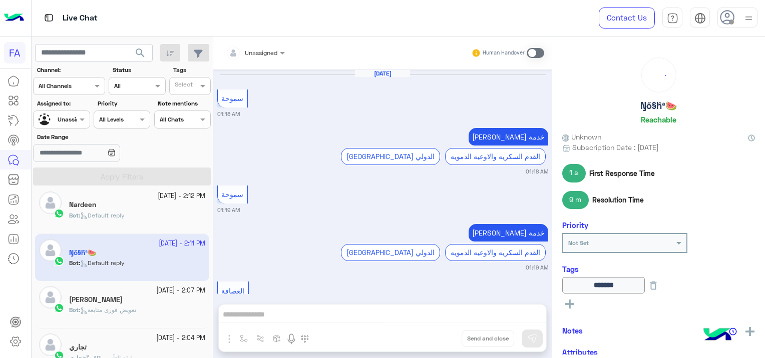
scroll to position [768, 0]
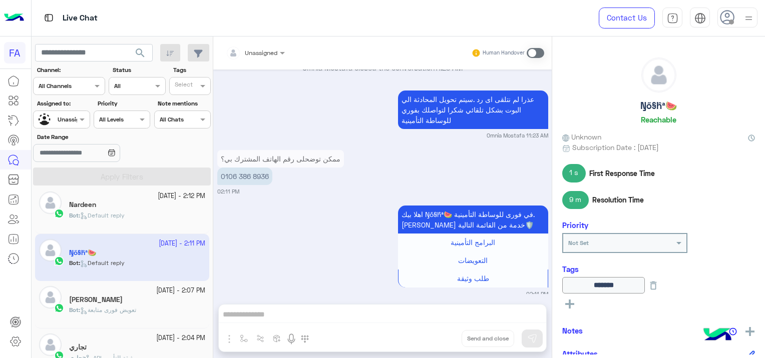
click at [167, 200] on small "[DATE] - 2:12 PM" at bounding box center [182, 197] width 48 height 10
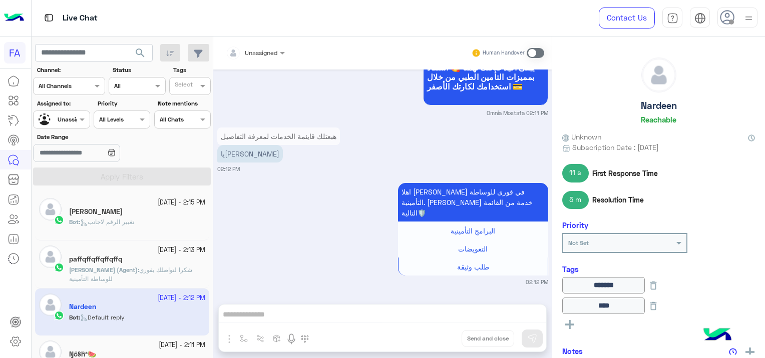
click at [156, 226] on div "Bot : تغيير الرقم لاجانب" at bounding box center [137, 227] width 136 height 18
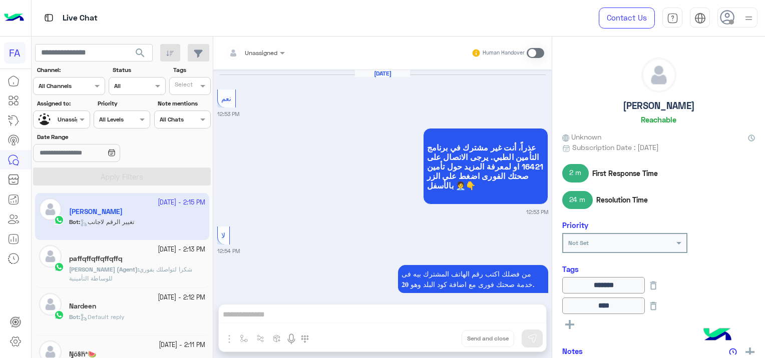
scroll to position [981, 0]
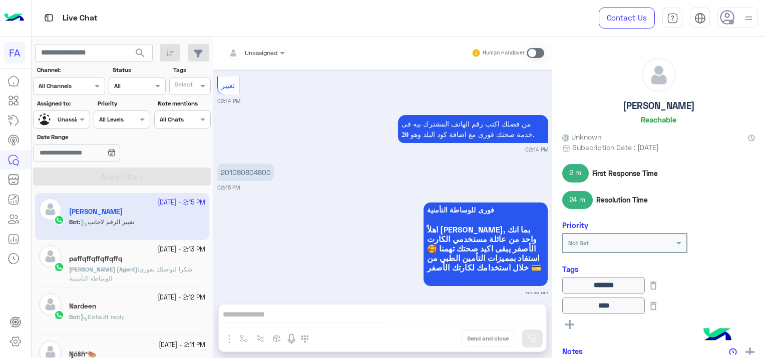
click at [121, 259] on h5 "paffqffqffqffqffq" at bounding box center [95, 259] width 53 height 9
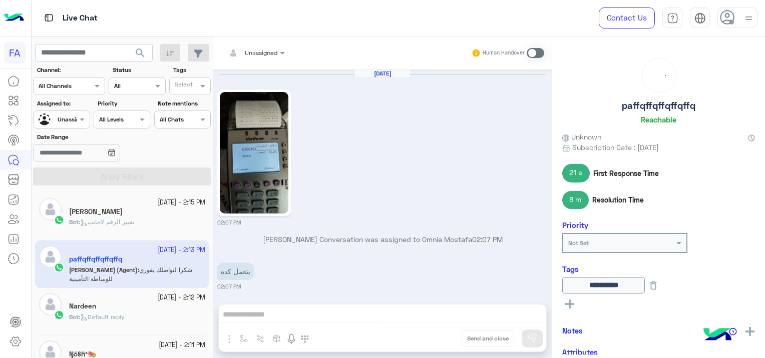
scroll to position [660, 0]
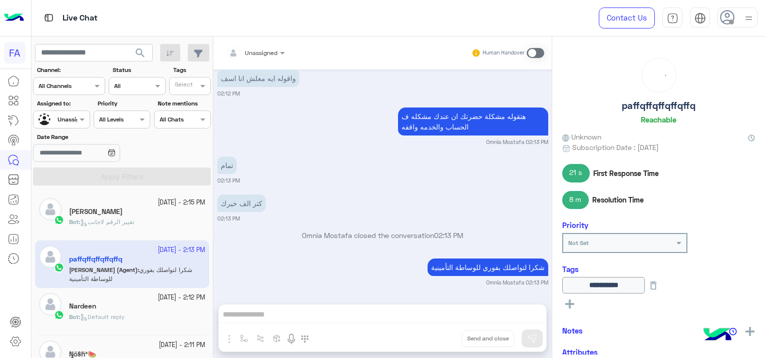
drag, startPoint x: 121, startPoint y: 259, endPoint x: 181, endPoint y: 225, distance: 69.1
click at [181, 225] on div "Bot : تغيير الرقم لاجانب" at bounding box center [137, 227] width 136 height 18
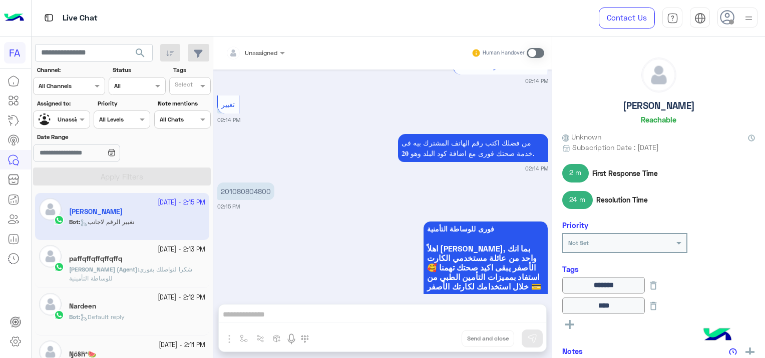
scroll to position [981, 0]
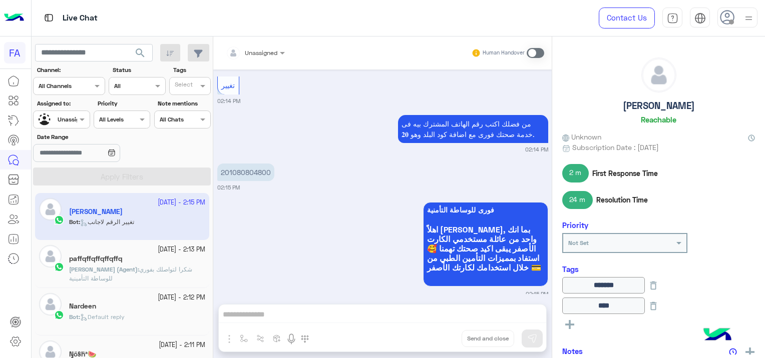
click at [158, 248] on small "[DATE] - 2:13 PM" at bounding box center [182, 250] width 48 height 10
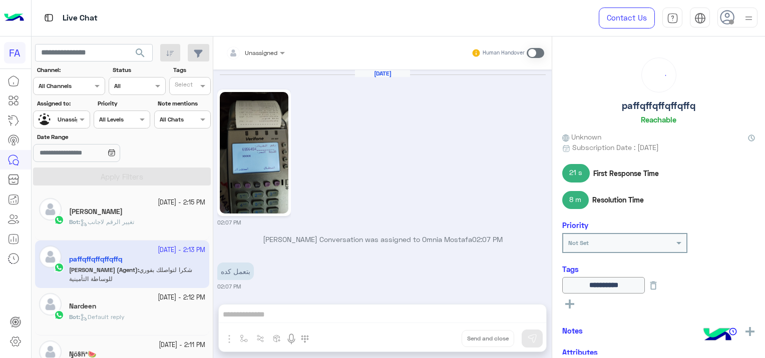
scroll to position [660, 0]
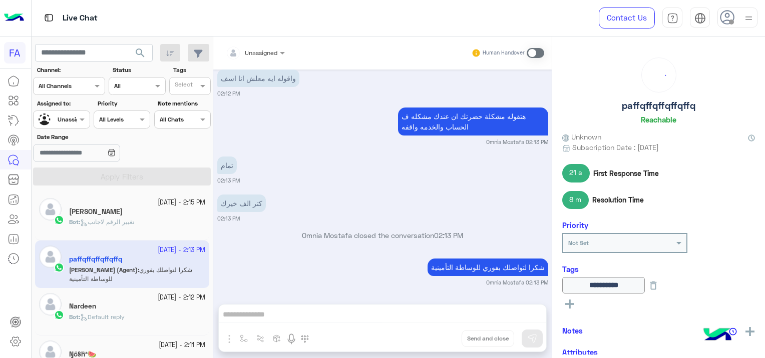
click at [133, 214] on div "[PERSON_NAME]" at bounding box center [137, 213] width 136 height 11
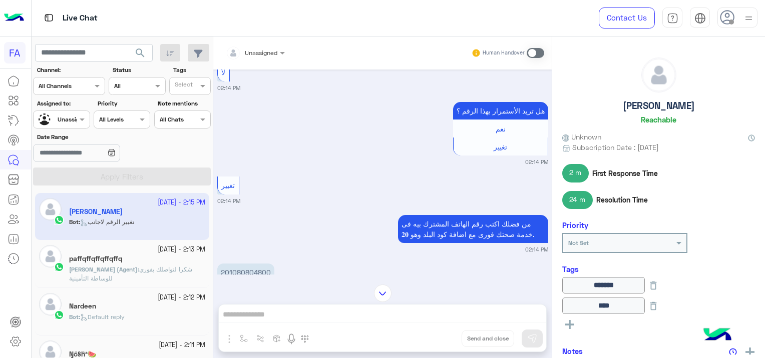
scroll to position [981, 0]
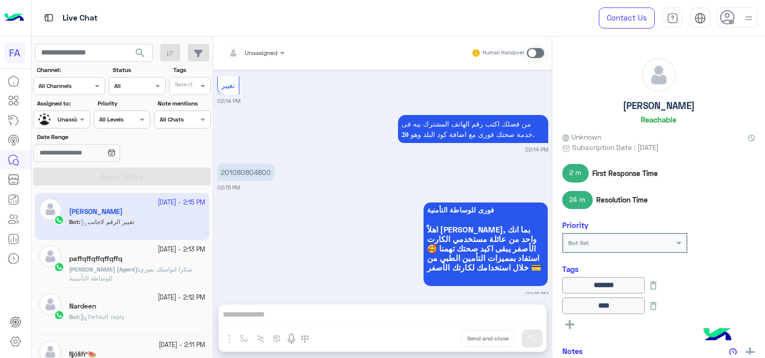
click at [164, 306] on div "Nardeen" at bounding box center [137, 307] width 136 height 11
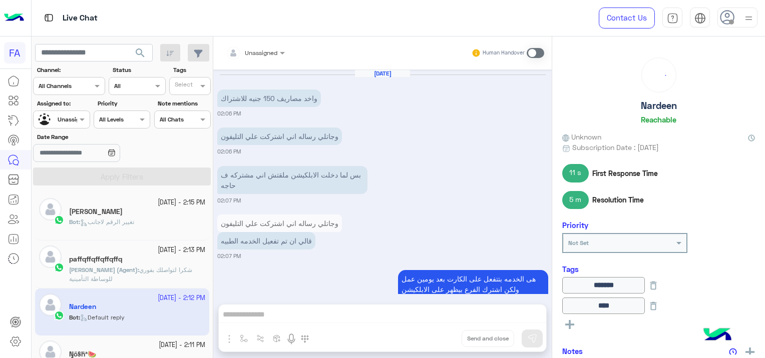
scroll to position [888, 0]
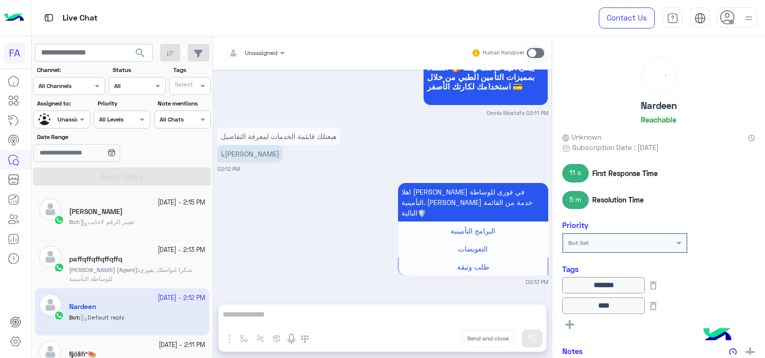
click at [177, 216] on div "[PERSON_NAME]" at bounding box center [137, 213] width 136 height 11
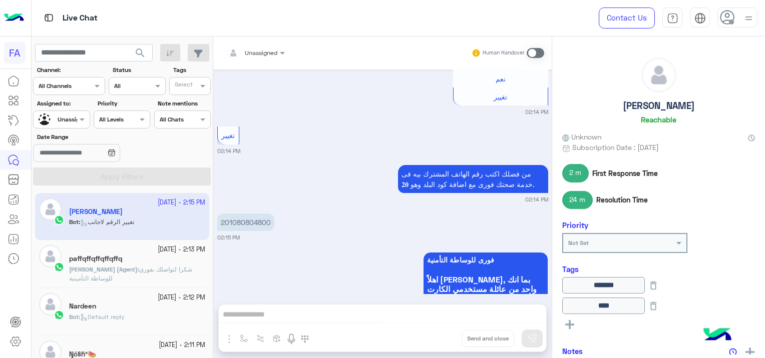
scroll to position [981, 0]
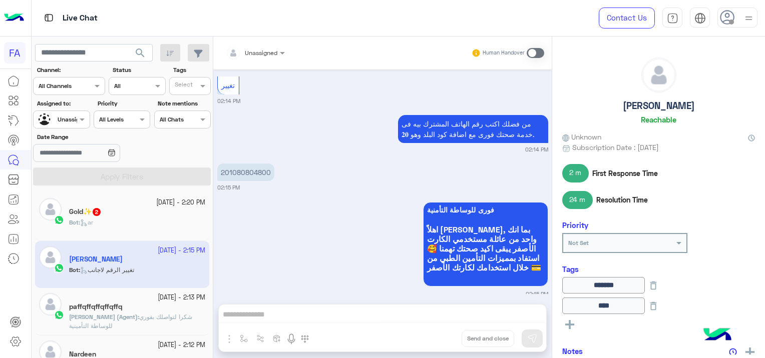
click at [551, 4] on div "Live Chat Contact Us Help Center عربي English" at bounding box center [399, 18] width 734 height 37
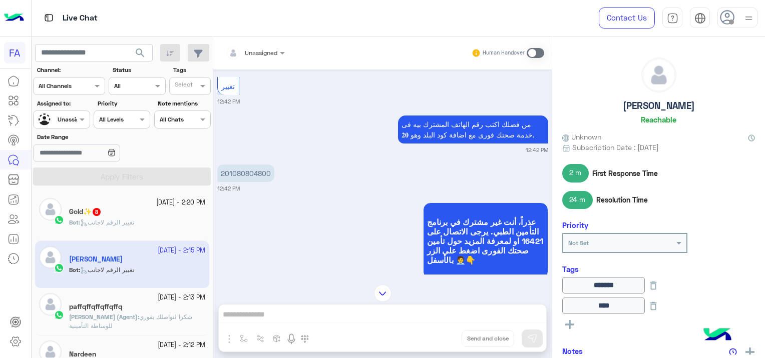
scroll to position [335, 0]
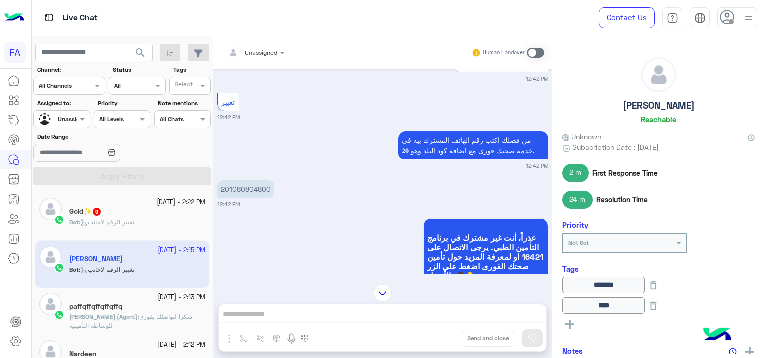
click at [139, 223] on div "Bot : تغيير الرقم لاجانب" at bounding box center [137, 227] width 136 height 18
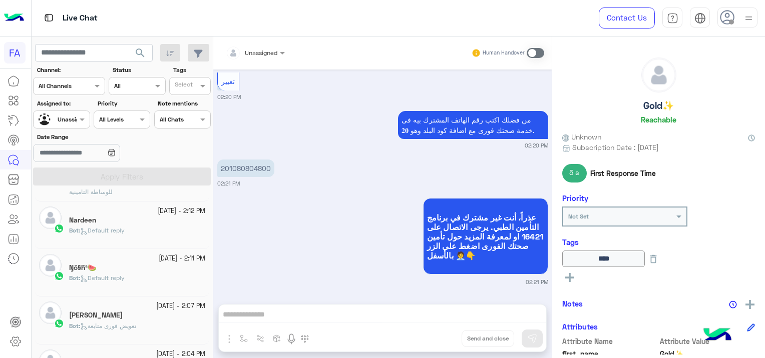
scroll to position [150, 0]
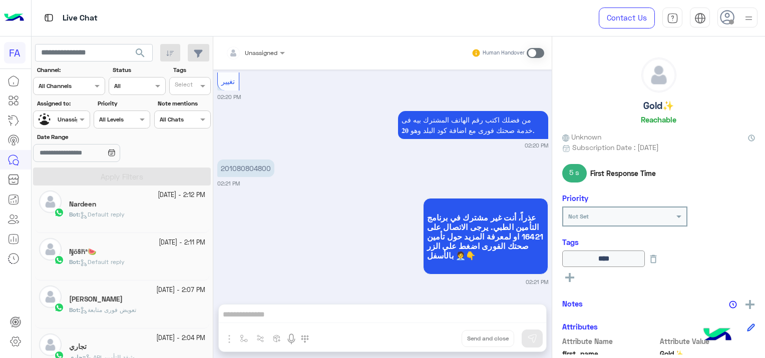
click at [153, 254] on div "Ŋő§ĥª🍉" at bounding box center [137, 253] width 136 height 11
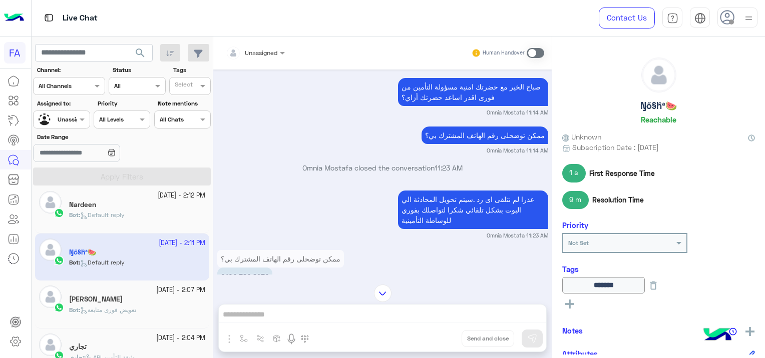
scroll to position [768, 0]
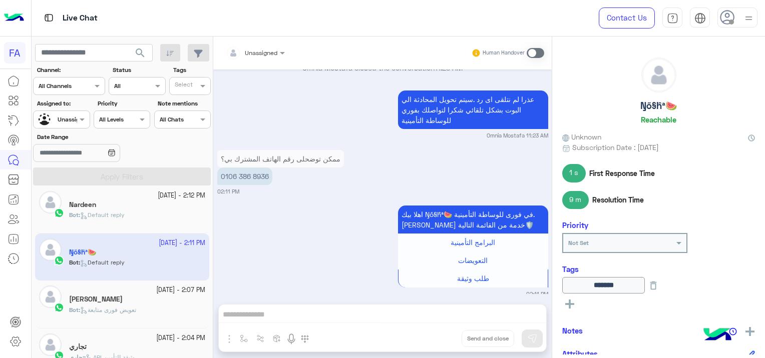
click at [136, 306] on span "تعويض فورى متابعة" at bounding box center [108, 310] width 56 height 8
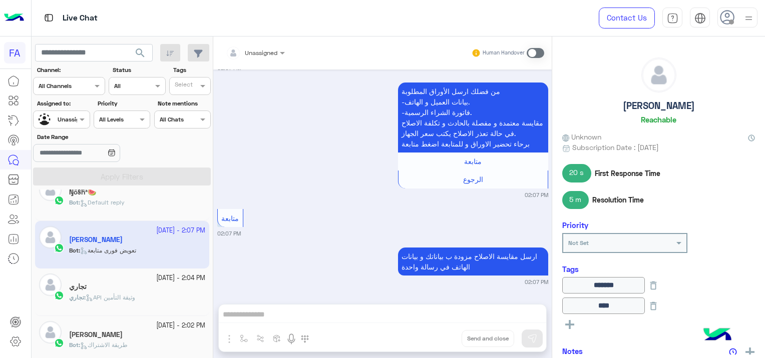
scroll to position [250, 0]
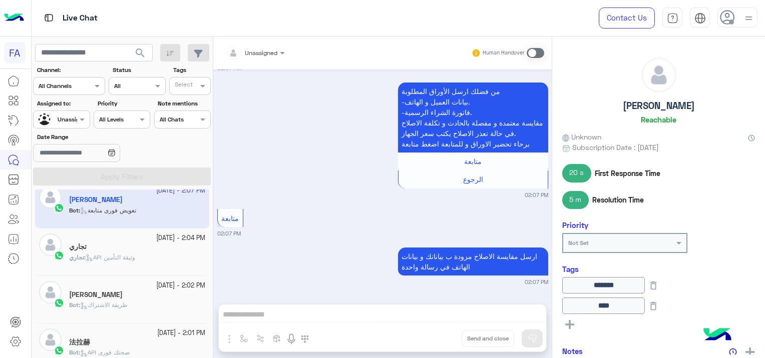
click at [134, 255] on span "API وثيقة التأمين" at bounding box center [111, 258] width 50 height 8
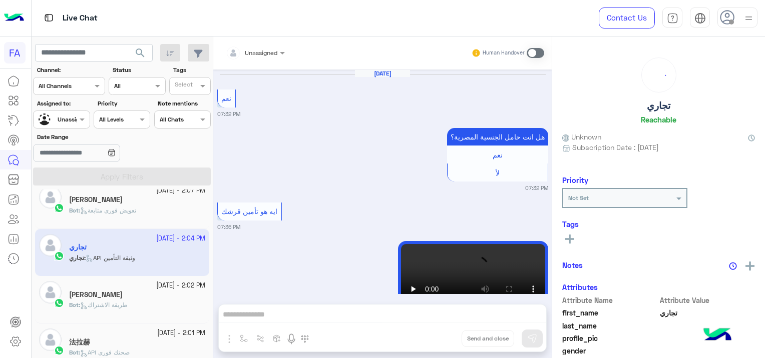
scroll to position [1154, 0]
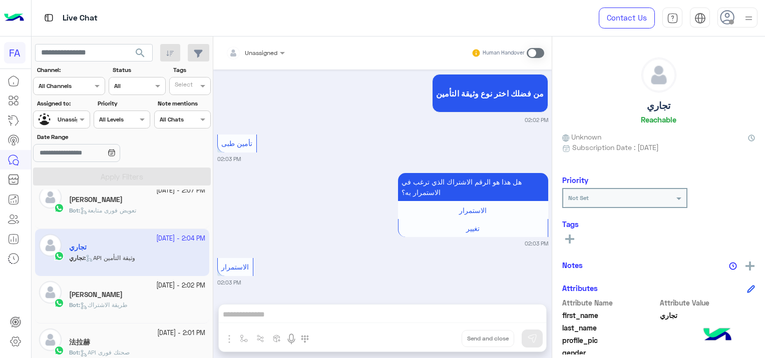
click at [139, 294] on div "[PERSON_NAME]" at bounding box center [137, 296] width 136 height 11
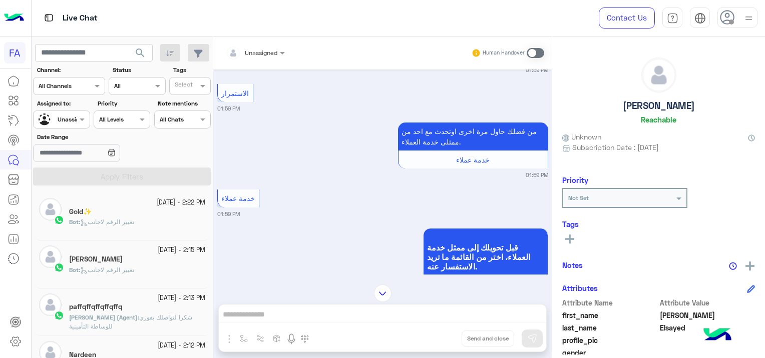
click at [102, 218] on p "Bot : تغيير الرقم لاجانب" at bounding box center [101, 222] width 65 height 9
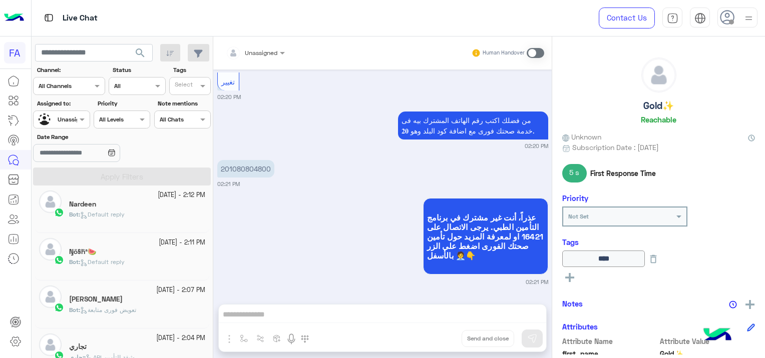
scroll to position [300, 0]
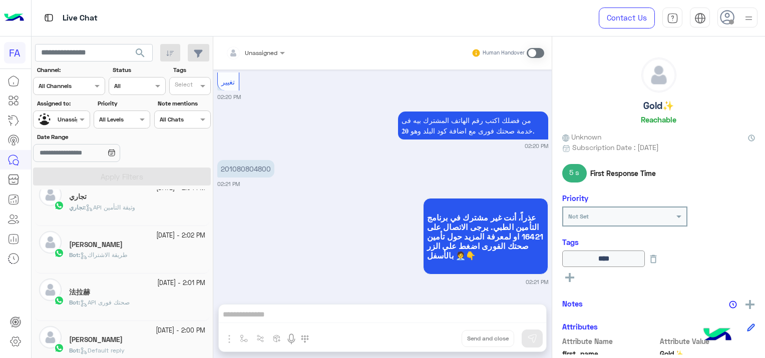
click at [130, 248] on div "[PERSON_NAME]" at bounding box center [137, 246] width 136 height 11
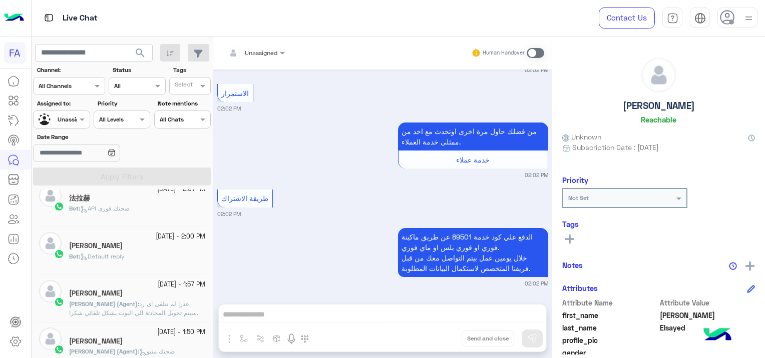
scroll to position [401, 0]
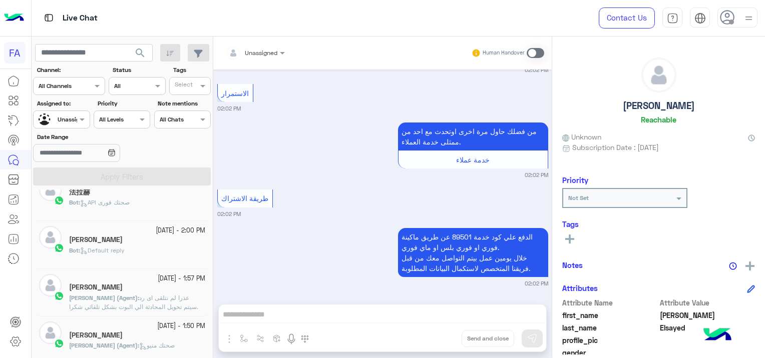
click at [129, 248] on div "Bot : Default reply" at bounding box center [137, 255] width 136 height 18
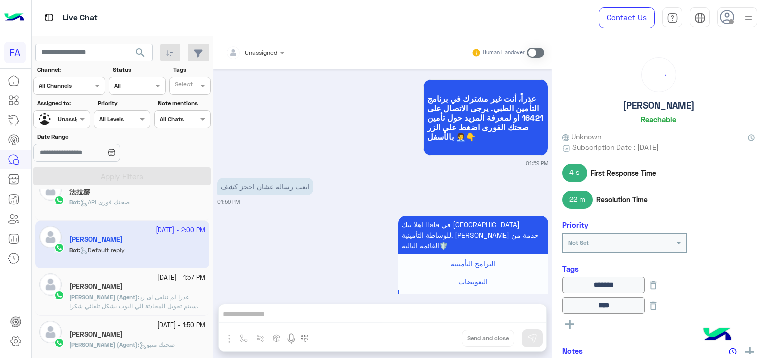
scroll to position [601, 0]
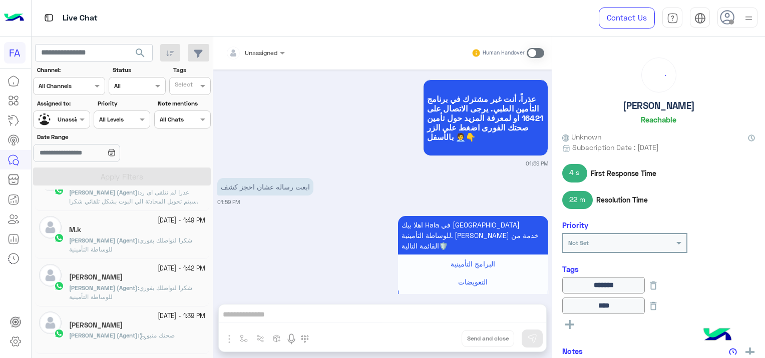
click at [128, 247] on p "[PERSON_NAME] (Agent) : شكرا لتواصلك بفوري للوساطة التأمينية" at bounding box center [137, 245] width 136 height 18
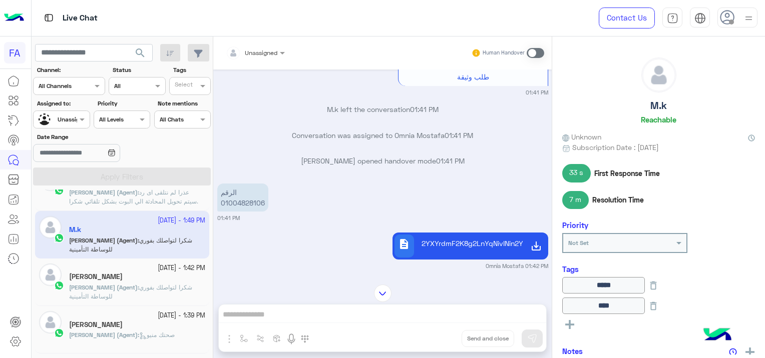
scroll to position [641, 0]
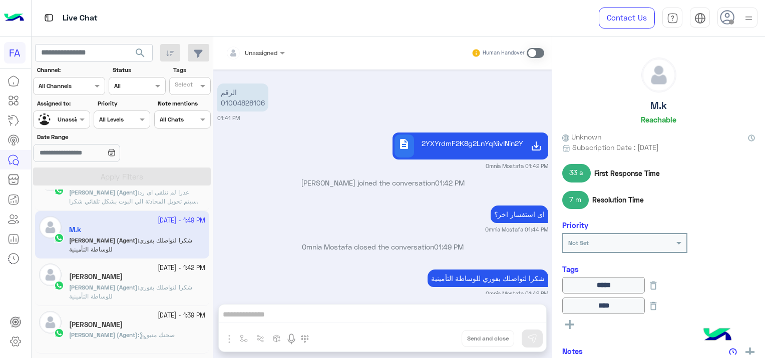
click at [85, 277] on h5 "[PERSON_NAME]" at bounding box center [96, 277] width 54 height 9
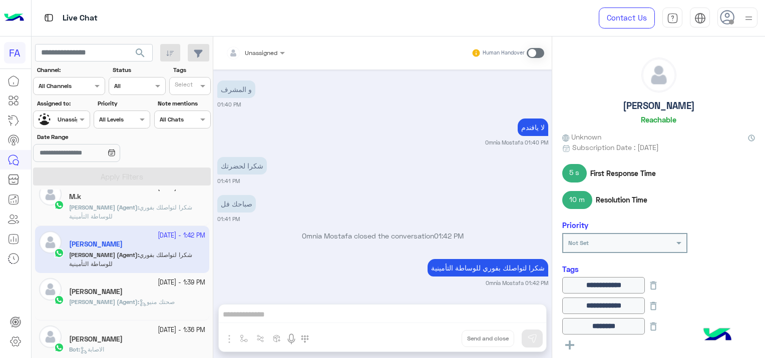
scroll to position [652, 0]
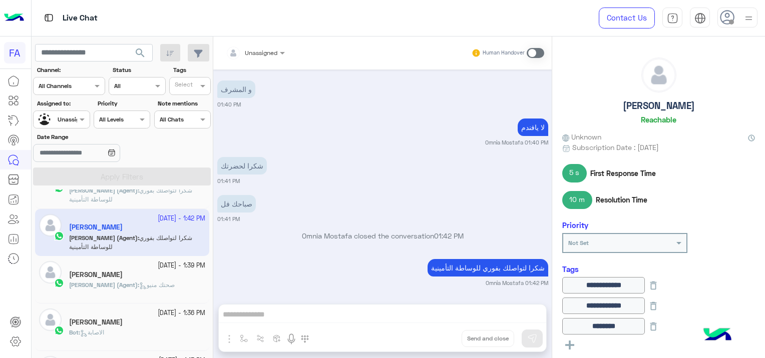
click at [94, 261] on div "[DATE] - 1:39 PM" at bounding box center [137, 266] width 136 height 10
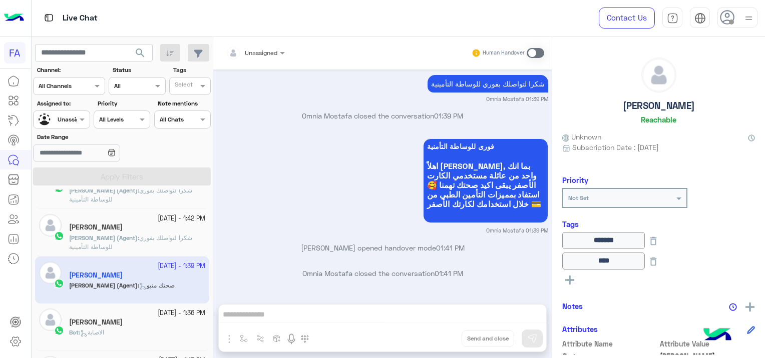
scroll to position [752, 0]
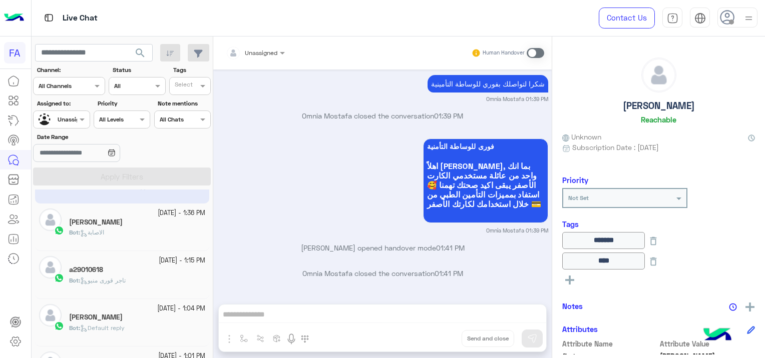
click at [169, 310] on small "[DATE] - 1:04 PM" at bounding box center [181, 309] width 48 height 10
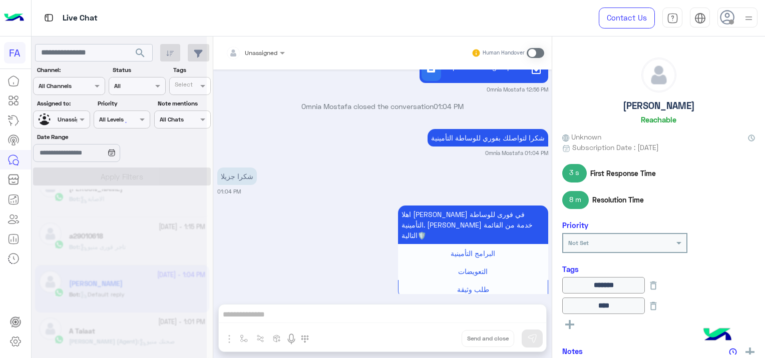
scroll to position [5, 0]
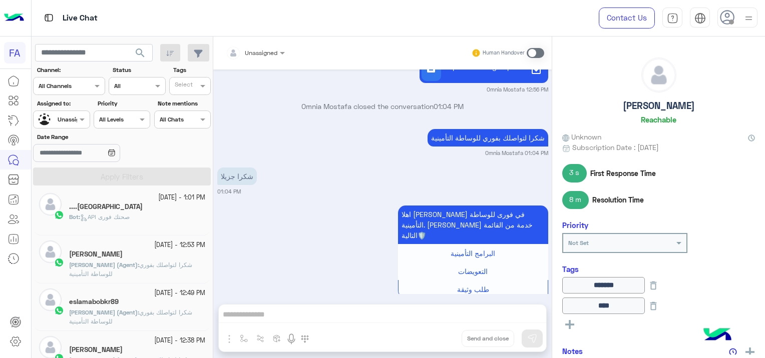
click at [144, 226] on div "Bot : API صحتك فورى" at bounding box center [137, 222] width 136 height 18
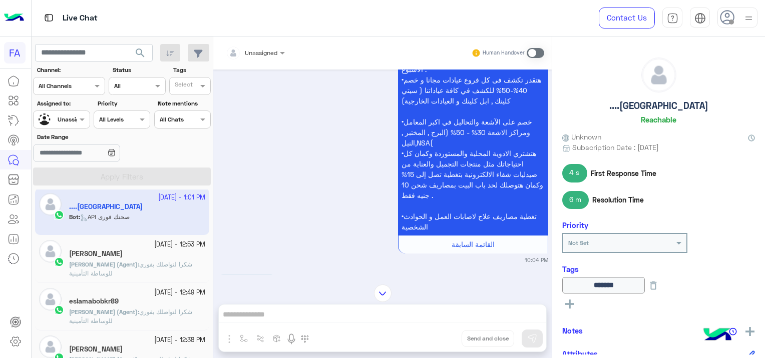
scroll to position [799, 0]
click at [94, 316] on p "[PERSON_NAME] (Agent) : شكرا لتواصلك بفوري للوساطة التأمينية" at bounding box center [137, 317] width 136 height 18
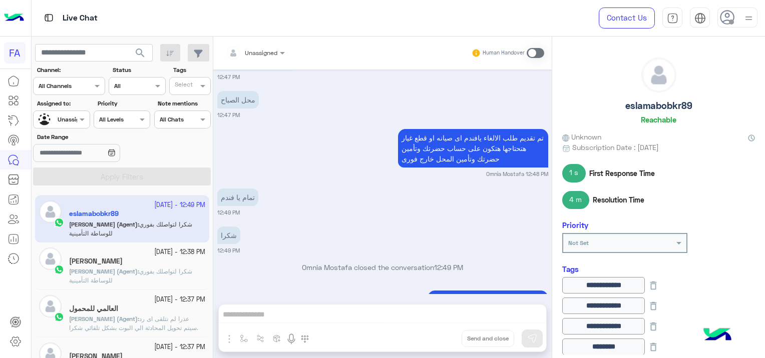
scroll to position [105, 0]
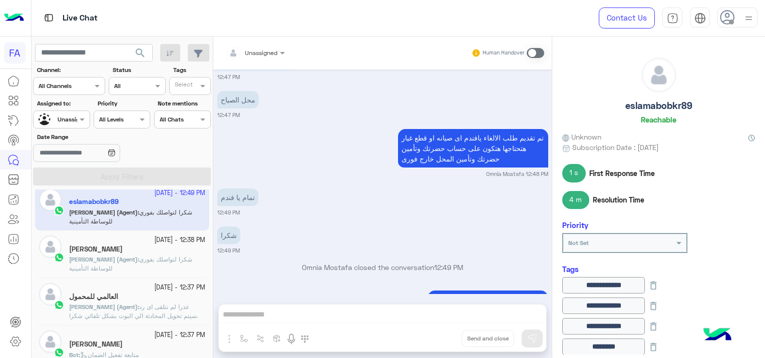
click at [136, 251] on div "[PERSON_NAME]" at bounding box center [137, 250] width 136 height 11
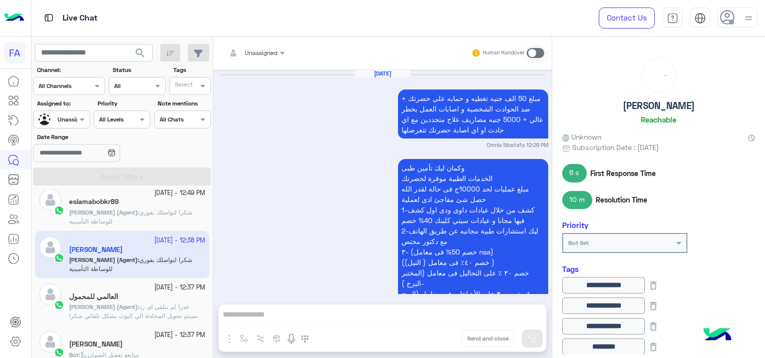
scroll to position [839, 0]
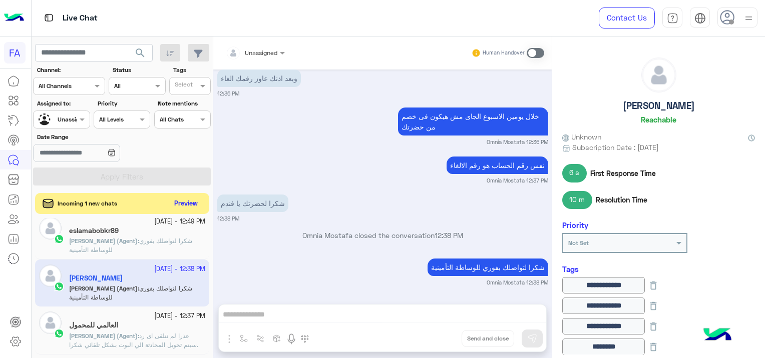
click at [185, 203] on button "Preview" at bounding box center [186, 204] width 31 height 14
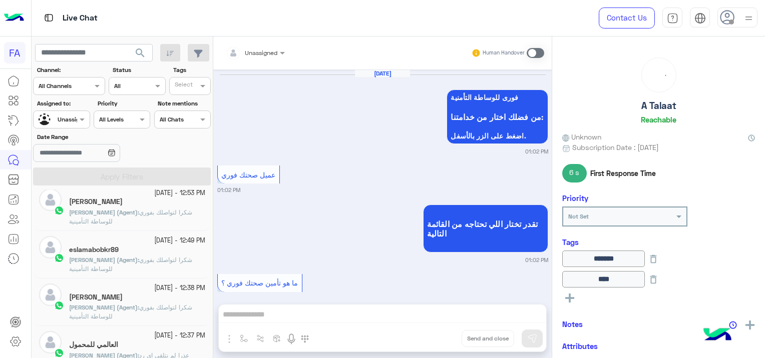
scroll to position [1277, 0]
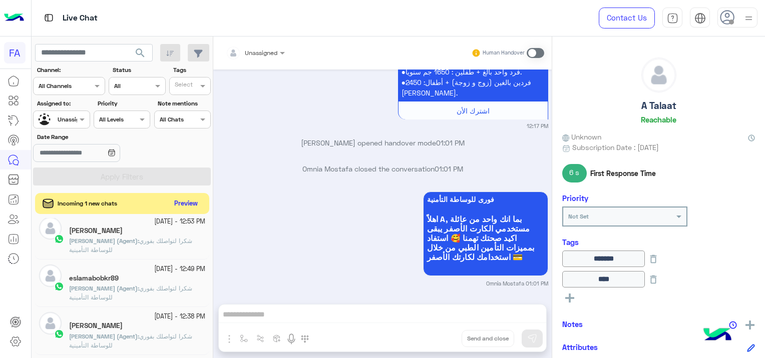
click at [185, 203] on button "Preview" at bounding box center [186, 204] width 31 height 14
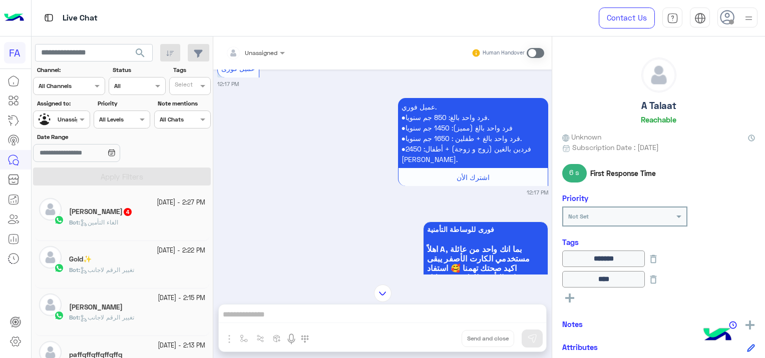
scroll to position [1241, 0]
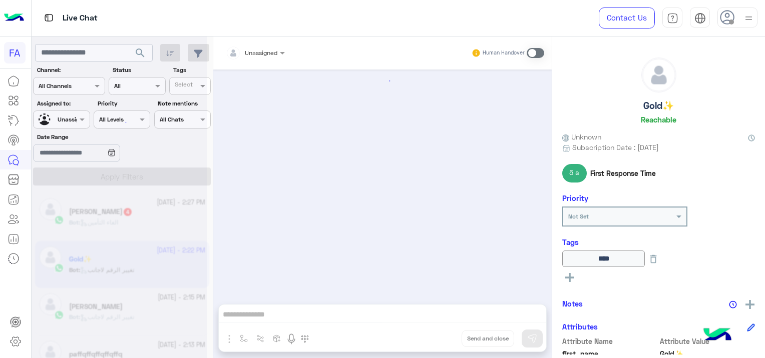
scroll to position [1096, 0]
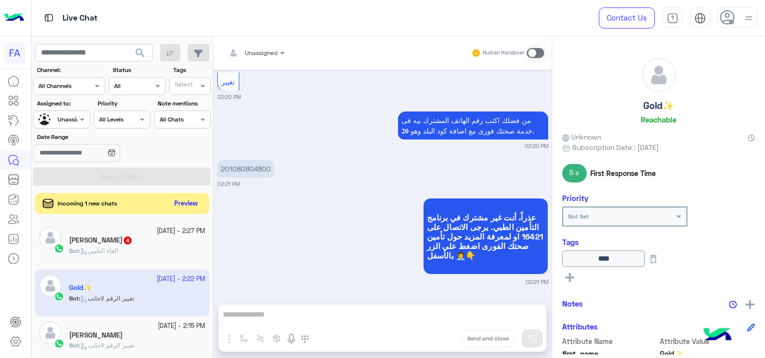
click at [181, 206] on button "Preview" at bounding box center [186, 204] width 31 height 14
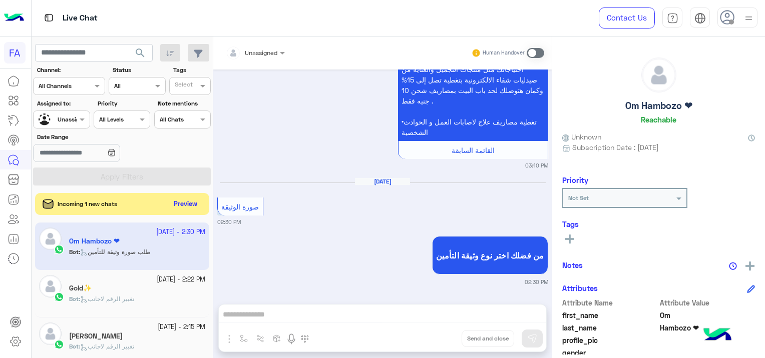
scroll to position [2424, 0]
click at [187, 204] on button "Preview" at bounding box center [186, 204] width 31 height 14
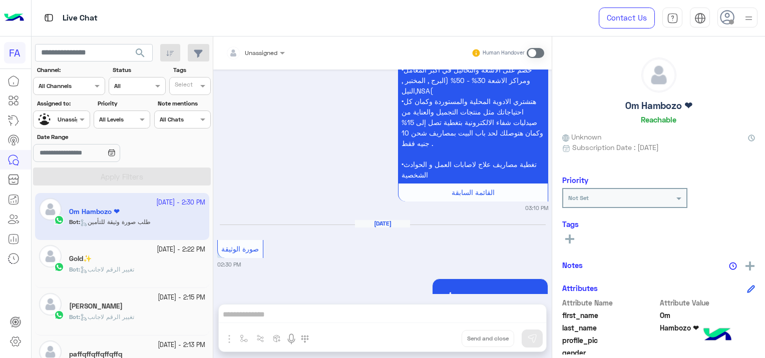
scroll to position [1190, 0]
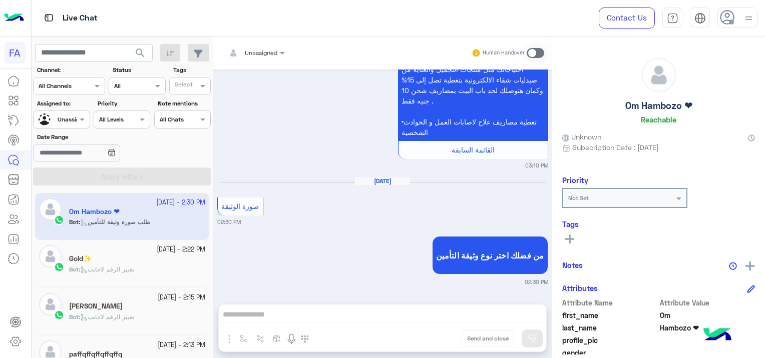
drag, startPoint x: 552, startPoint y: 285, endPoint x: 551, endPoint y: 293, distance: 8.5
click at [552, 293] on mat-drawer "Om Hambozo ❤ Reachable Unknown Subscription Date : [DATE] Priority Not Set Tags…" at bounding box center [658, 200] width 213 height 326
drag, startPoint x: 551, startPoint y: 293, endPoint x: 640, endPoint y: 238, distance: 104.8
click at [640, 238] on div "See All" at bounding box center [658, 238] width 193 height 12
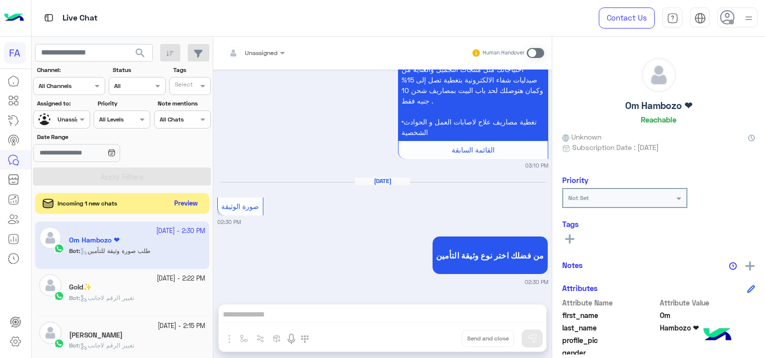
click at [186, 202] on button "Preview" at bounding box center [186, 204] width 31 height 14
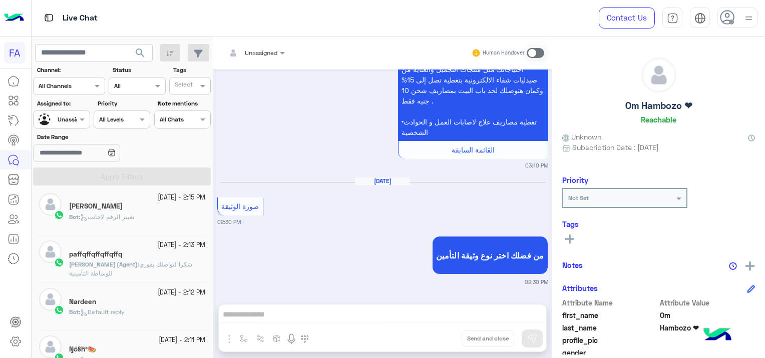
scroll to position [0, 0]
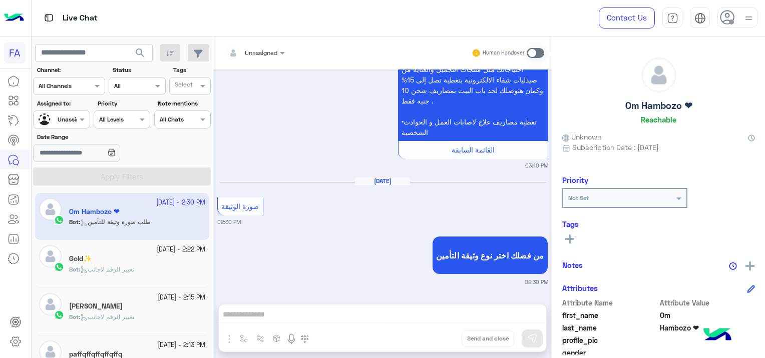
click at [115, 261] on div "Gold✨" at bounding box center [137, 260] width 136 height 11
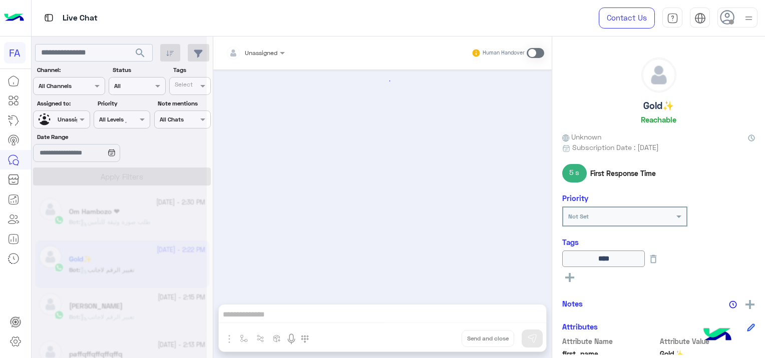
scroll to position [1096, 0]
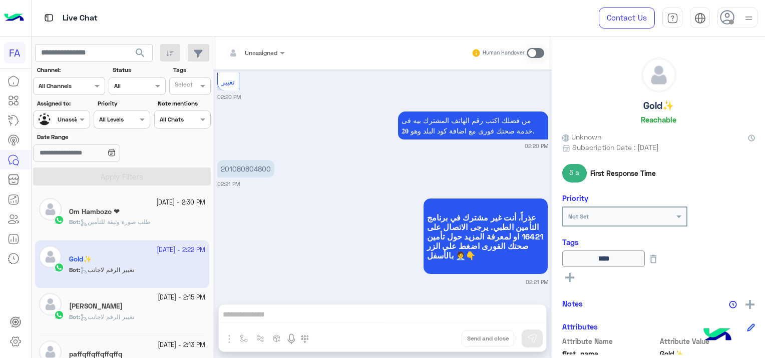
click at [179, 221] on div "Bot : طلب صورة وثيقة للتأمين" at bounding box center [137, 227] width 136 height 18
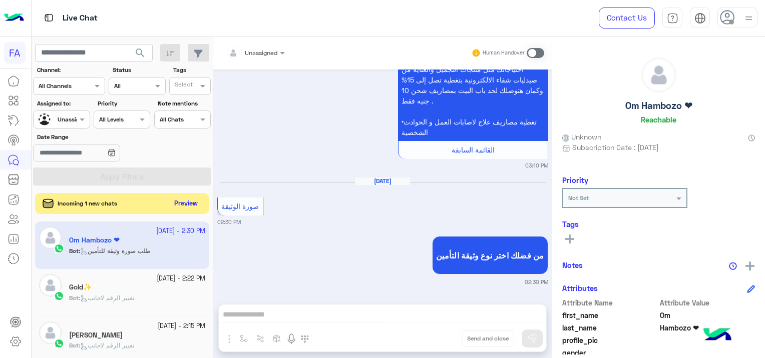
click at [180, 202] on button "Preview" at bounding box center [186, 204] width 31 height 14
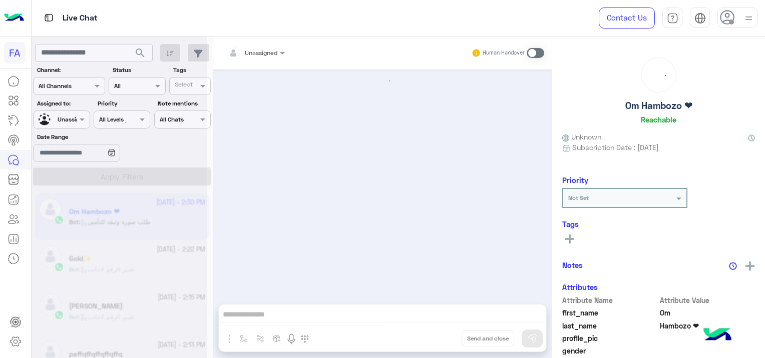
scroll to position [1190, 0]
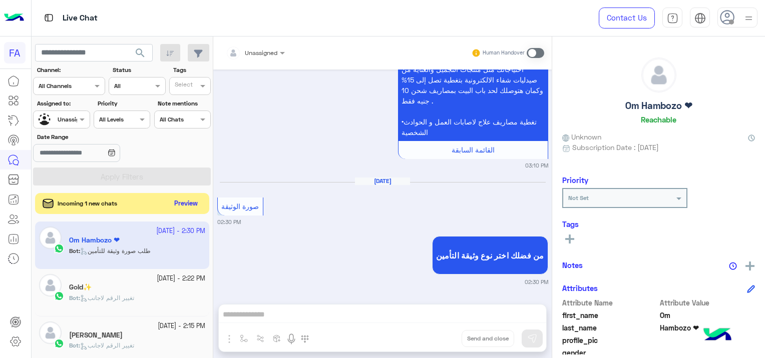
click at [189, 204] on button "Preview" at bounding box center [186, 204] width 31 height 14
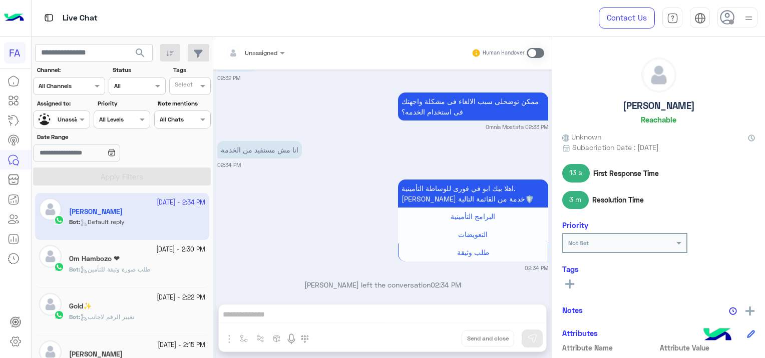
scroll to position [964, 0]
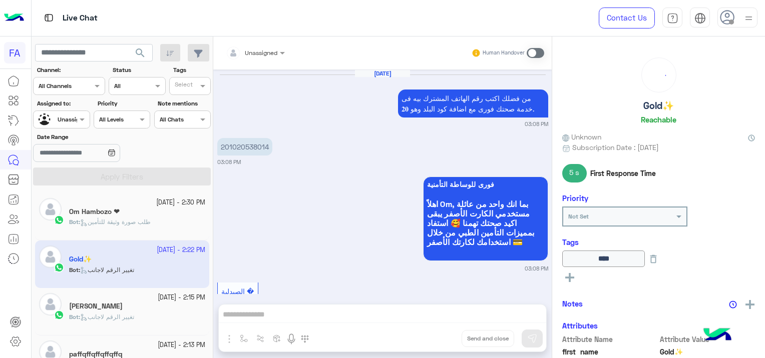
scroll to position [1190, 0]
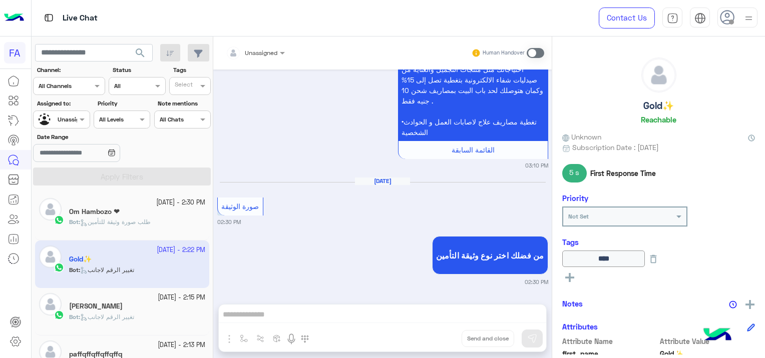
click at [161, 218] on div "Bot : طلب صورة وثيقة للتأمين" at bounding box center [137, 227] width 136 height 18
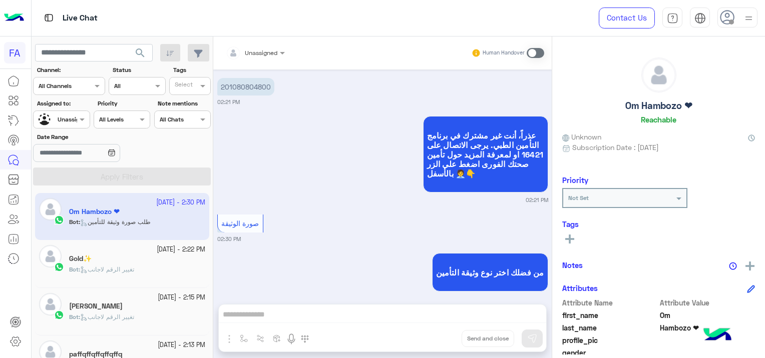
scroll to position [2493, 0]
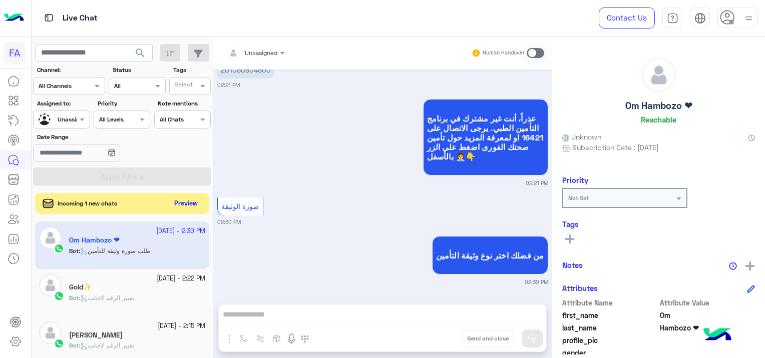
click at [195, 201] on button "Preview" at bounding box center [186, 204] width 31 height 14
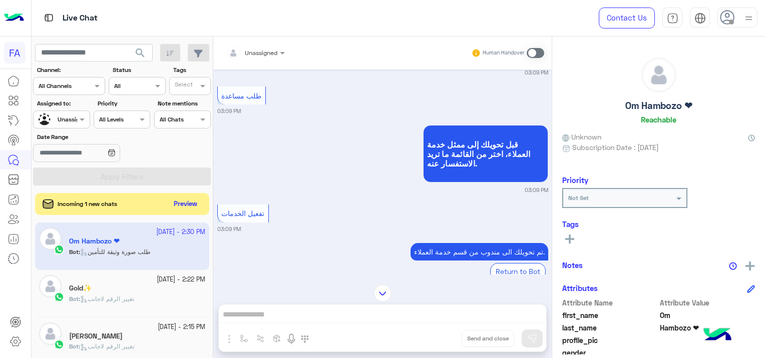
scroll to position [338, 0]
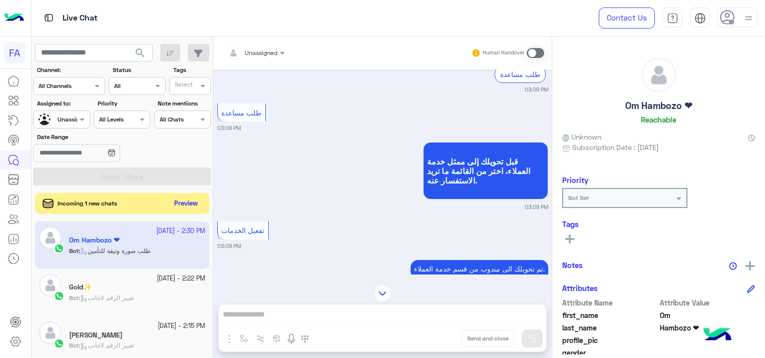
click at [190, 200] on button "Preview" at bounding box center [186, 204] width 31 height 14
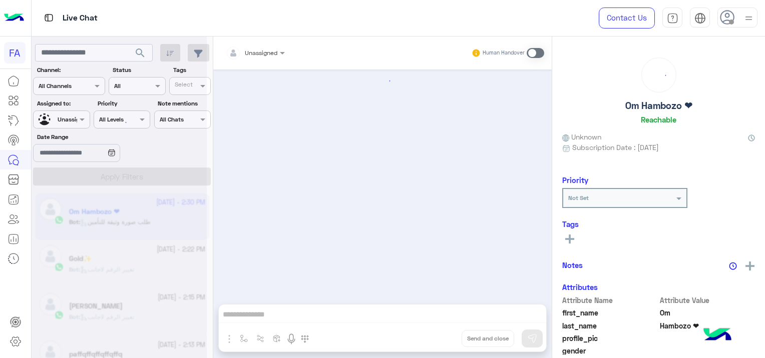
scroll to position [1190, 0]
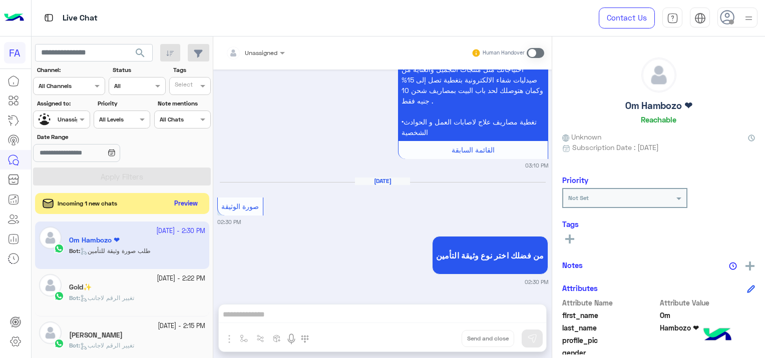
click at [188, 203] on button "Preview" at bounding box center [186, 204] width 31 height 14
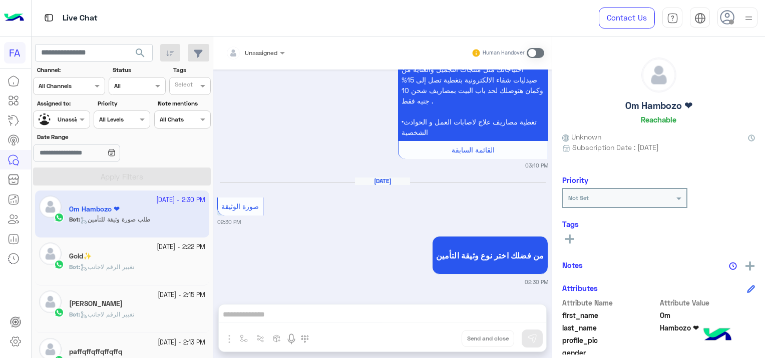
scroll to position [0, 0]
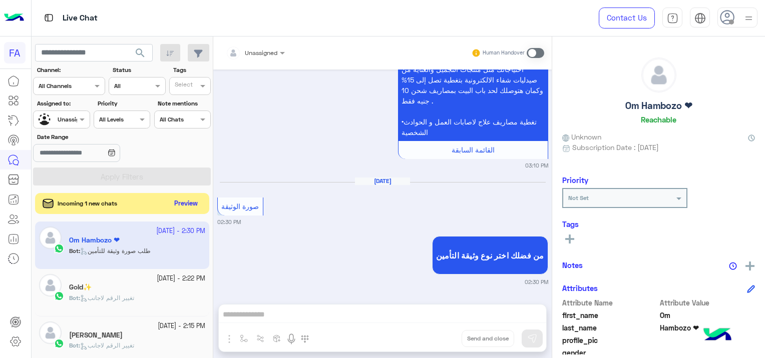
click at [194, 198] on button "Preview" at bounding box center [186, 204] width 31 height 14
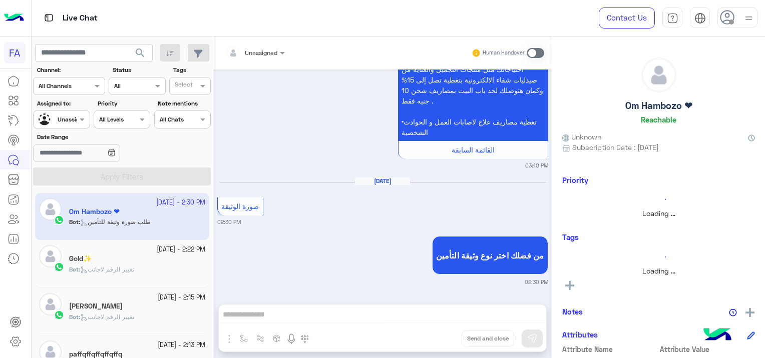
click at [151, 317] on div "Bot : تغيير الرقم لاجانب" at bounding box center [137, 322] width 136 height 18
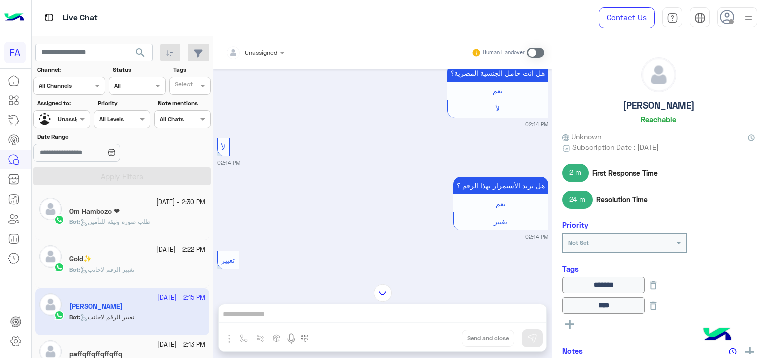
scroll to position [731, 0]
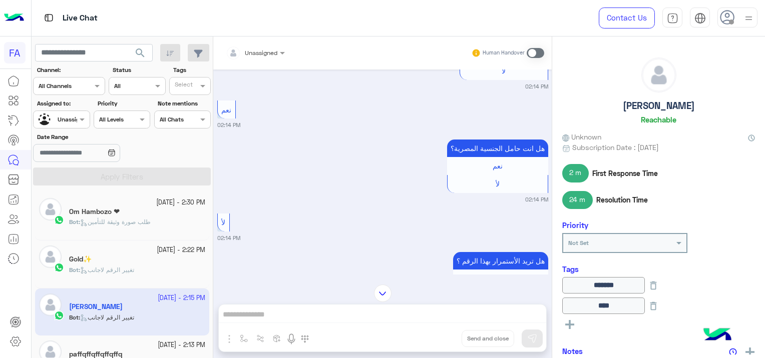
click at [112, 206] on div "[DATE] - 2:30 PM" at bounding box center [137, 203] width 136 height 10
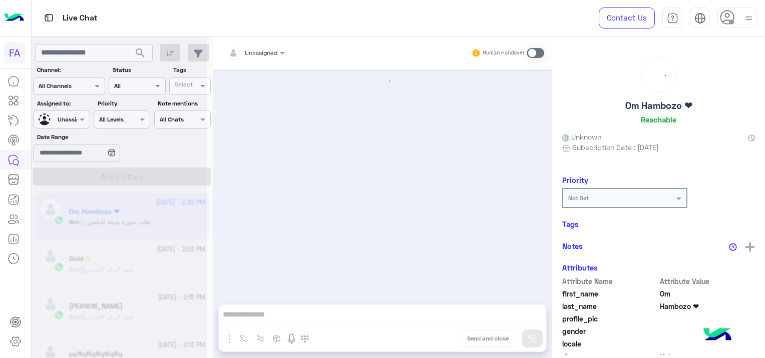
scroll to position [1190, 0]
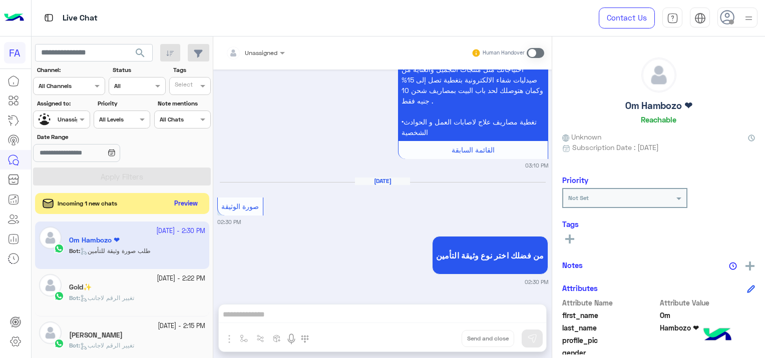
click at [190, 202] on button "Preview" at bounding box center [186, 204] width 31 height 14
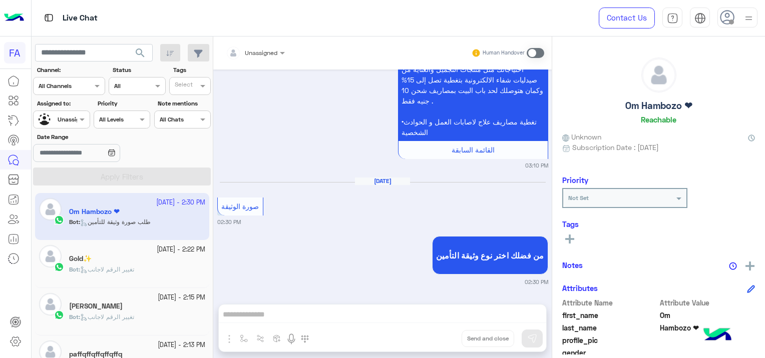
click at [170, 275] on div "Bot : تغيير الرقم لاجانب" at bounding box center [137, 274] width 136 height 18
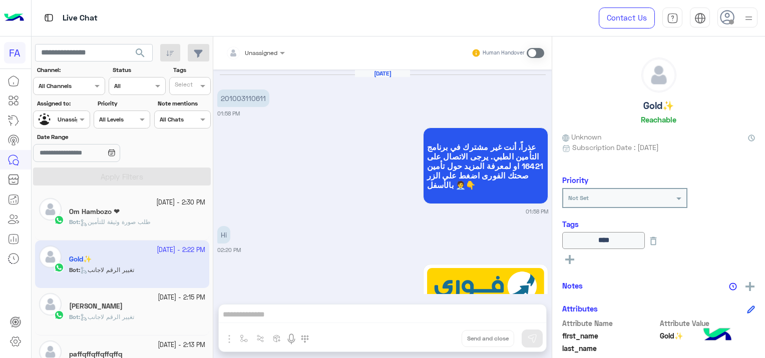
scroll to position [1096, 0]
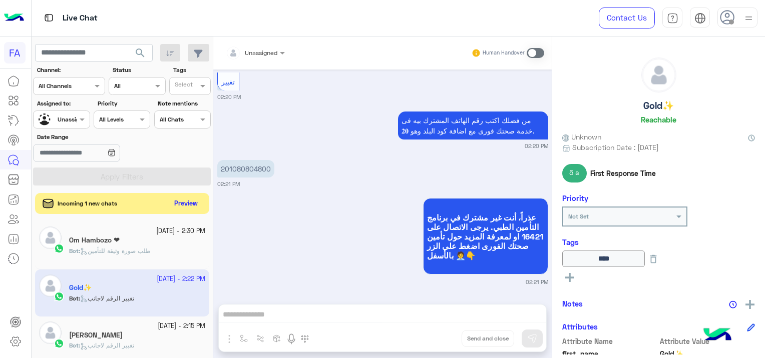
click at [188, 203] on button "Preview" at bounding box center [186, 204] width 31 height 14
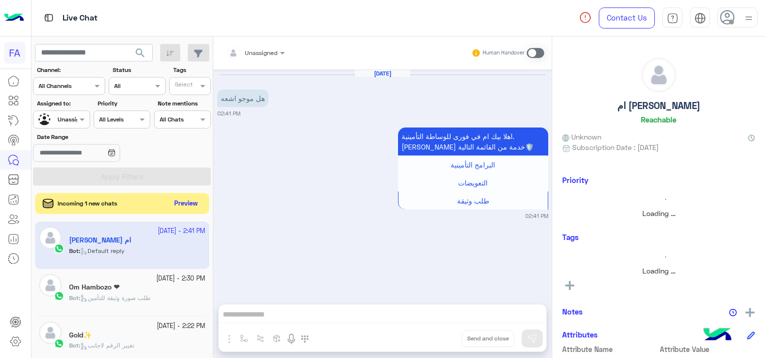
click at [189, 202] on button "Preview" at bounding box center [186, 204] width 31 height 14
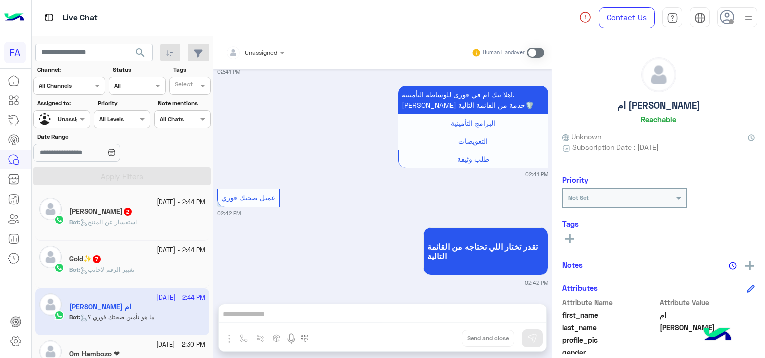
scroll to position [809, 0]
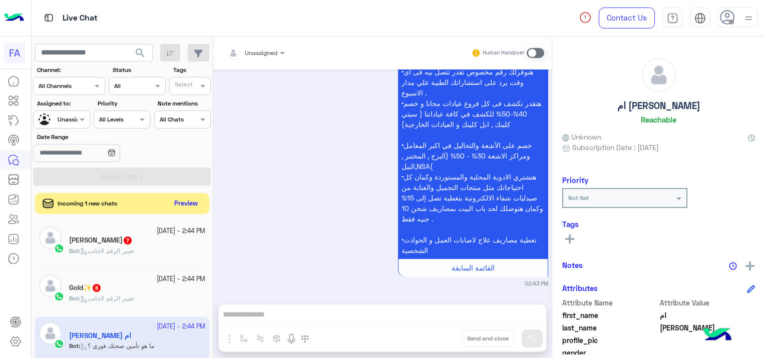
click at [172, 202] on button "Preview" at bounding box center [186, 204] width 31 height 14
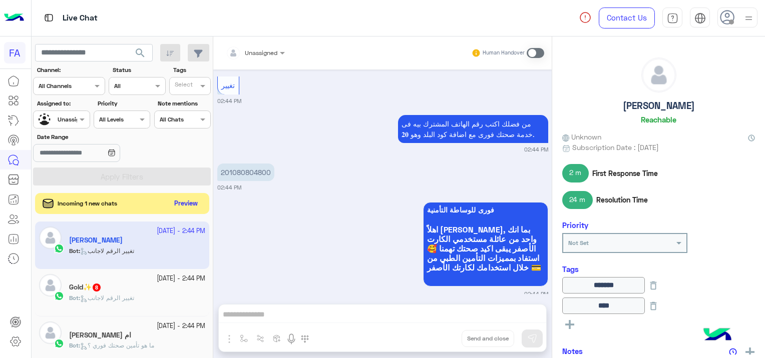
click at [180, 202] on button "Preview" at bounding box center [186, 204] width 31 height 14
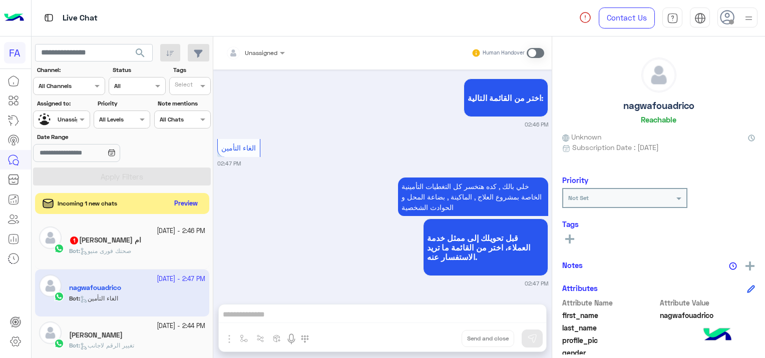
click at [177, 199] on button "Preview" at bounding box center [186, 204] width 31 height 14
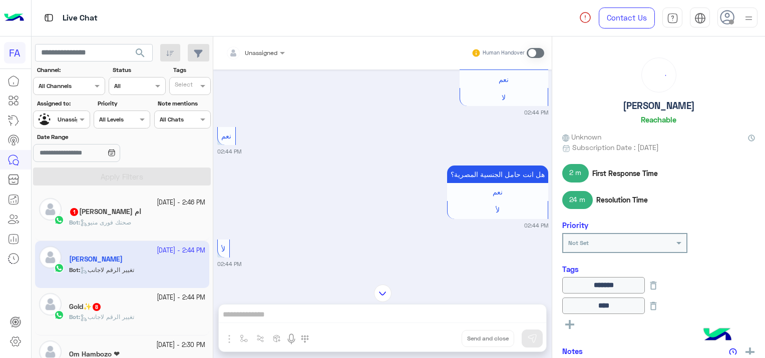
scroll to position [2879, 0]
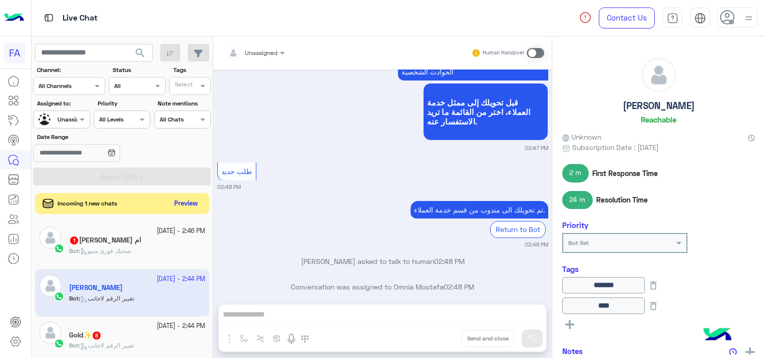
click at [196, 201] on button "Preview" at bounding box center [186, 204] width 31 height 14
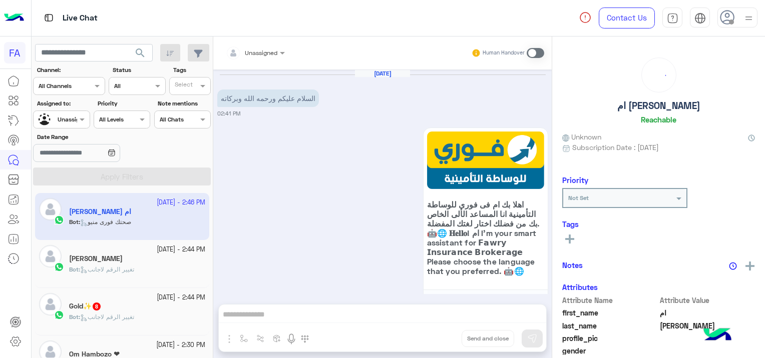
scroll to position [917, 0]
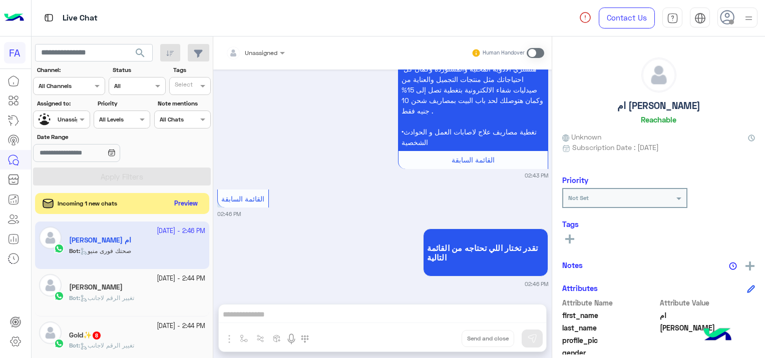
click at [188, 197] on button "Preview" at bounding box center [186, 204] width 31 height 14
click at [189, 197] on button "Preview" at bounding box center [186, 204] width 31 height 14
click at [180, 204] on button "Preview" at bounding box center [186, 204] width 31 height 14
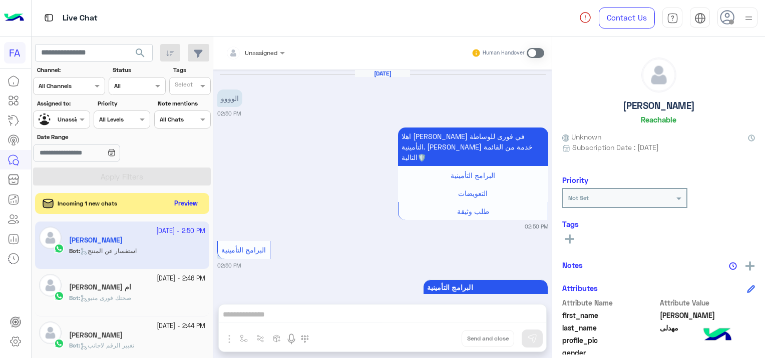
click at [192, 206] on button "Preview" at bounding box center [186, 204] width 31 height 14
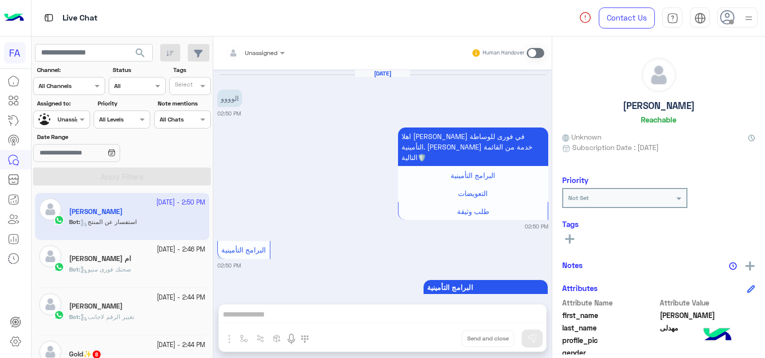
scroll to position [50, 0]
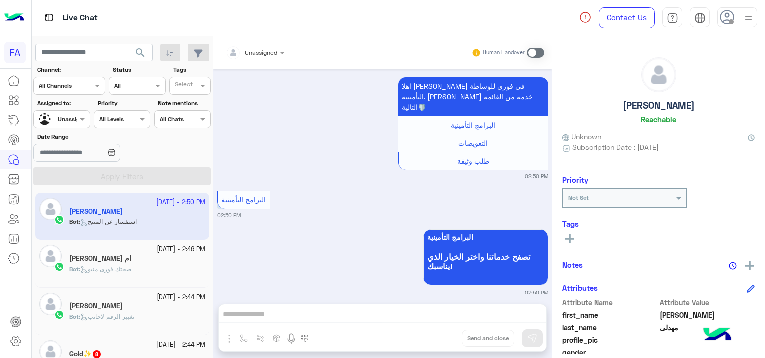
click at [146, 265] on div "Bot : صحتك فورى منيو" at bounding box center [137, 274] width 136 height 18
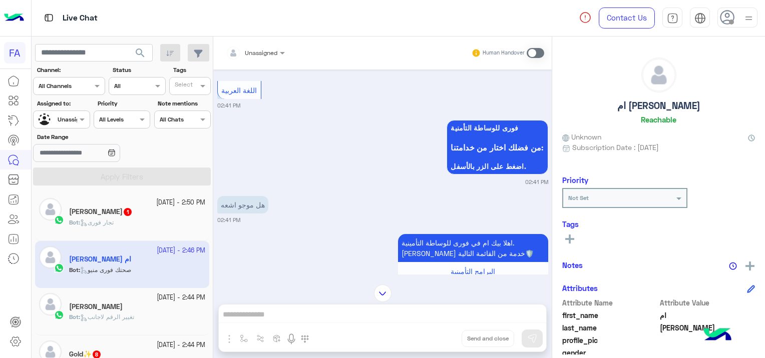
scroll to position [250, 0]
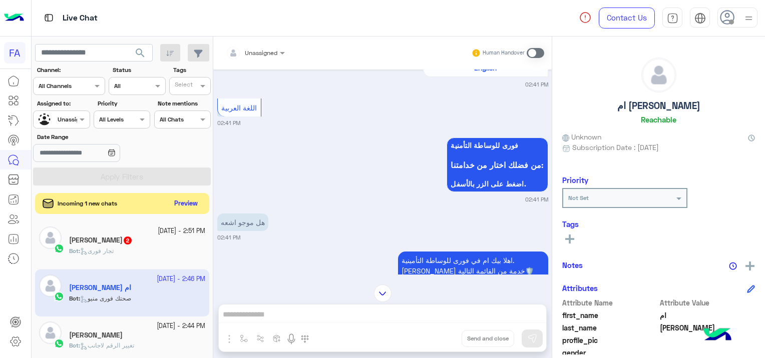
click at [196, 203] on button "Preview" at bounding box center [186, 204] width 31 height 14
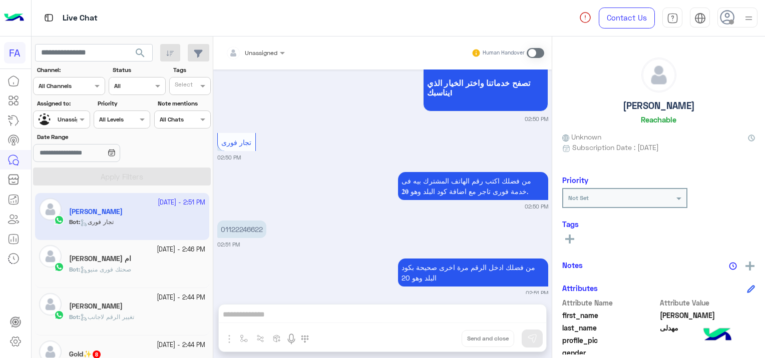
scroll to position [311, 0]
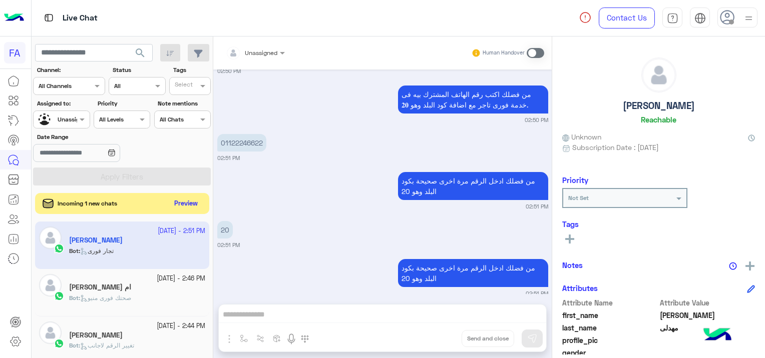
click at [193, 204] on button "Preview" at bounding box center [186, 204] width 31 height 14
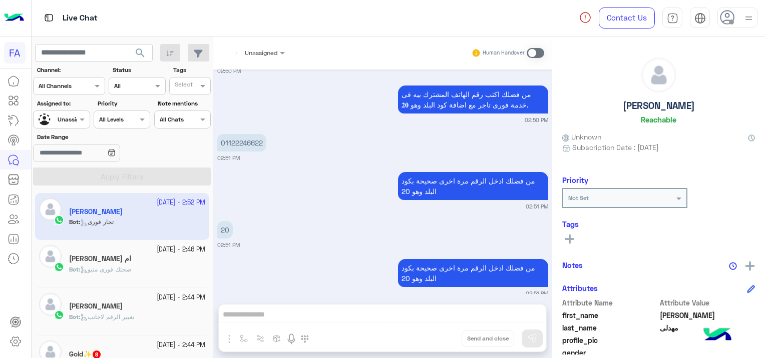
scroll to position [398, 0]
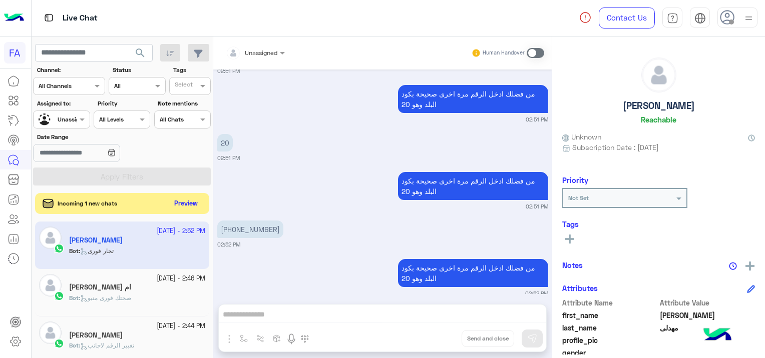
click at [192, 203] on button "Preview" at bounding box center [186, 204] width 31 height 14
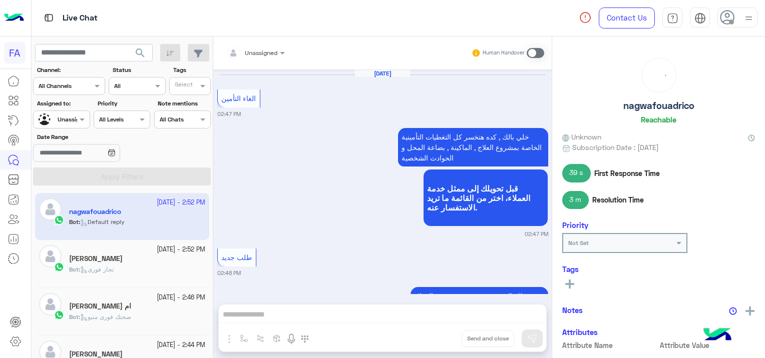
scroll to position [736, 0]
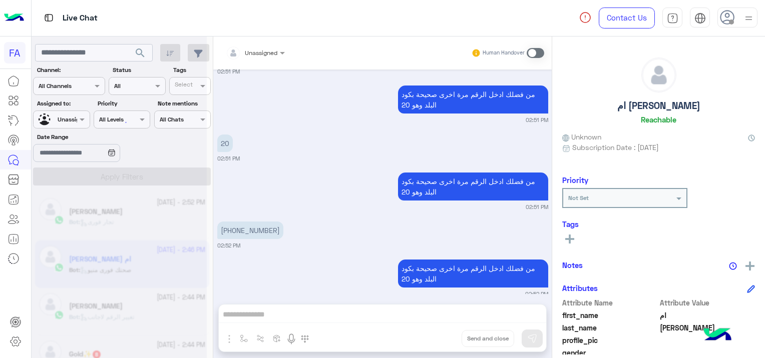
scroll to position [1524, 0]
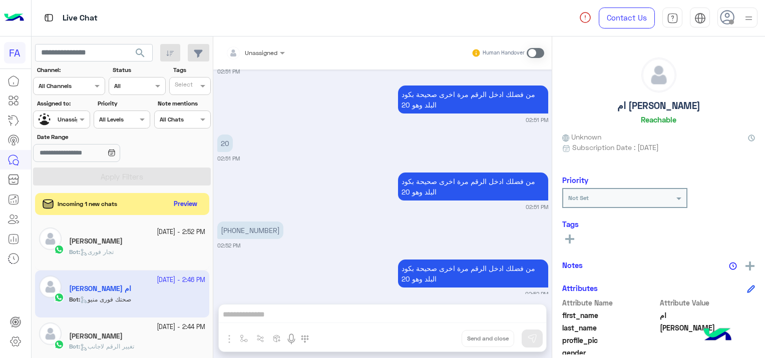
click at [119, 215] on div "search Channel: Channel All Channels Status Channel All Tags Select Assigned to…" at bounding box center [123, 200] width 182 height 326
click at [174, 198] on button "Preview" at bounding box center [186, 204] width 31 height 14
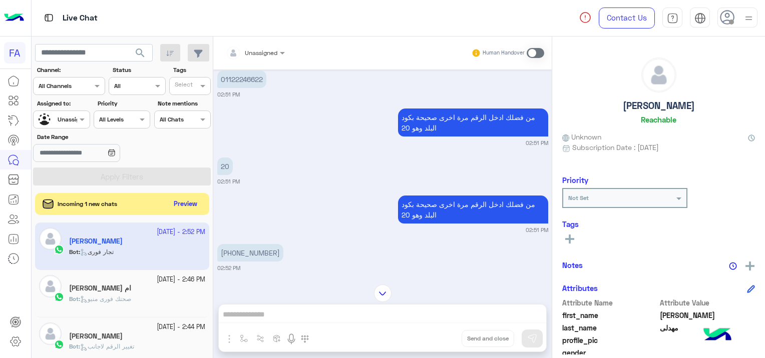
scroll to position [475, 0]
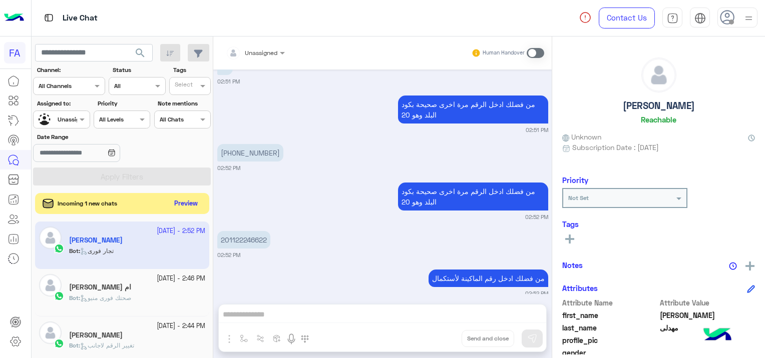
click at [194, 198] on button "Preview" at bounding box center [186, 204] width 31 height 14
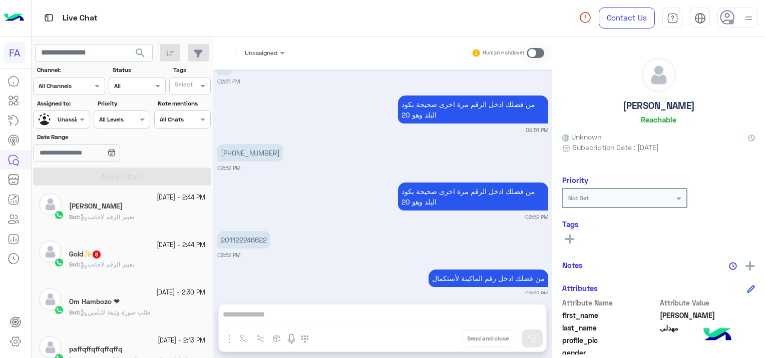
scroll to position [629, 0]
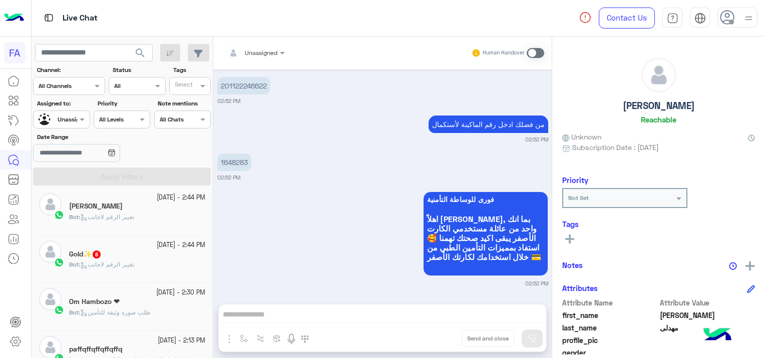
click at [142, 262] on div "Bot : تغيير الرقم لاجانب" at bounding box center [137, 269] width 136 height 18
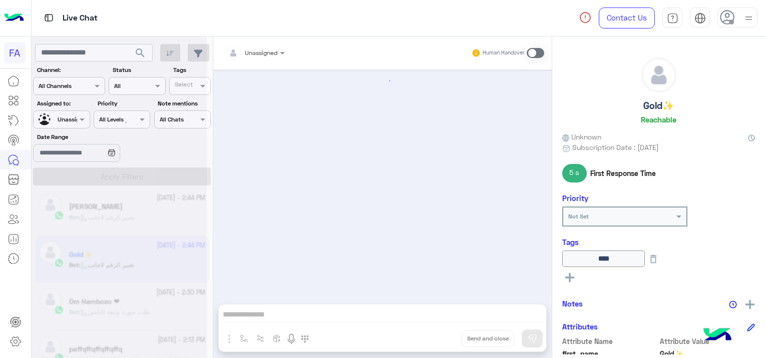
scroll to position [1008, 0]
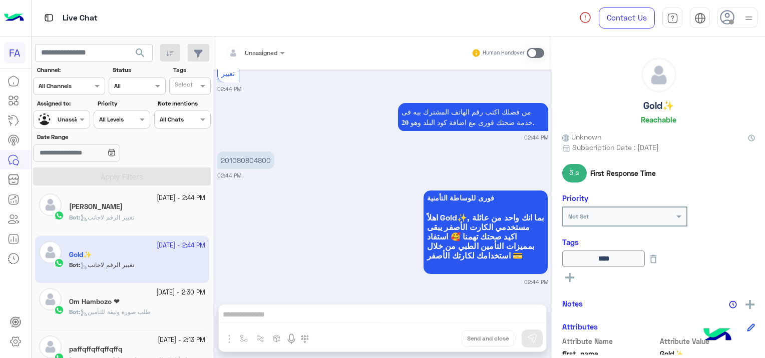
click at [170, 217] on div "Bot : تغيير الرقم لاجانب" at bounding box center [137, 222] width 136 height 18
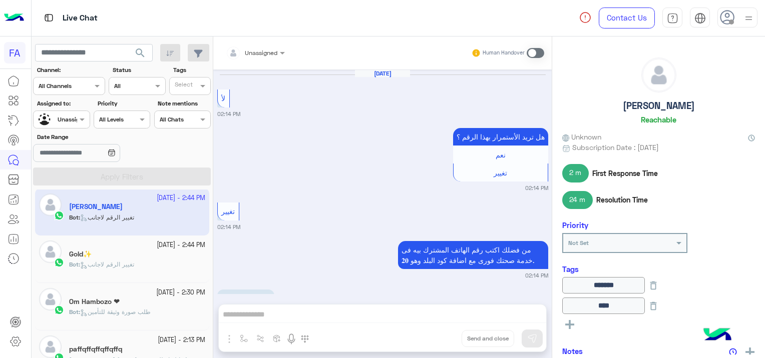
scroll to position [965, 0]
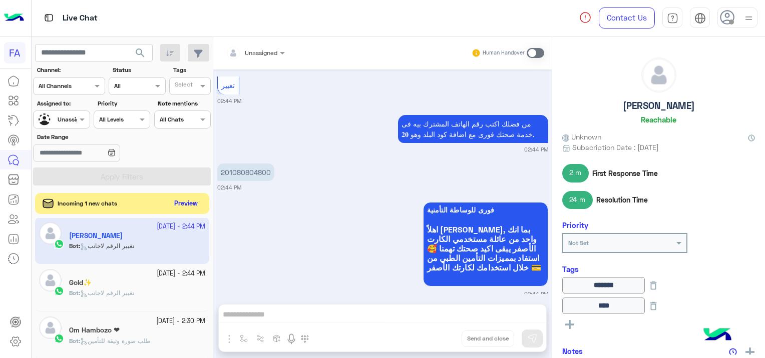
click at [180, 200] on button "Preview" at bounding box center [186, 204] width 31 height 14
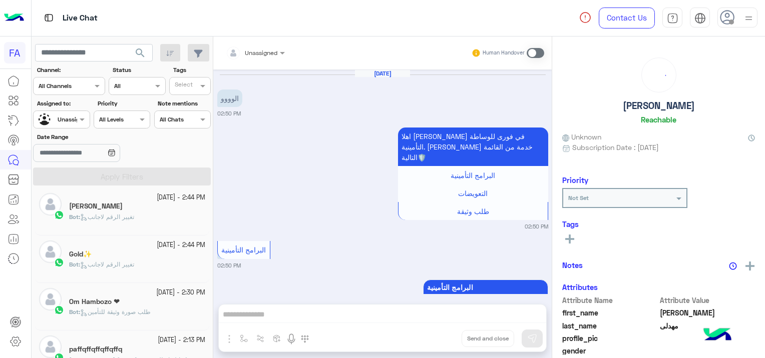
scroll to position [629, 0]
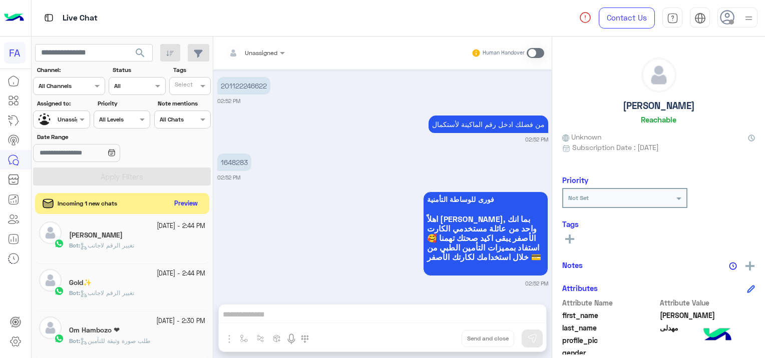
click at [180, 200] on button "Preview" at bounding box center [186, 204] width 31 height 14
click at [186, 203] on button "Preview" at bounding box center [186, 204] width 31 height 14
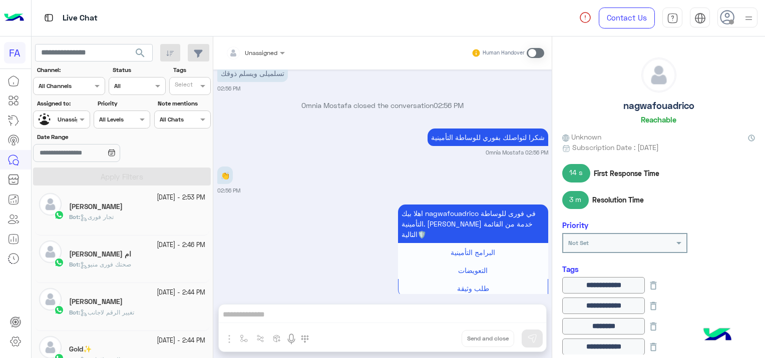
scroll to position [100, 0]
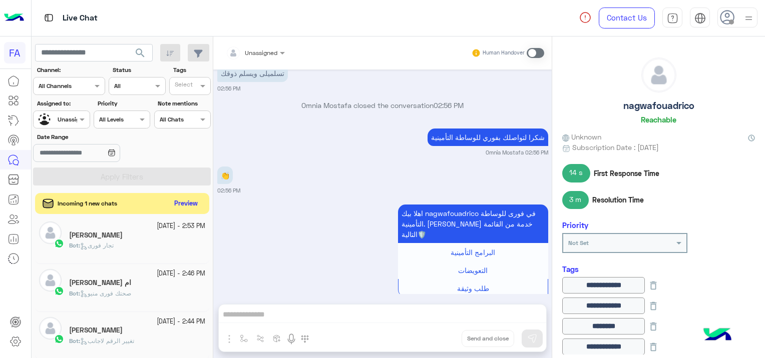
click at [187, 203] on button "Preview" at bounding box center [186, 204] width 31 height 14
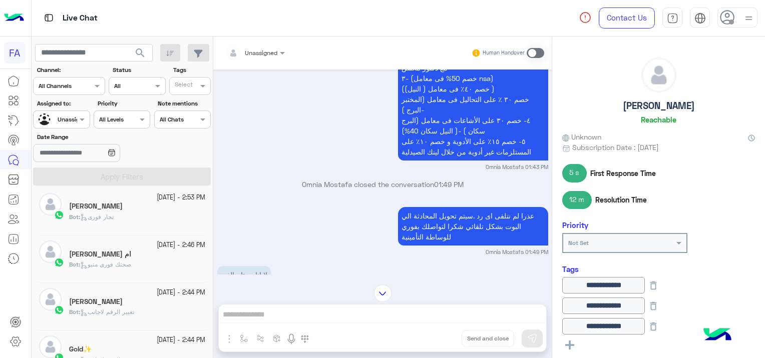
scroll to position [897, 0]
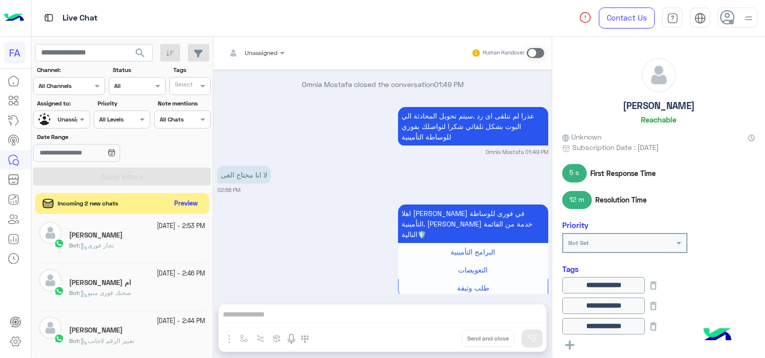
click at [193, 207] on button "Preview" at bounding box center [186, 204] width 31 height 14
click at [193, 206] on button "Preview" at bounding box center [186, 204] width 31 height 14
click at [187, 200] on button "Preview" at bounding box center [186, 204] width 31 height 14
click at [185, 200] on button "Preview" at bounding box center [186, 204] width 31 height 14
click at [176, 204] on button "Preview" at bounding box center [186, 204] width 31 height 14
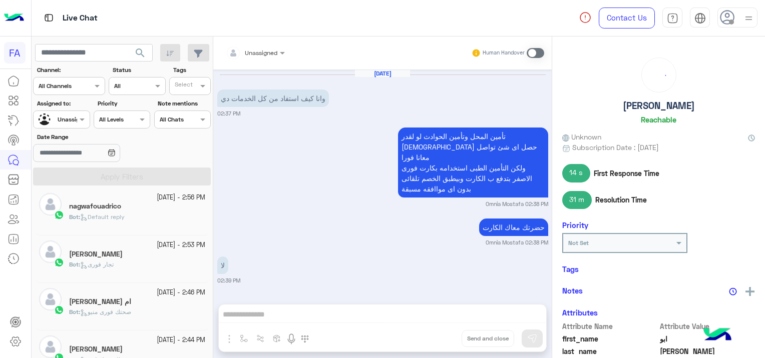
scroll to position [713, 0]
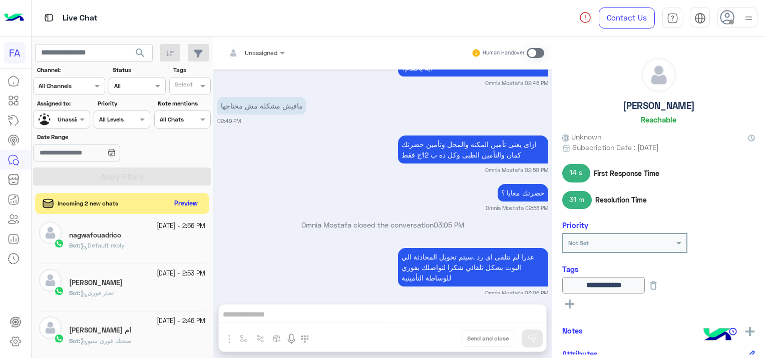
click at [192, 201] on button "Preview" at bounding box center [186, 204] width 31 height 14
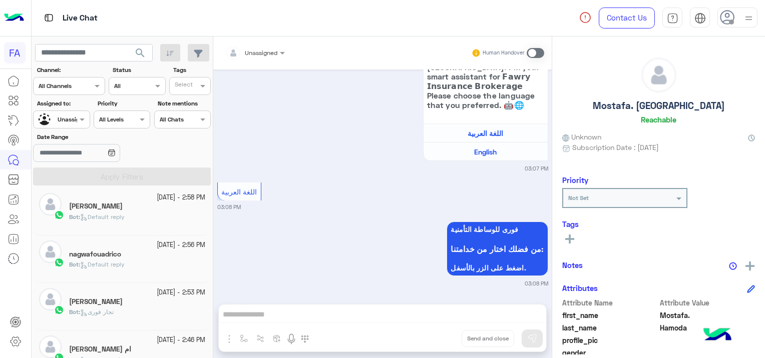
scroll to position [176, 0]
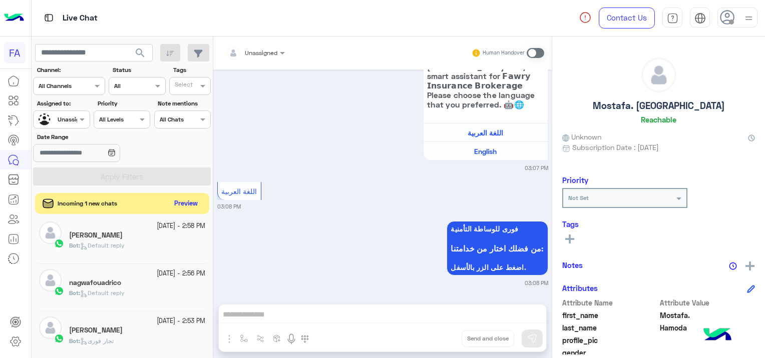
click at [179, 208] on button "Preview" at bounding box center [186, 204] width 31 height 14
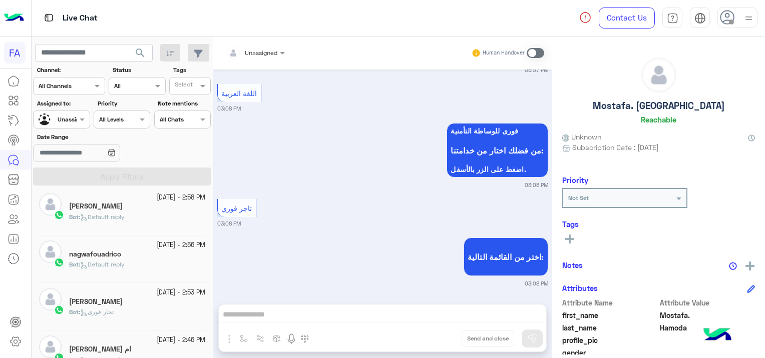
scroll to position [434, 0]
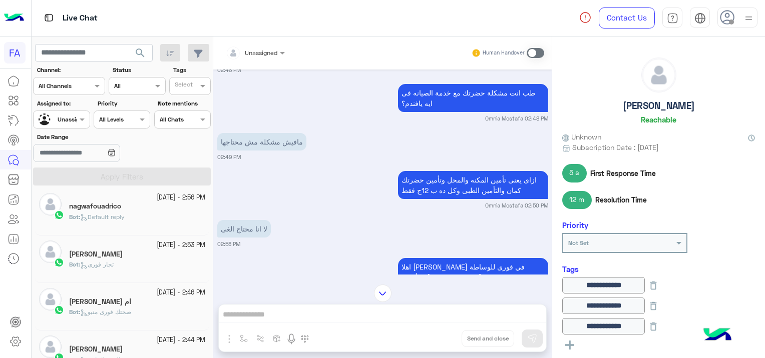
scroll to position [1647, 0]
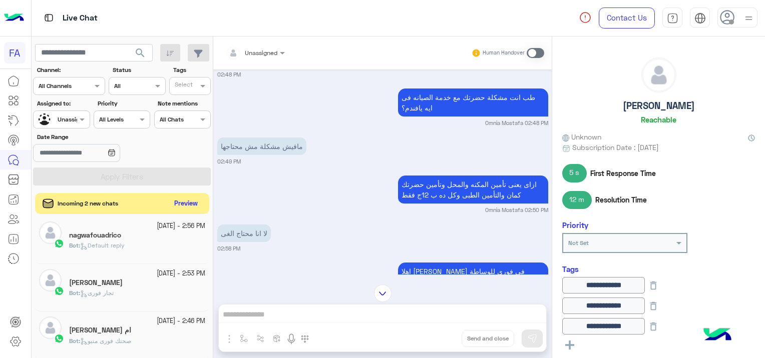
click at [170, 200] on div "Incoming 2 new chats Preview" at bounding box center [122, 203] width 174 height 21
click at [181, 197] on button "Preview" at bounding box center [186, 204] width 31 height 14
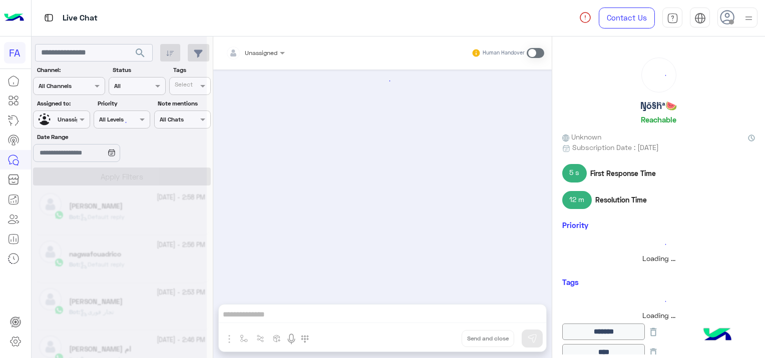
scroll to position [811, 0]
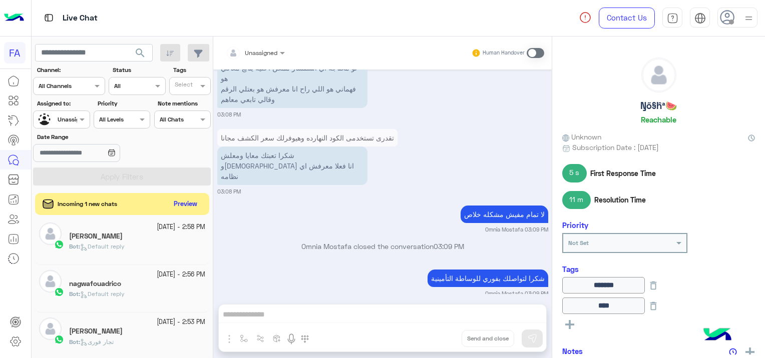
click at [165, 205] on div "Incoming 1 new chats Preview" at bounding box center [122, 204] width 174 height 22
click at [185, 206] on button "Preview" at bounding box center [186, 204] width 31 height 14
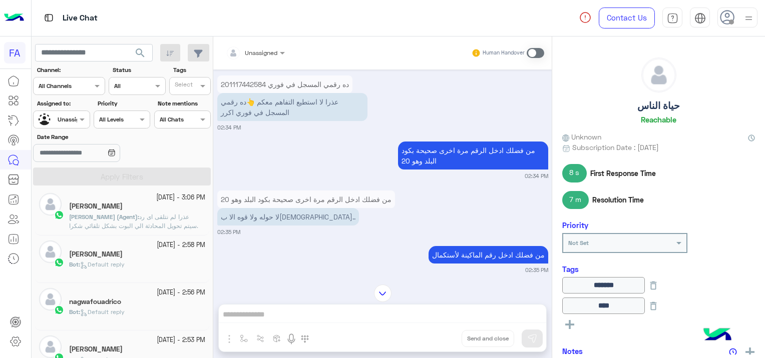
scroll to position [717, 0]
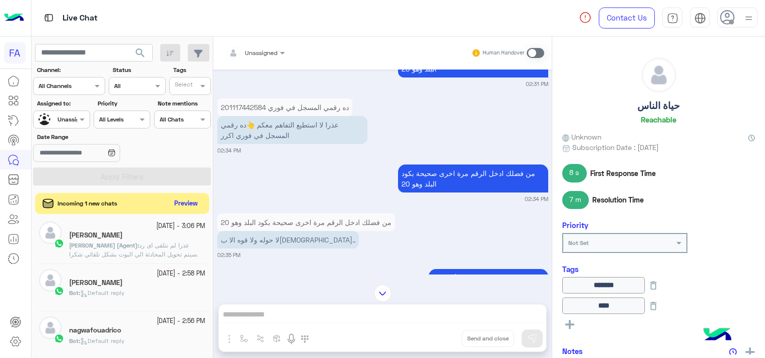
click at [185, 200] on button "Preview" at bounding box center [186, 204] width 31 height 14
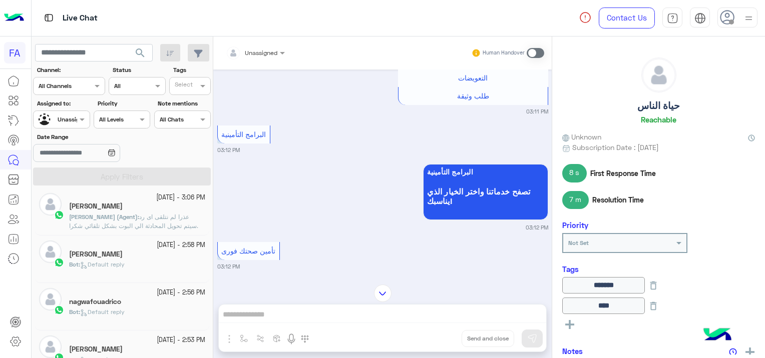
scroll to position [596, 0]
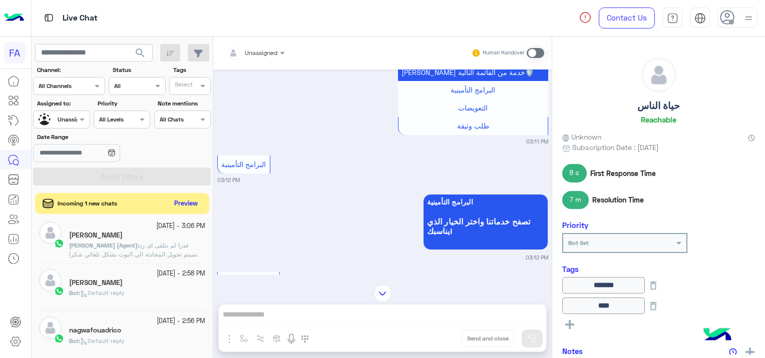
click at [188, 197] on button "Preview" at bounding box center [186, 204] width 31 height 14
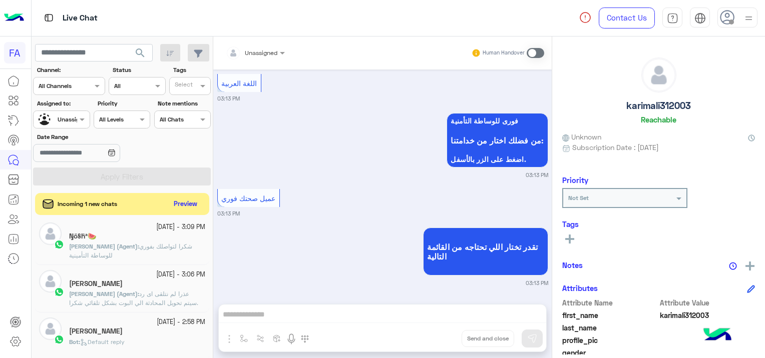
scroll to position [623, 0]
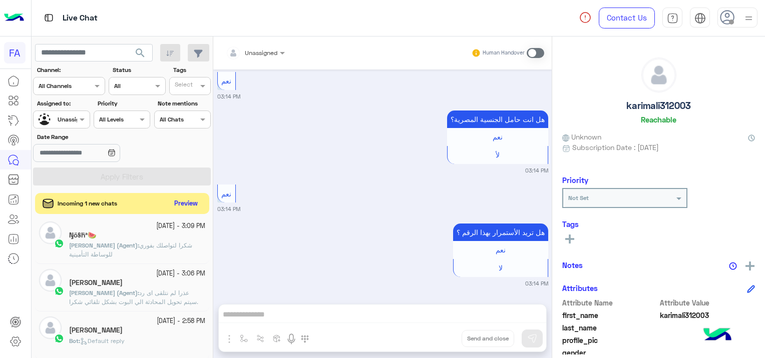
click at [177, 204] on button "Preview" at bounding box center [186, 204] width 31 height 14
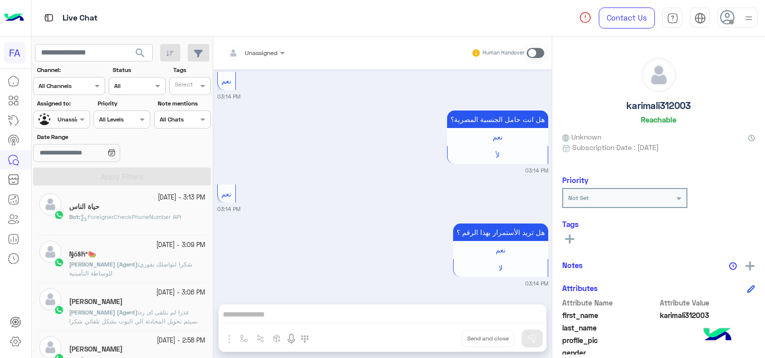
scroll to position [760, 0]
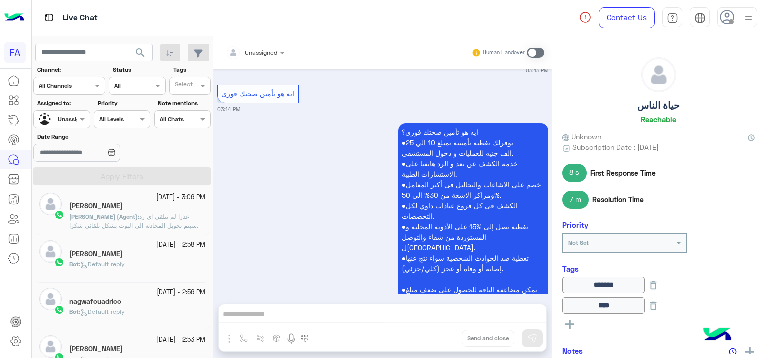
scroll to position [2607, 0]
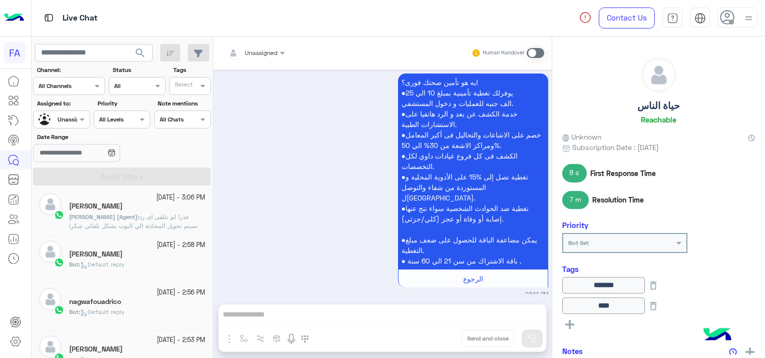
click at [194, 211] on div "[PERSON_NAME]" at bounding box center [137, 207] width 136 height 11
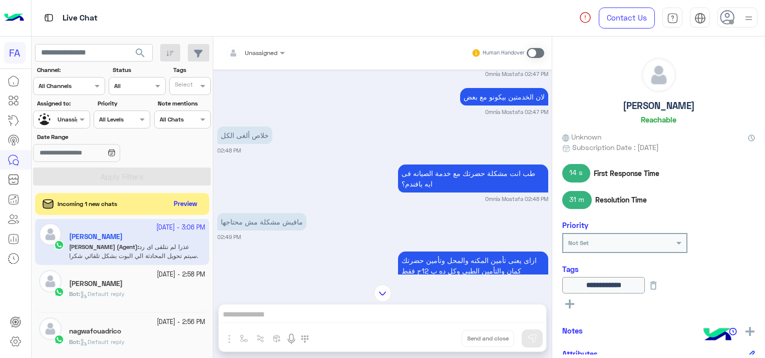
scroll to position [613, 0]
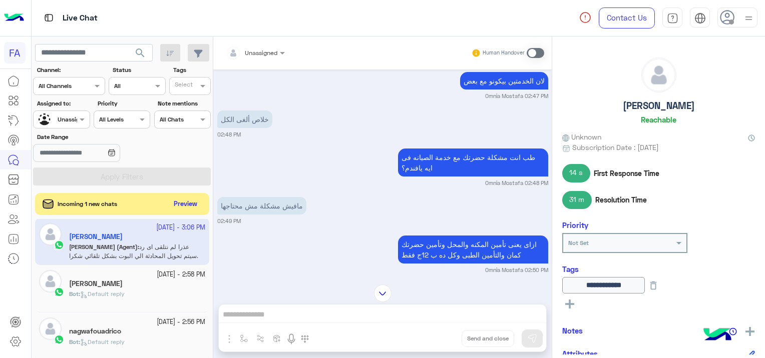
click at [188, 196] on div "Incoming 1 new chats Preview" at bounding box center [122, 204] width 174 height 22
click at [188, 204] on button "Preview" at bounding box center [186, 204] width 31 height 14
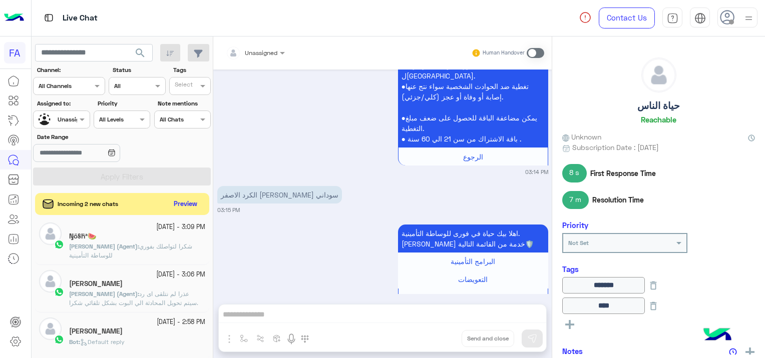
scroll to position [1346, 0]
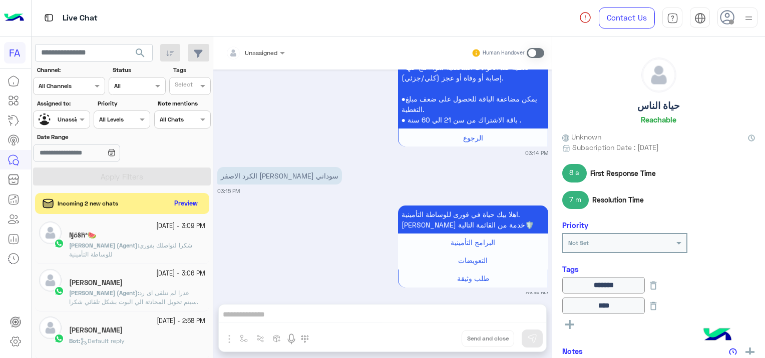
click at [186, 205] on button "Preview" at bounding box center [186, 204] width 31 height 14
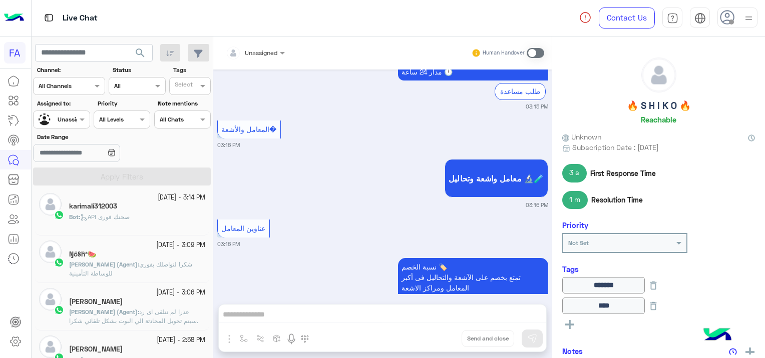
scroll to position [1609, 0]
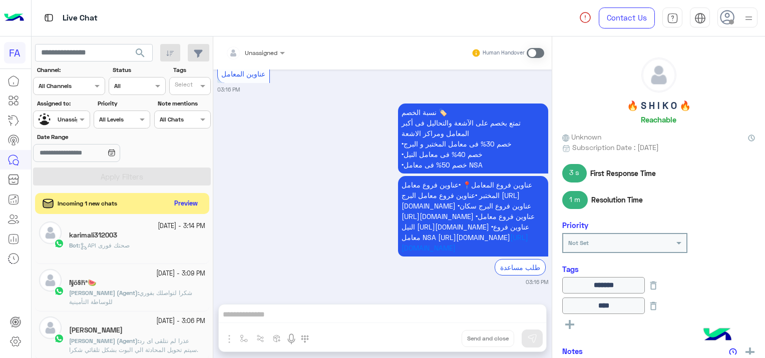
click at [183, 199] on button "Preview" at bounding box center [186, 204] width 31 height 14
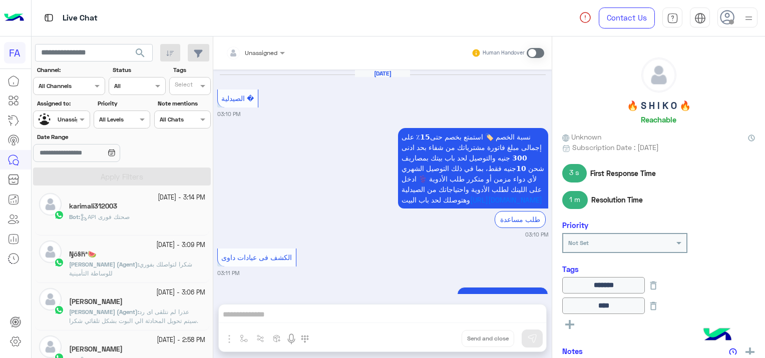
scroll to position [1197, 0]
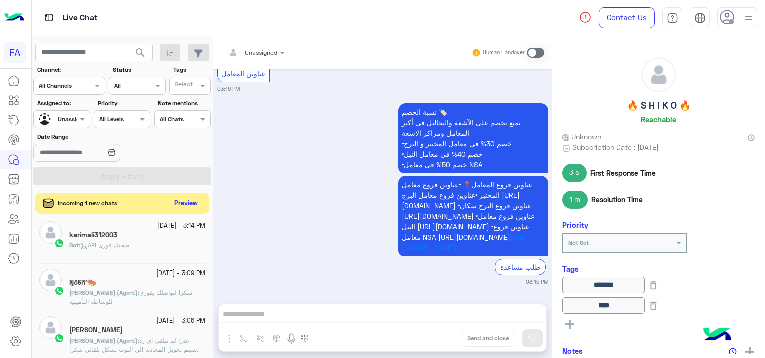
click at [183, 199] on button "Preview" at bounding box center [186, 204] width 31 height 14
click at [194, 201] on button "Preview" at bounding box center [186, 204] width 31 height 14
click at [187, 202] on button "Preview" at bounding box center [186, 204] width 31 height 14
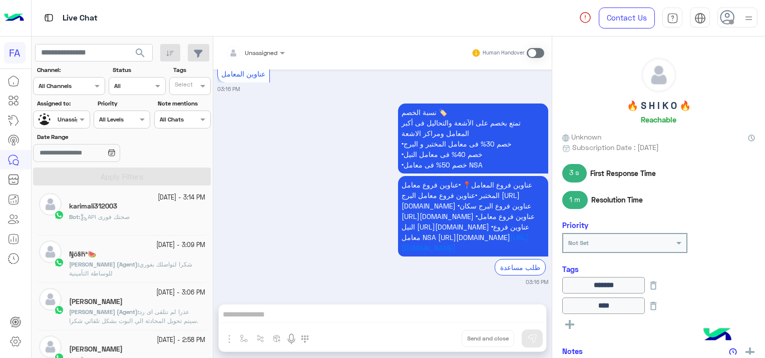
click at [162, 269] on p "[PERSON_NAME] (Agent) : شكرا لتواصلك بفوري للوساطة التأمينية" at bounding box center [137, 269] width 136 height 18
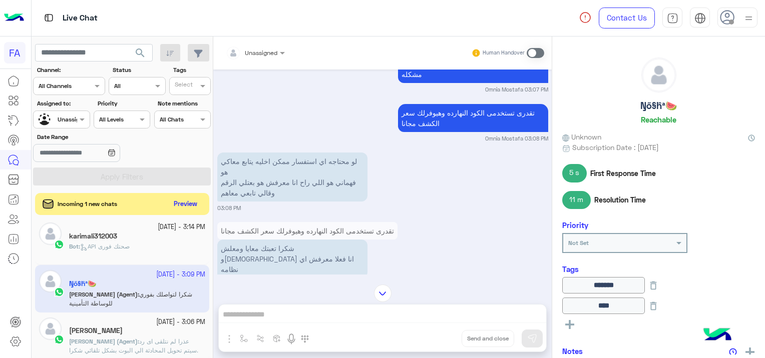
scroll to position [1720, 0]
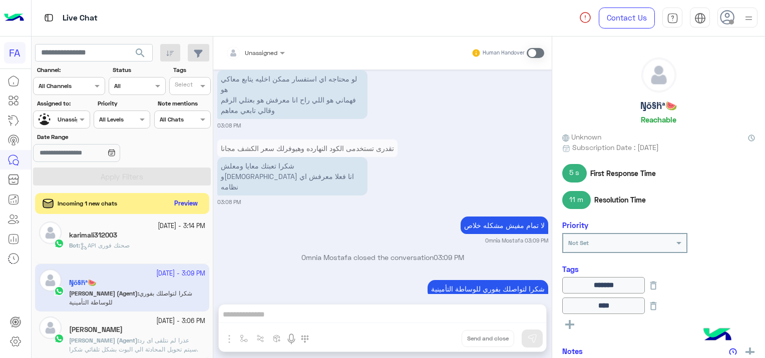
click at [192, 199] on button "Preview" at bounding box center [186, 204] width 31 height 14
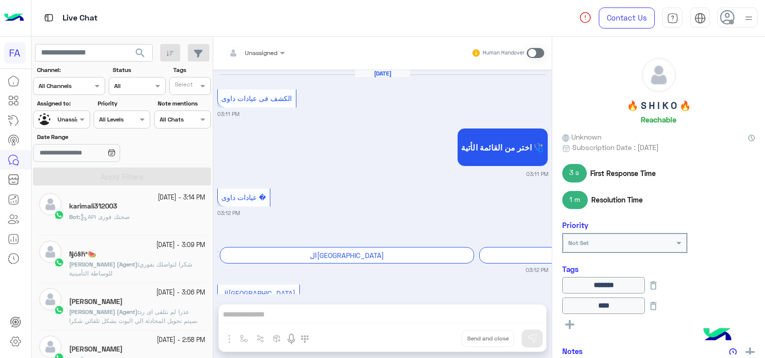
scroll to position [1197, 0]
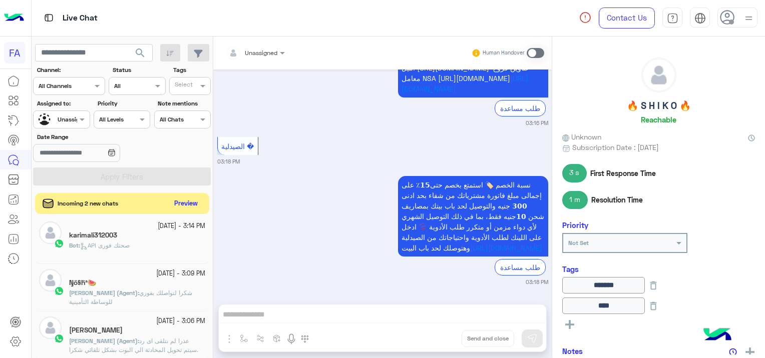
click at [184, 204] on button "Preview" at bounding box center [186, 204] width 31 height 14
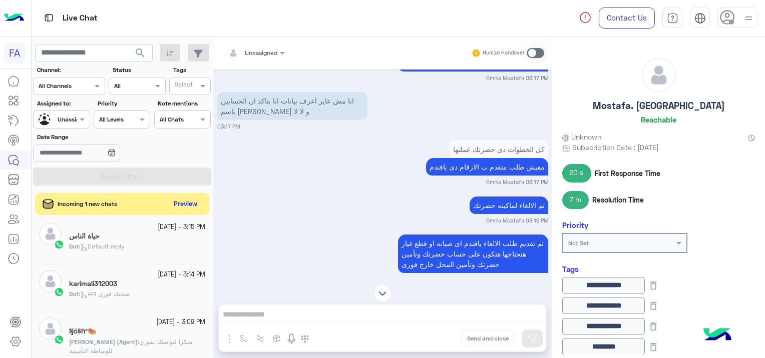
scroll to position [665, 0]
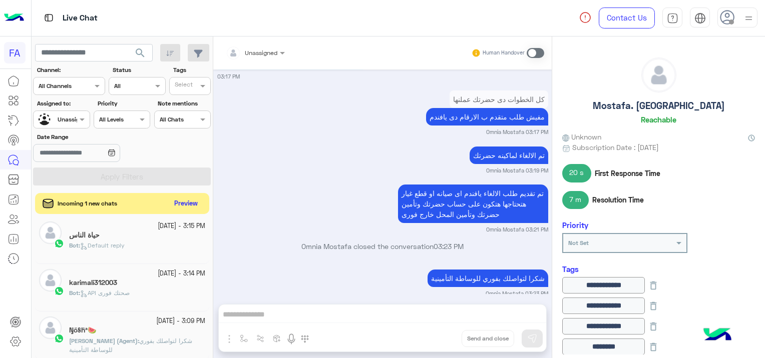
click at [193, 201] on button "Preview" at bounding box center [186, 204] width 31 height 14
click at [190, 202] on button "Preview" at bounding box center [186, 204] width 31 height 14
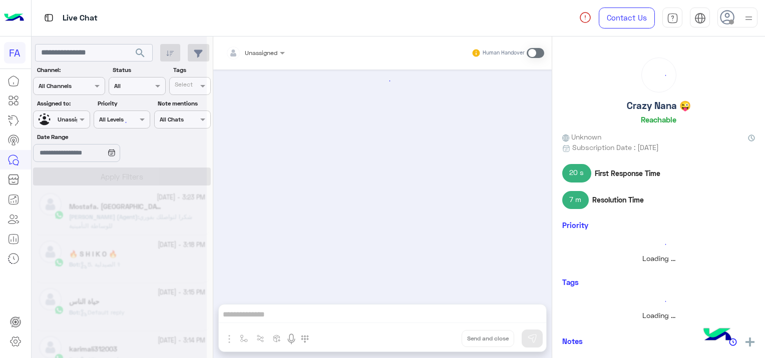
scroll to position [482, 0]
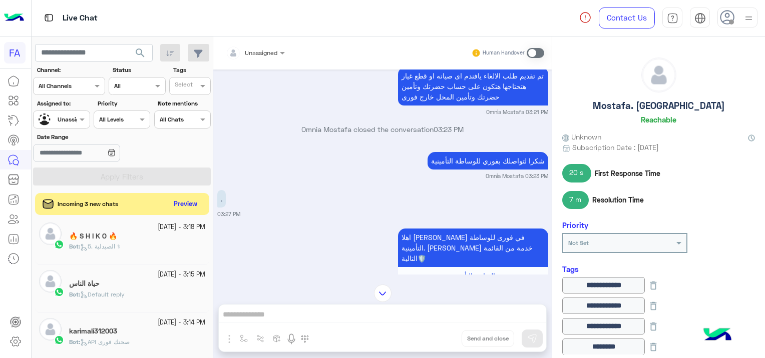
scroll to position [802, 0]
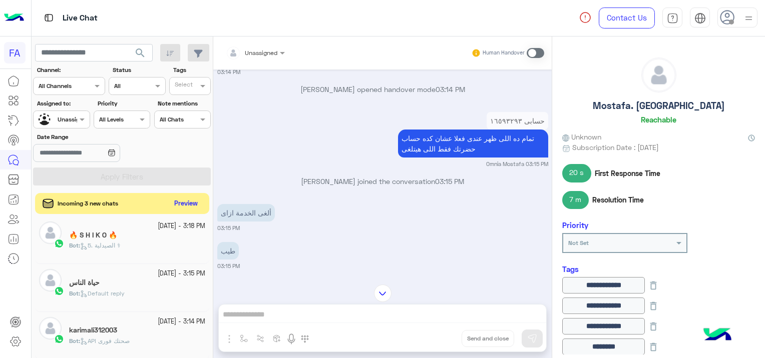
click at [197, 198] on button "Preview" at bounding box center [186, 204] width 31 height 14
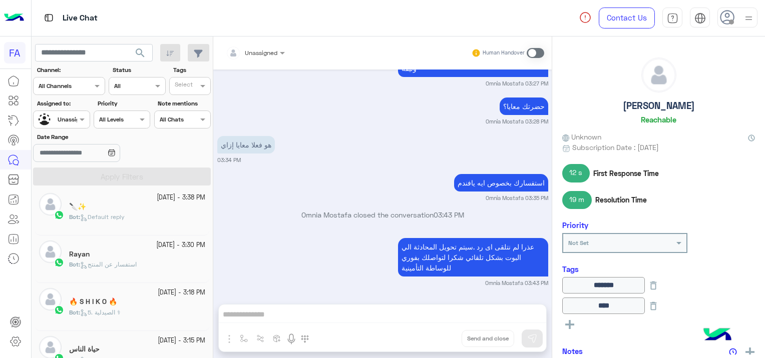
scroll to position [100, 0]
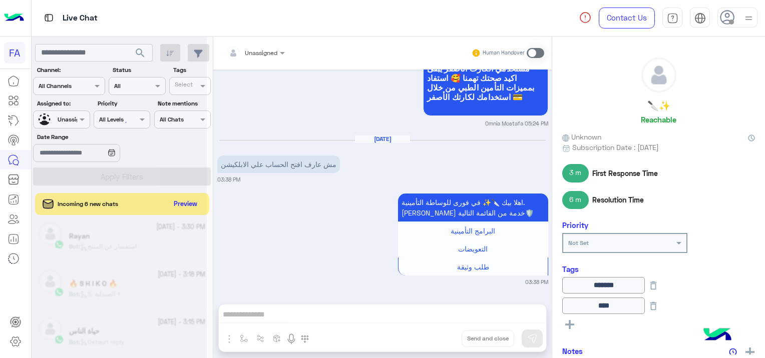
scroll to position [872, 0]
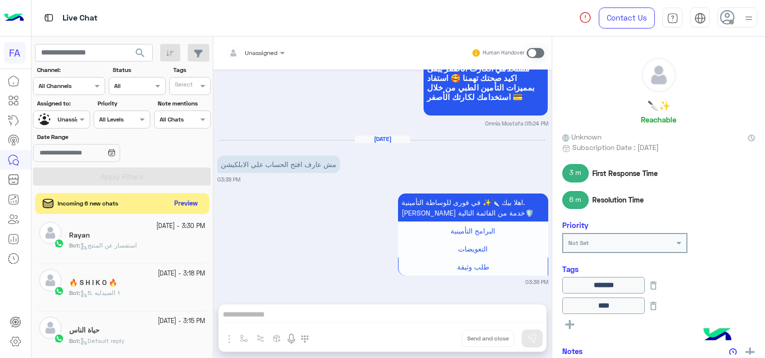
click at [183, 198] on button "Preview" at bounding box center [186, 204] width 31 height 14
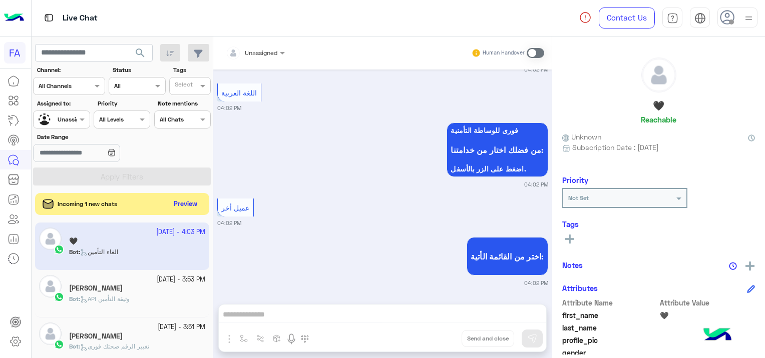
scroll to position [523, 0]
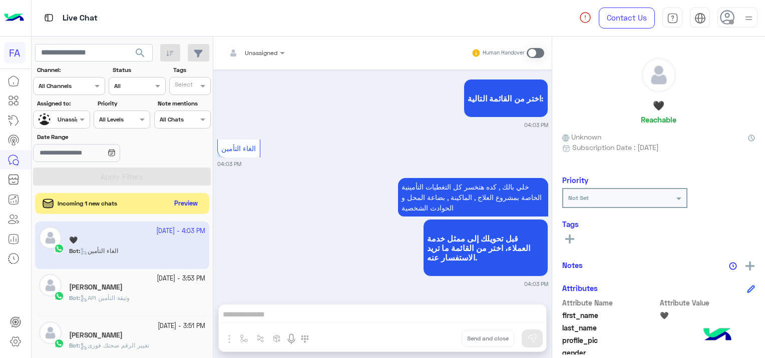
click at [184, 206] on button "Preview" at bounding box center [186, 204] width 31 height 14
click at [182, 203] on button "Preview" at bounding box center [186, 204] width 31 height 14
click at [182, 204] on button "Preview" at bounding box center [186, 204] width 31 height 14
click at [190, 206] on button "Preview" at bounding box center [186, 204] width 31 height 14
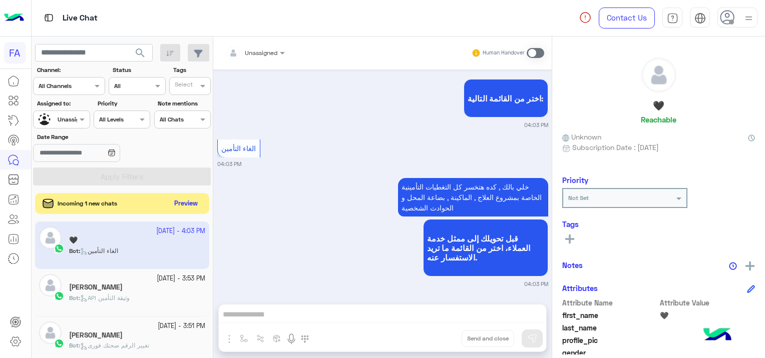
click at [192, 203] on button "Preview" at bounding box center [186, 204] width 31 height 14
